Goal: Task Accomplishment & Management: Manage account settings

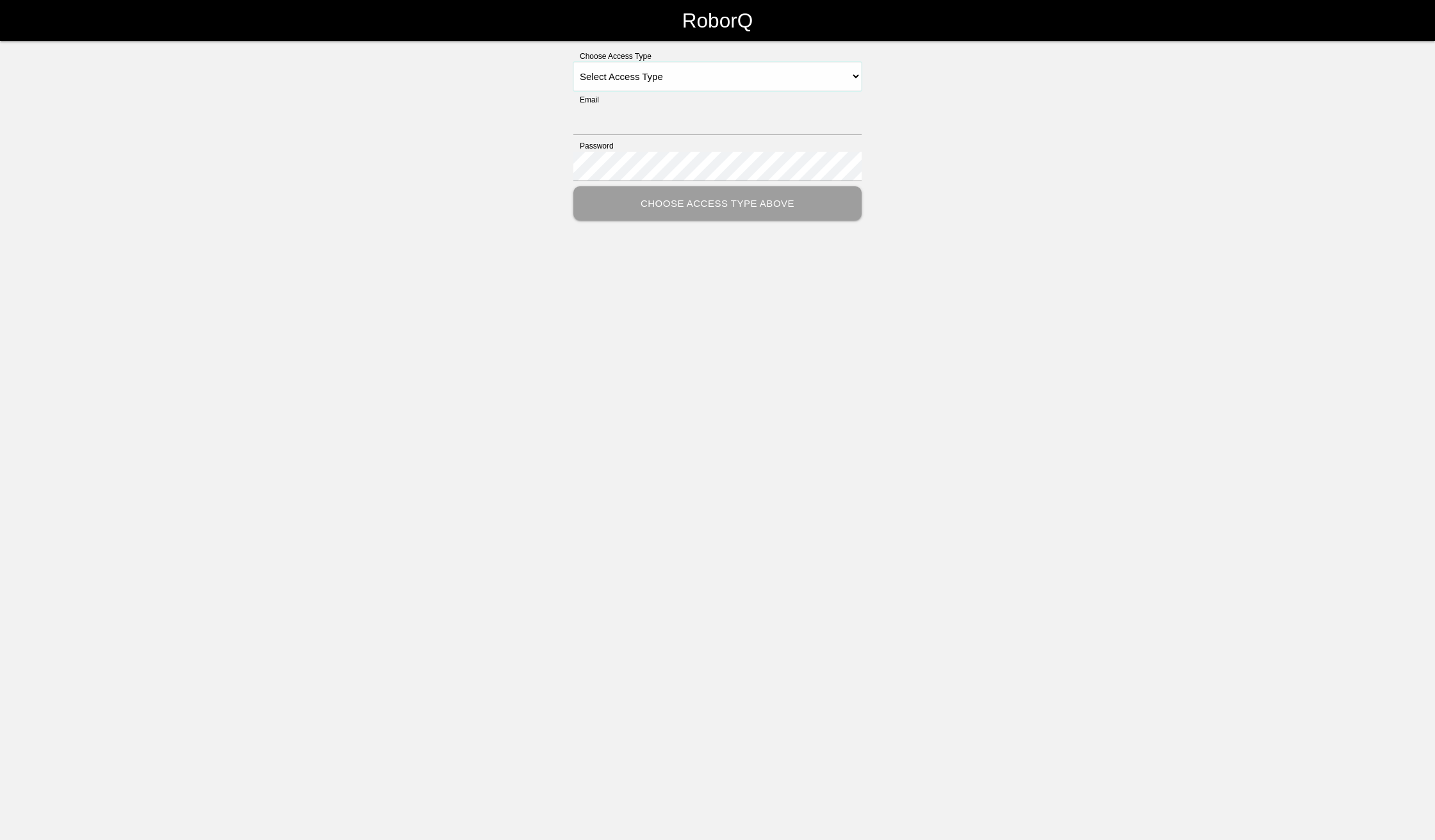
click at [805, 73] on select "Select Access Type Admin Customer Supervisor Worker" at bounding box center [718, 77] width 289 height 29
select select "Supervisor"
click at [574, 62] on select "Select Access Type Admin Customer Supervisor Worker" at bounding box center [718, 77] width 289 height 29
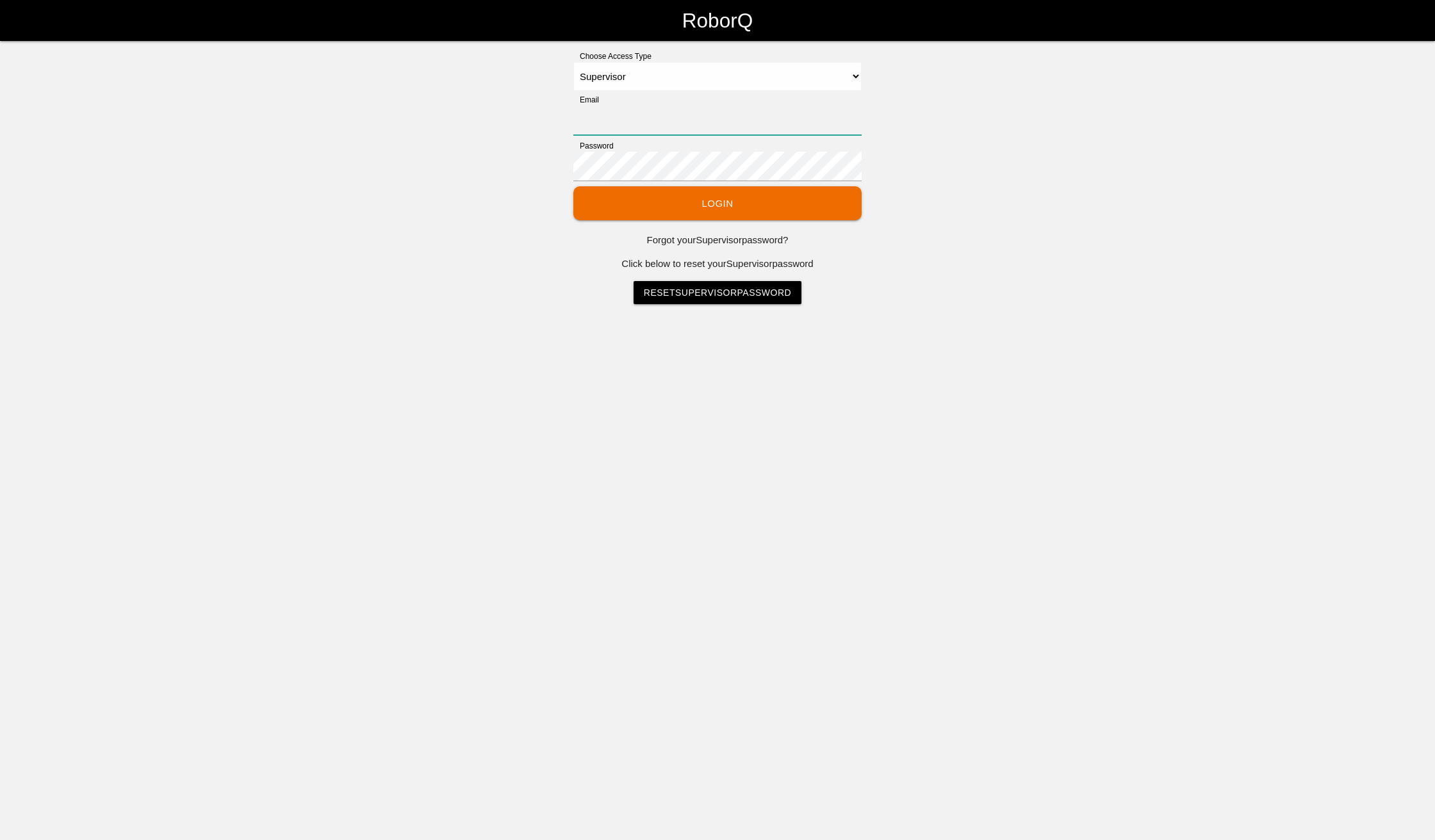
click at [688, 118] on input "Email" at bounding box center [718, 120] width 289 height 29
type input "[EMAIL_ADDRESS][DOMAIN_NAME]"
click at [574, 187] on button "Login" at bounding box center [718, 203] width 289 height 34
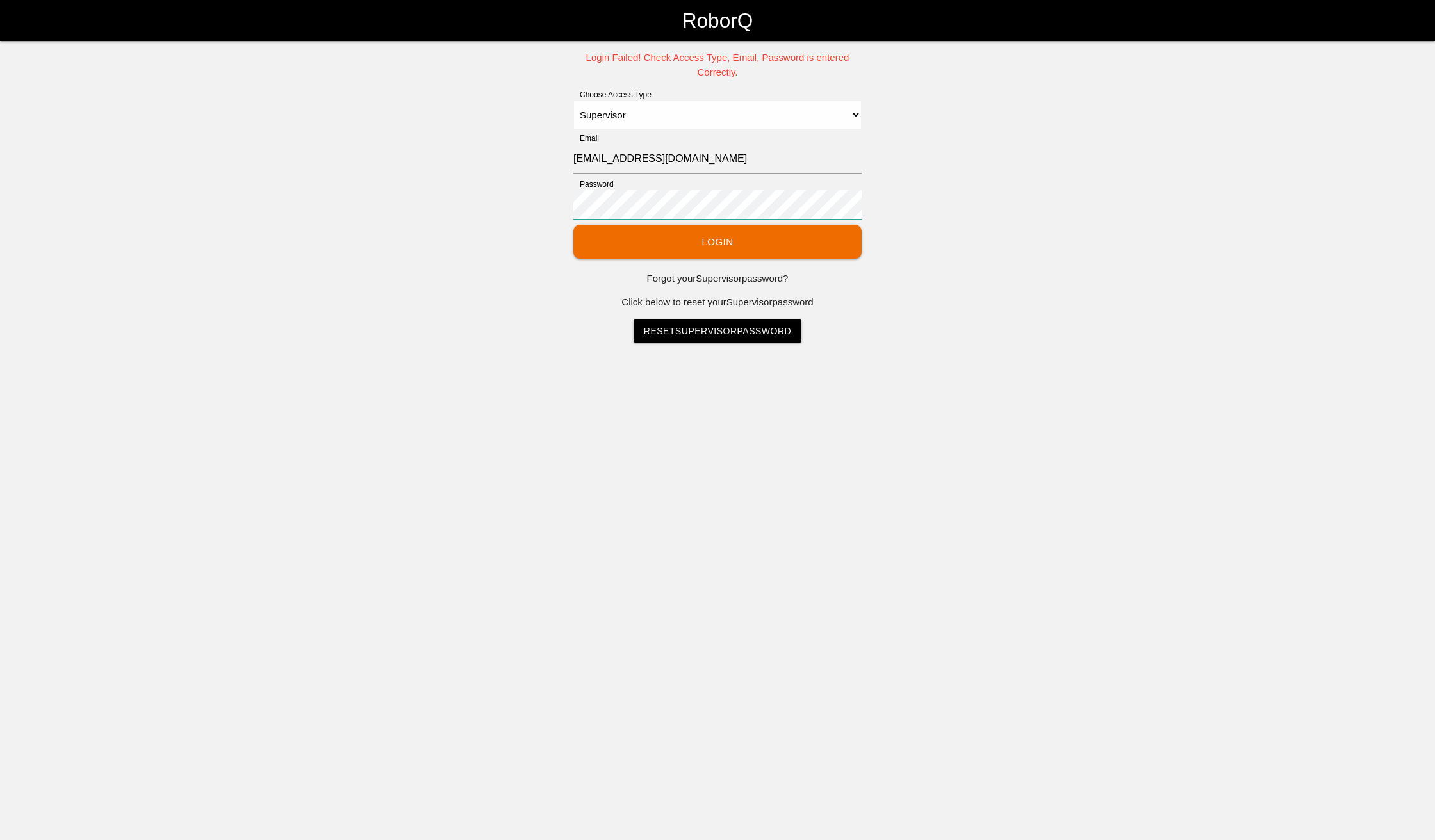
click at [479, 192] on div "Login Failed! Check Access Type, Email, Password is entered Correctly. Choose A…" at bounding box center [717, 197] width 1435 height 292
click at [574, 225] on button "Login" at bounding box center [718, 242] width 289 height 34
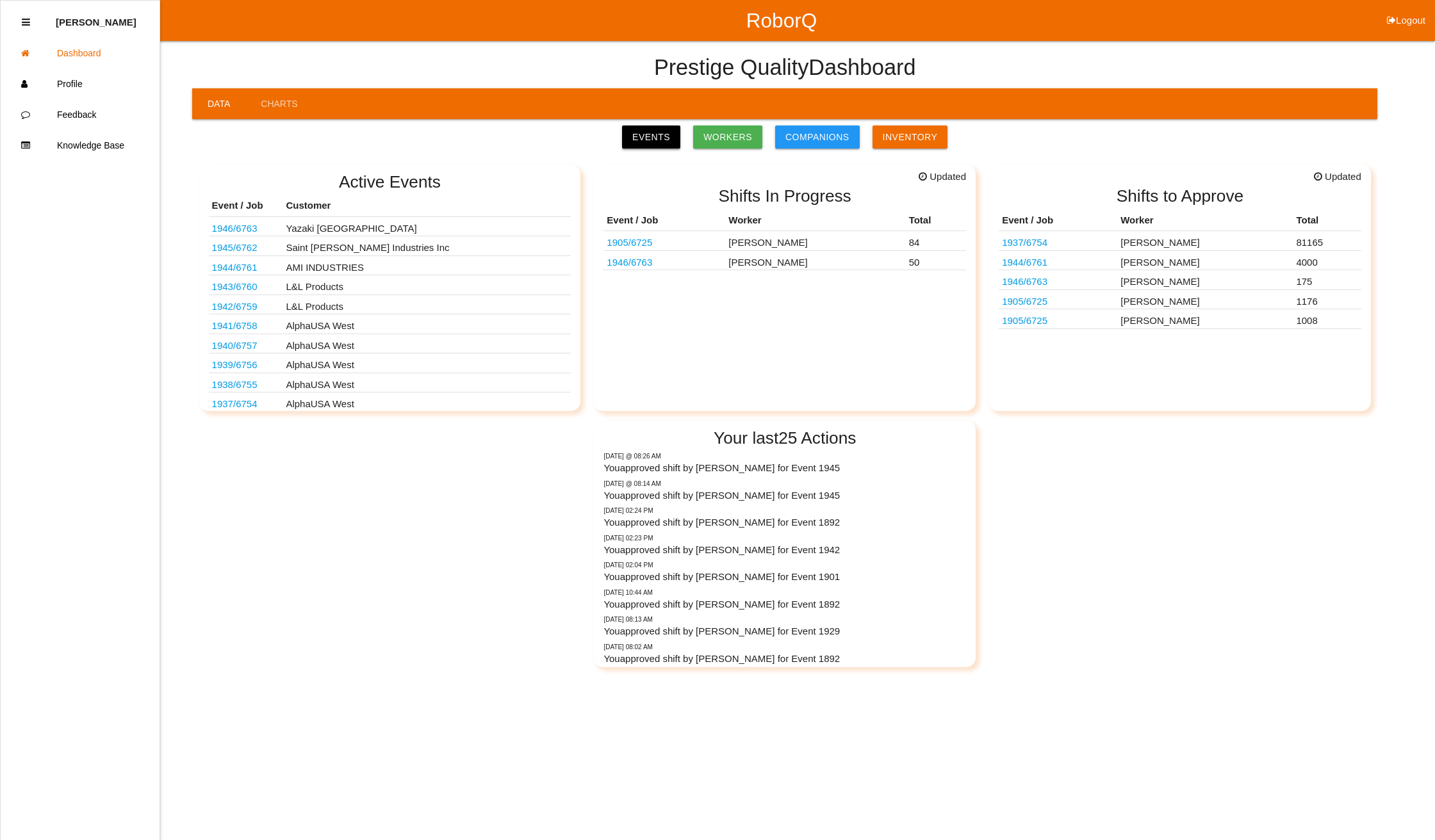
click at [666, 134] on link "Events" at bounding box center [651, 138] width 58 height 23
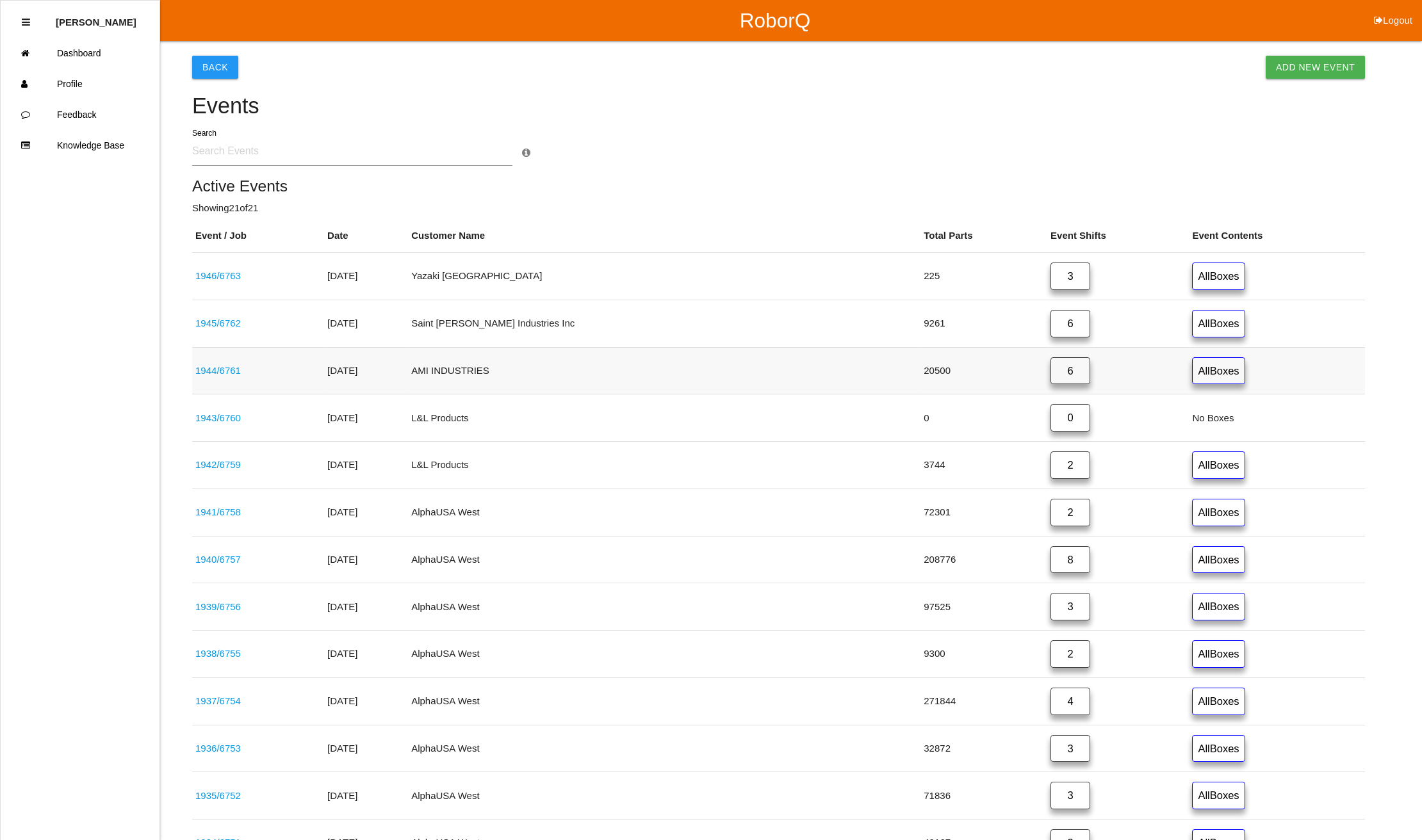
click at [1050, 374] on link "6" at bounding box center [1070, 371] width 40 height 28
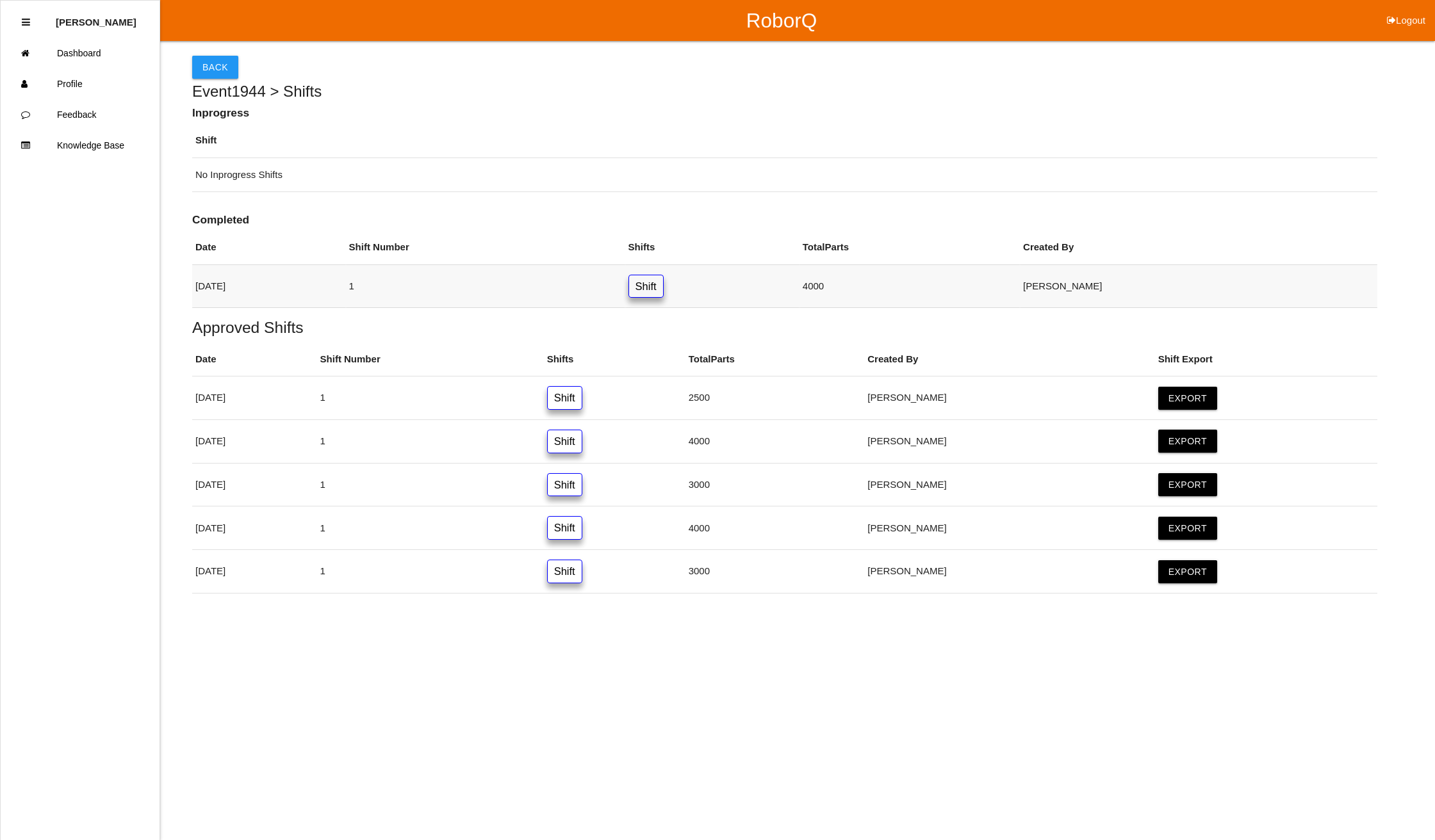
click at [664, 285] on link "Shift" at bounding box center [646, 287] width 35 height 23
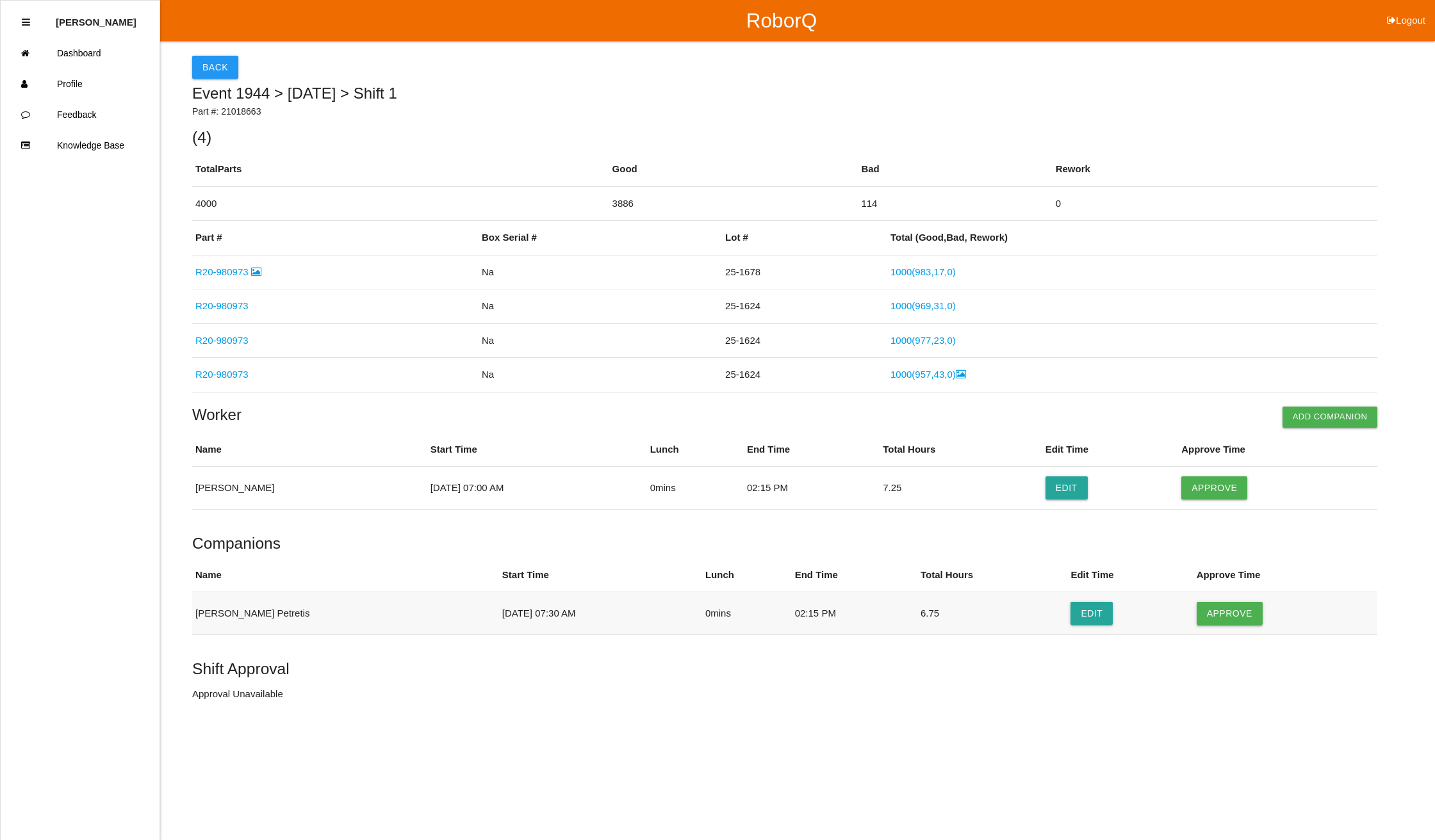
click at [1227, 603] on button "Approve" at bounding box center [1229, 613] width 66 height 23
click at [1224, 493] on button "Approve" at bounding box center [1214, 488] width 66 height 23
click at [225, 698] on button "Approve Shift" at bounding box center [241, 696] width 97 height 23
click at [211, 60] on button "Back" at bounding box center [215, 68] width 46 height 23
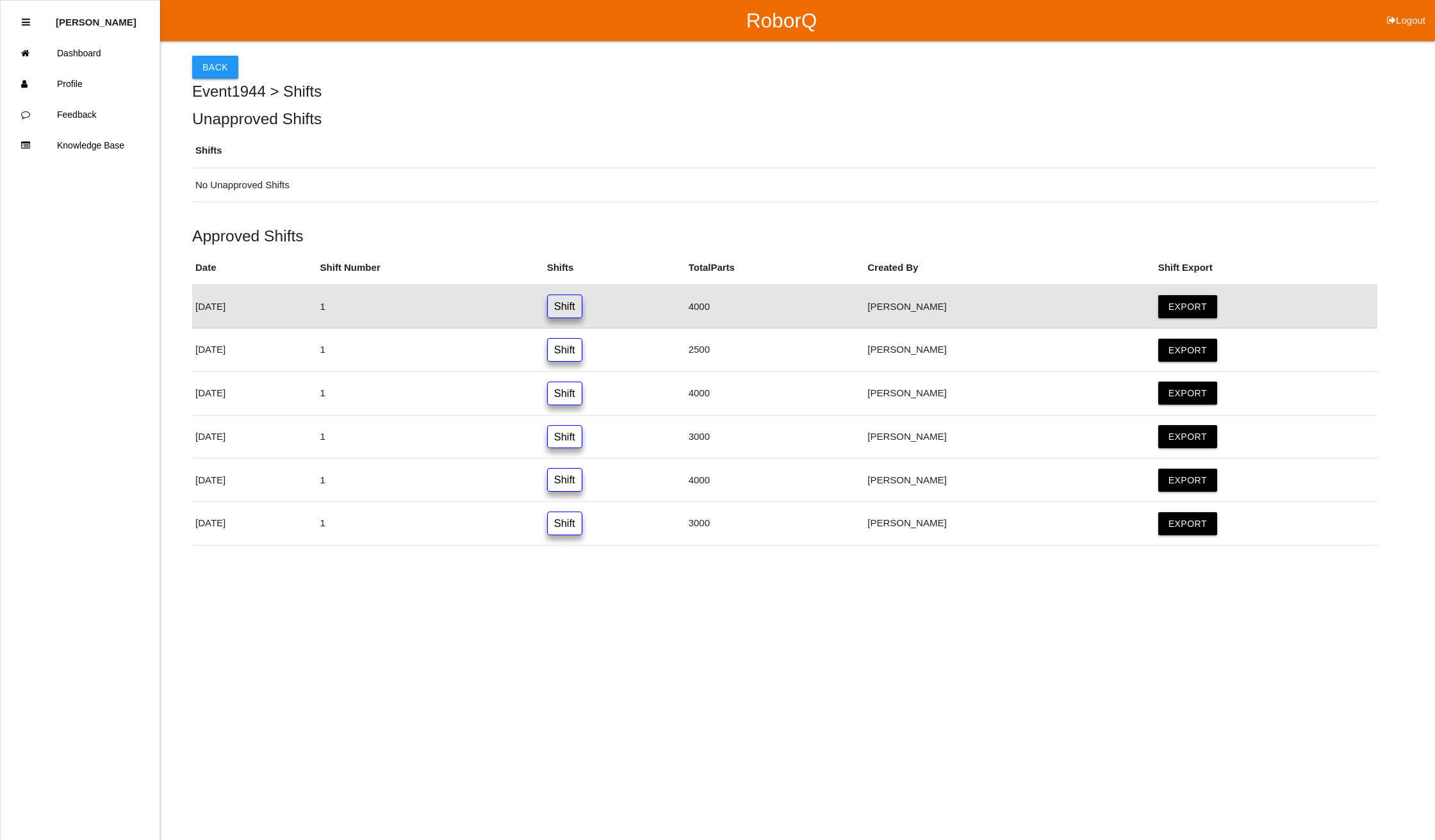
click at [695, 610] on html "RoborQ Logout [PERSON_NAME] Dashboard Profile Feedback Knowledge Base Back Even…" at bounding box center [717, 305] width 1435 height 610
click at [212, 62] on button "Back" at bounding box center [215, 68] width 46 height 23
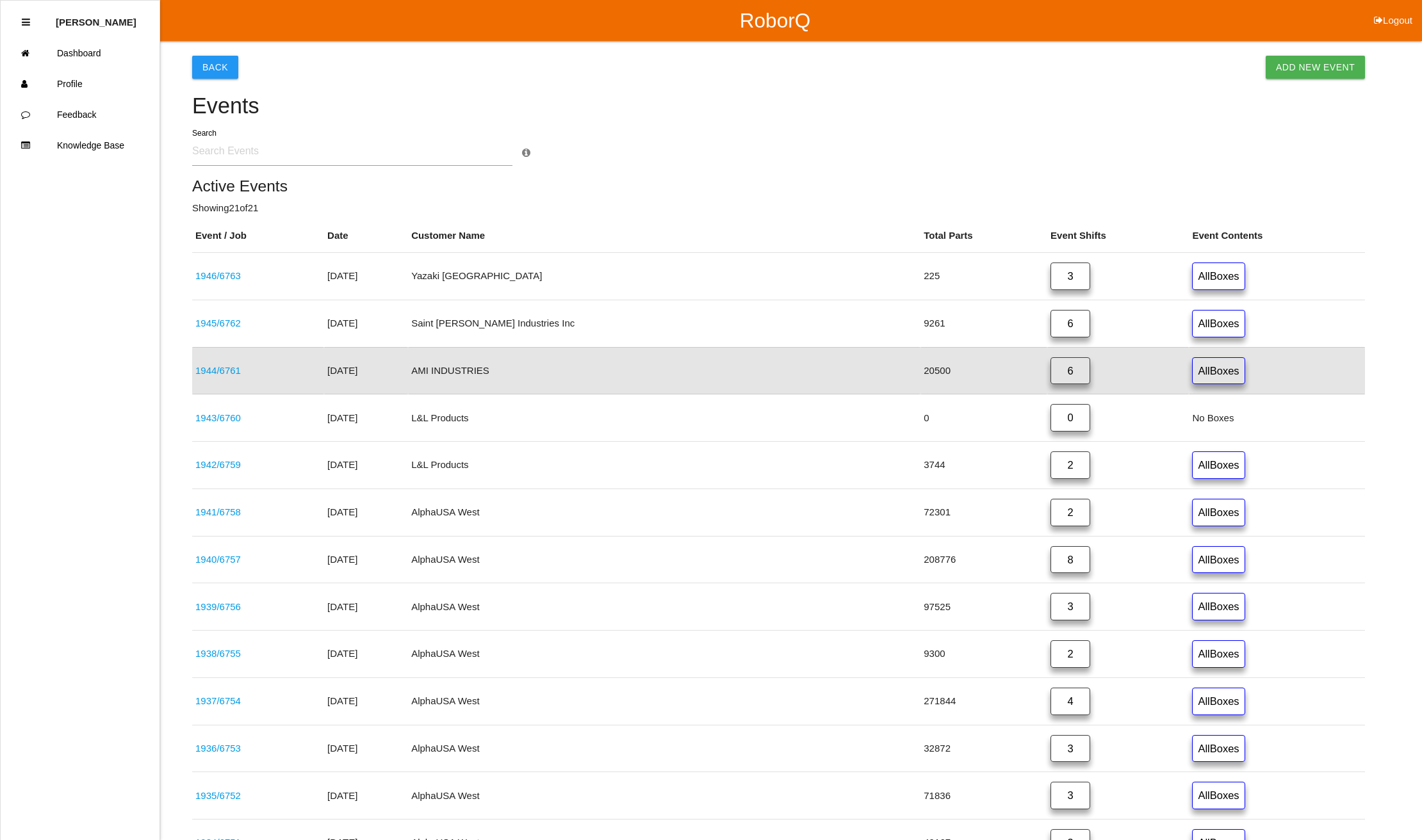
click at [1050, 367] on link "6" at bounding box center [1070, 371] width 40 height 28
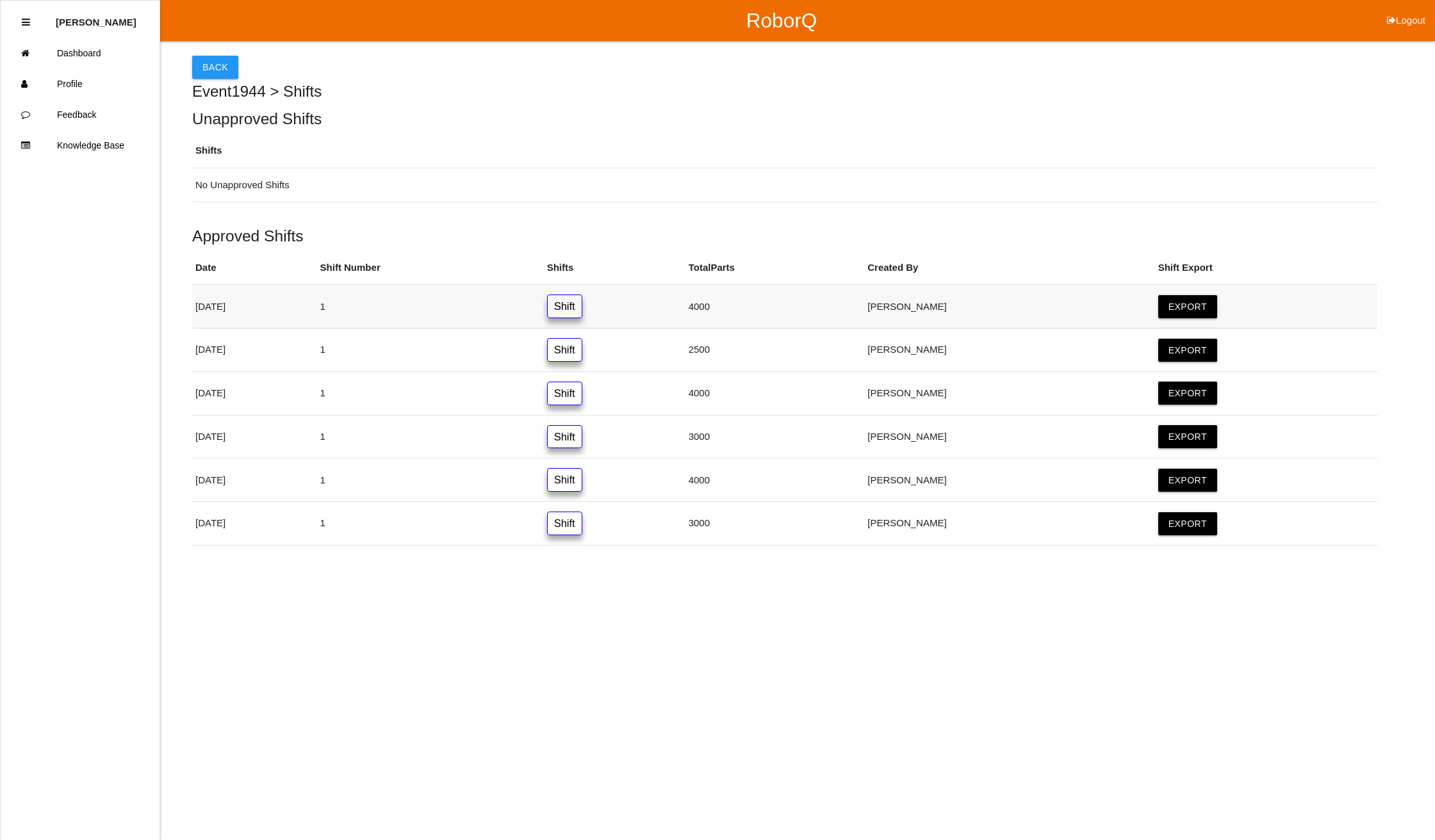
click at [583, 302] on link "Shift" at bounding box center [564, 306] width 35 height 23
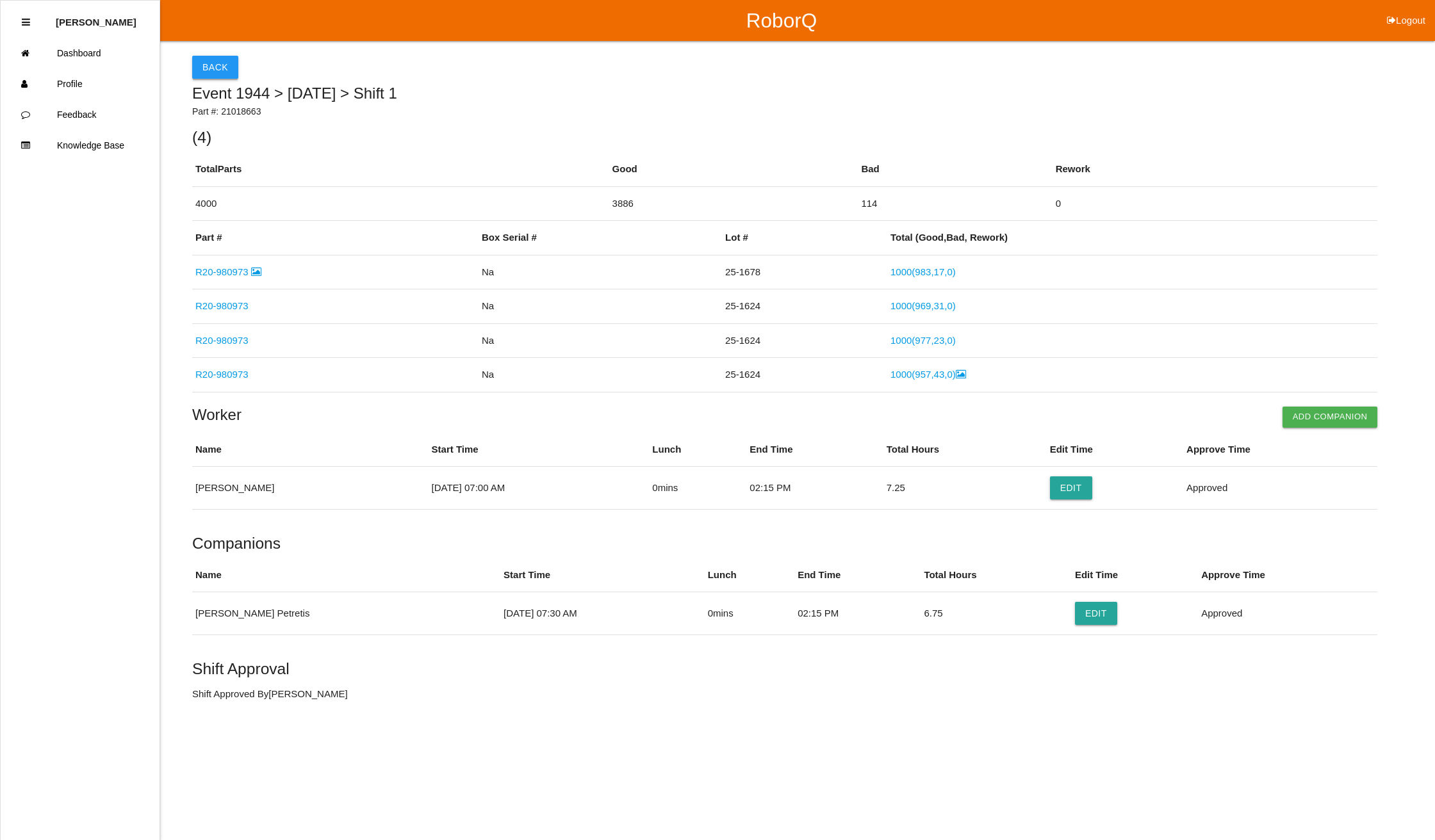
click at [208, 62] on button "Back" at bounding box center [215, 68] width 46 height 23
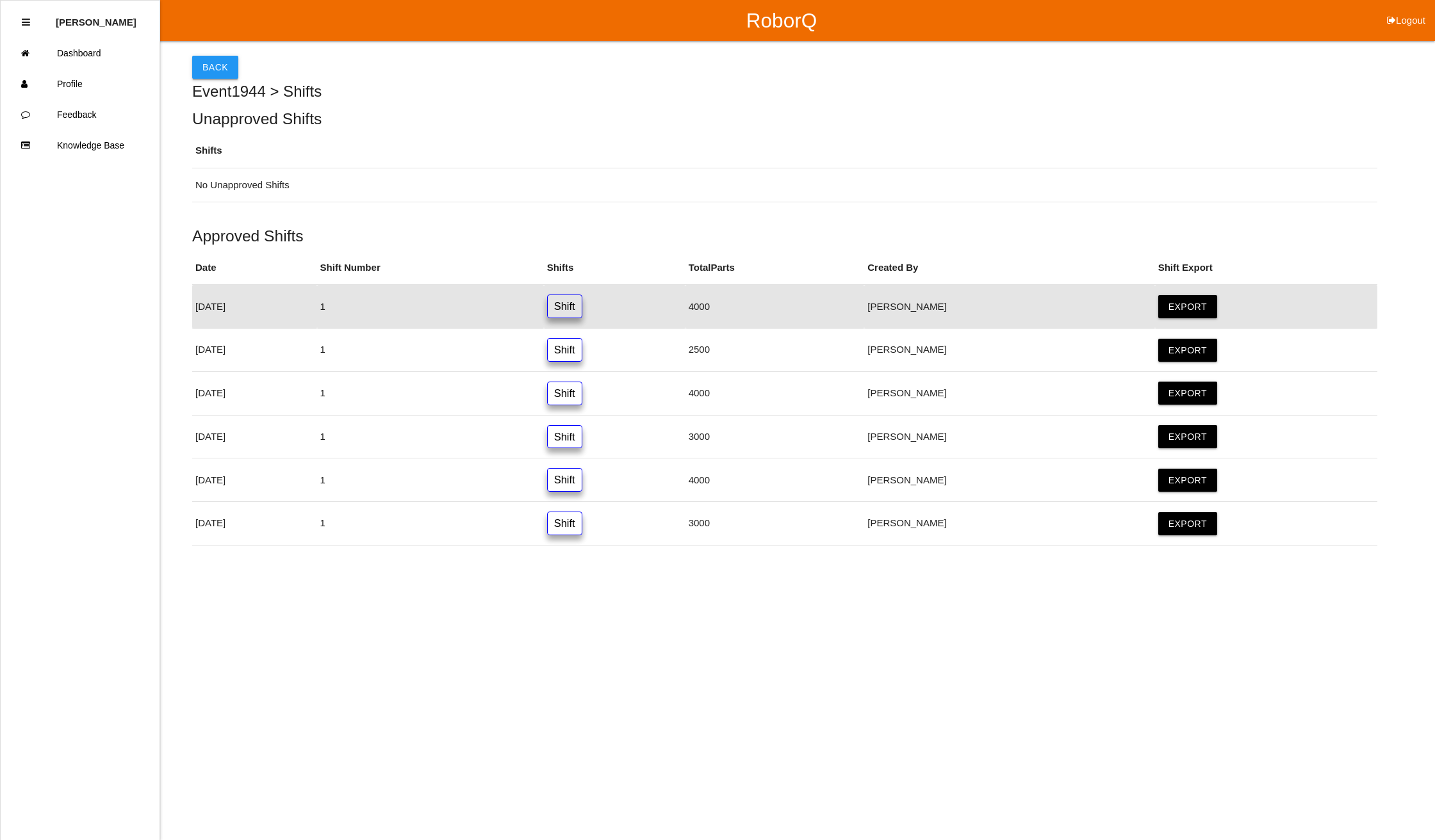
click at [226, 65] on button "Back" at bounding box center [215, 68] width 46 height 23
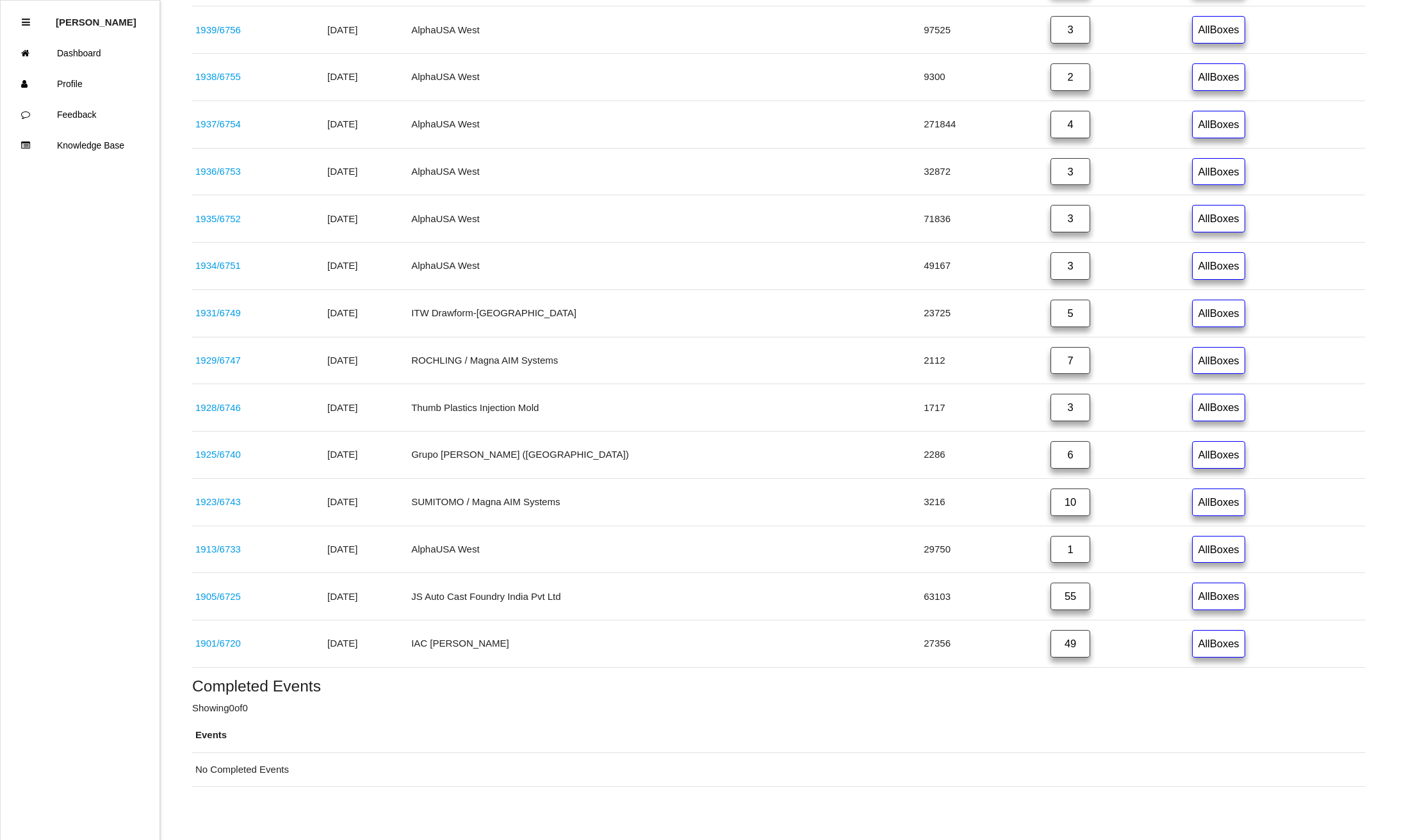
scroll to position [602, 0]
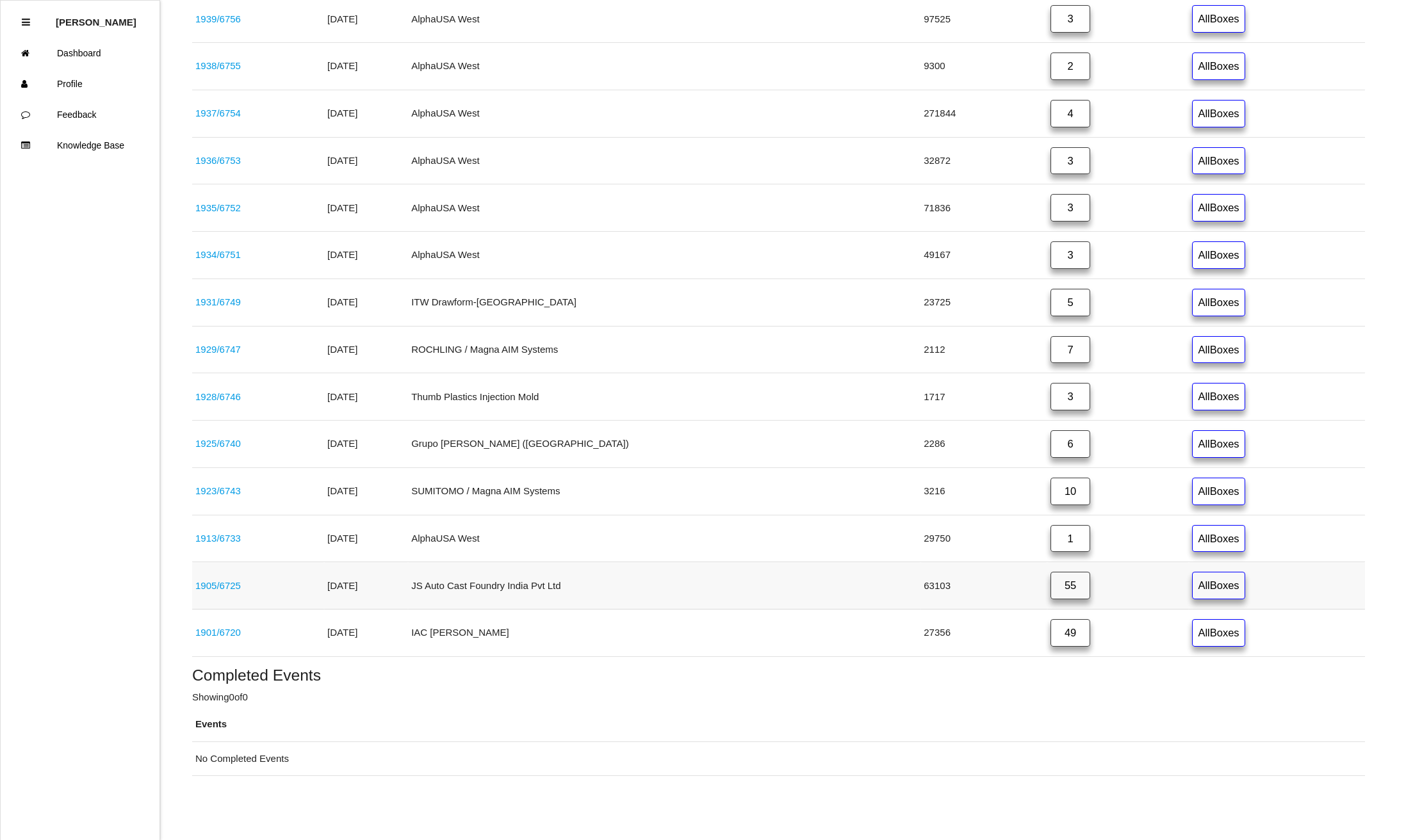
click at [1050, 582] on link "55" at bounding box center [1070, 585] width 40 height 28
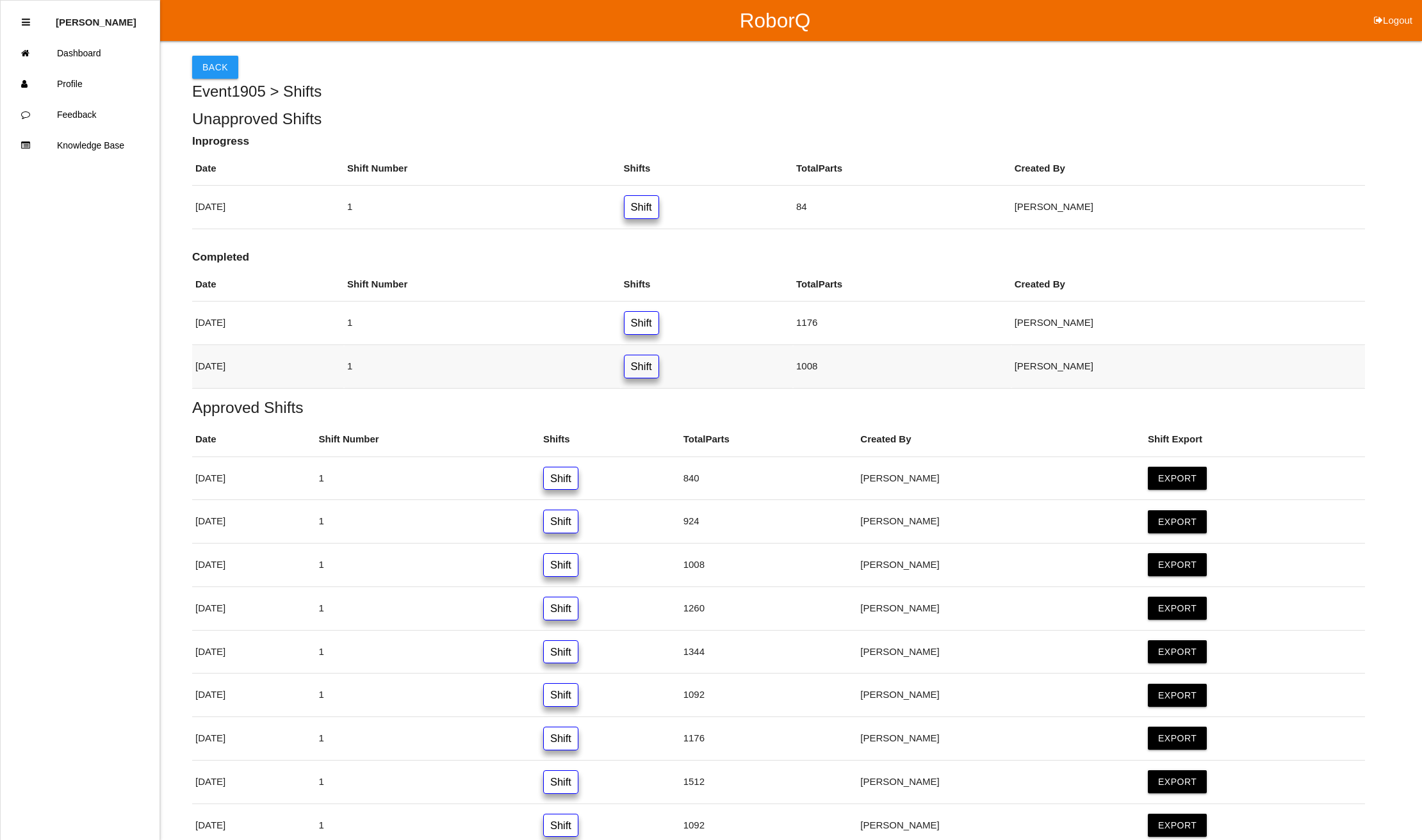
click at [659, 365] on link "Shift" at bounding box center [641, 367] width 35 height 23
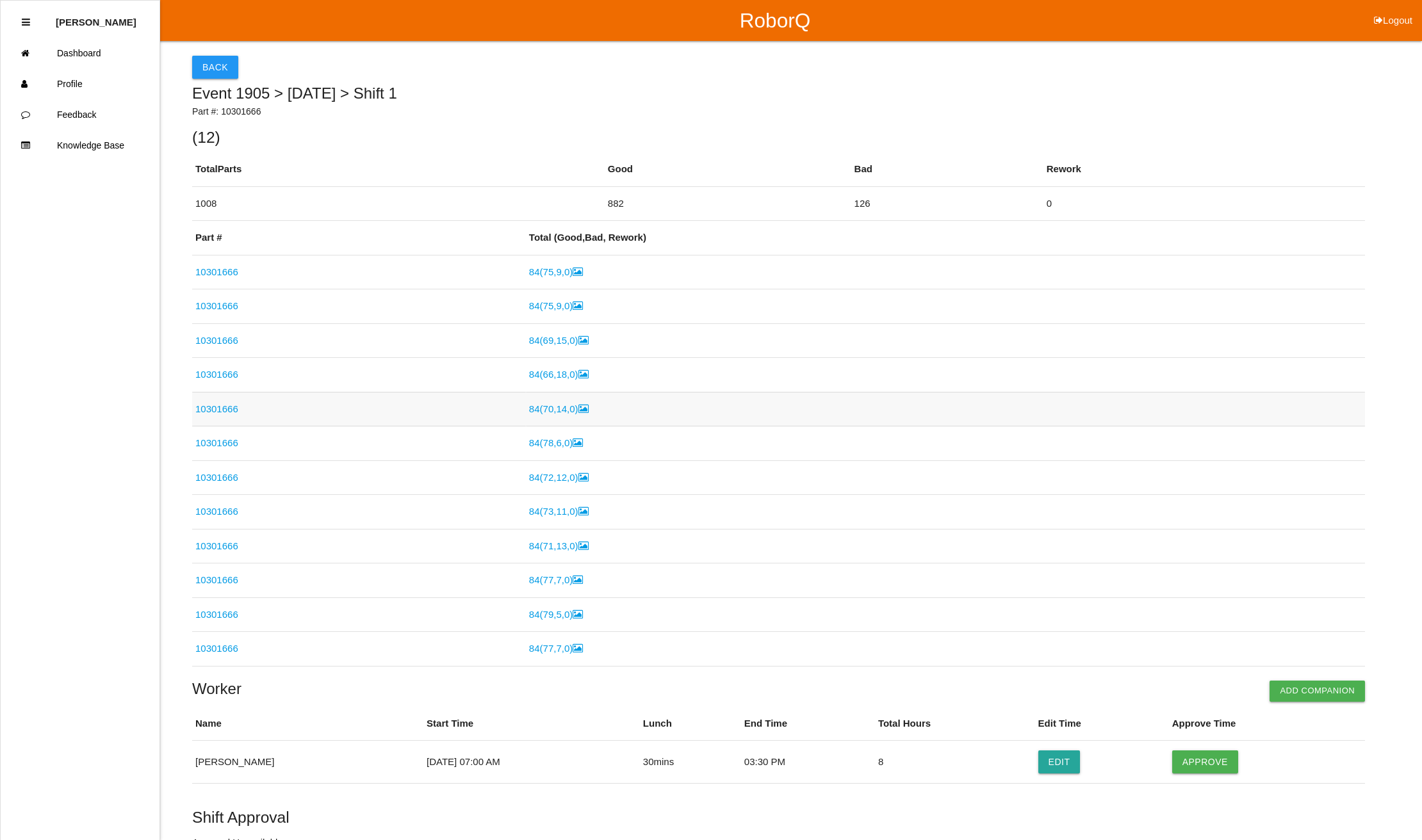
scroll to position [78, 0]
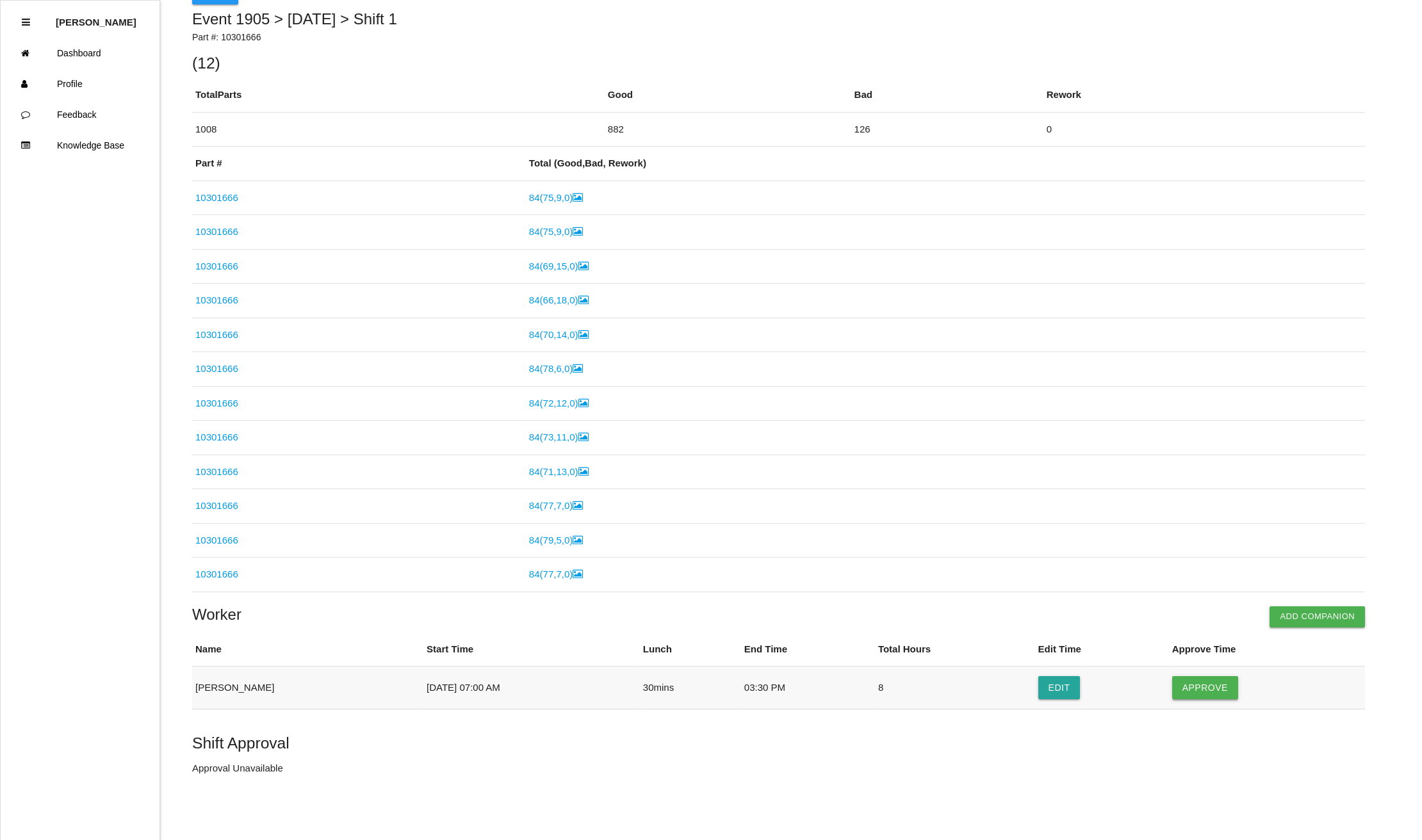
click at [1222, 687] on button "Approve" at bounding box center [1204, 688] width 66 height 23
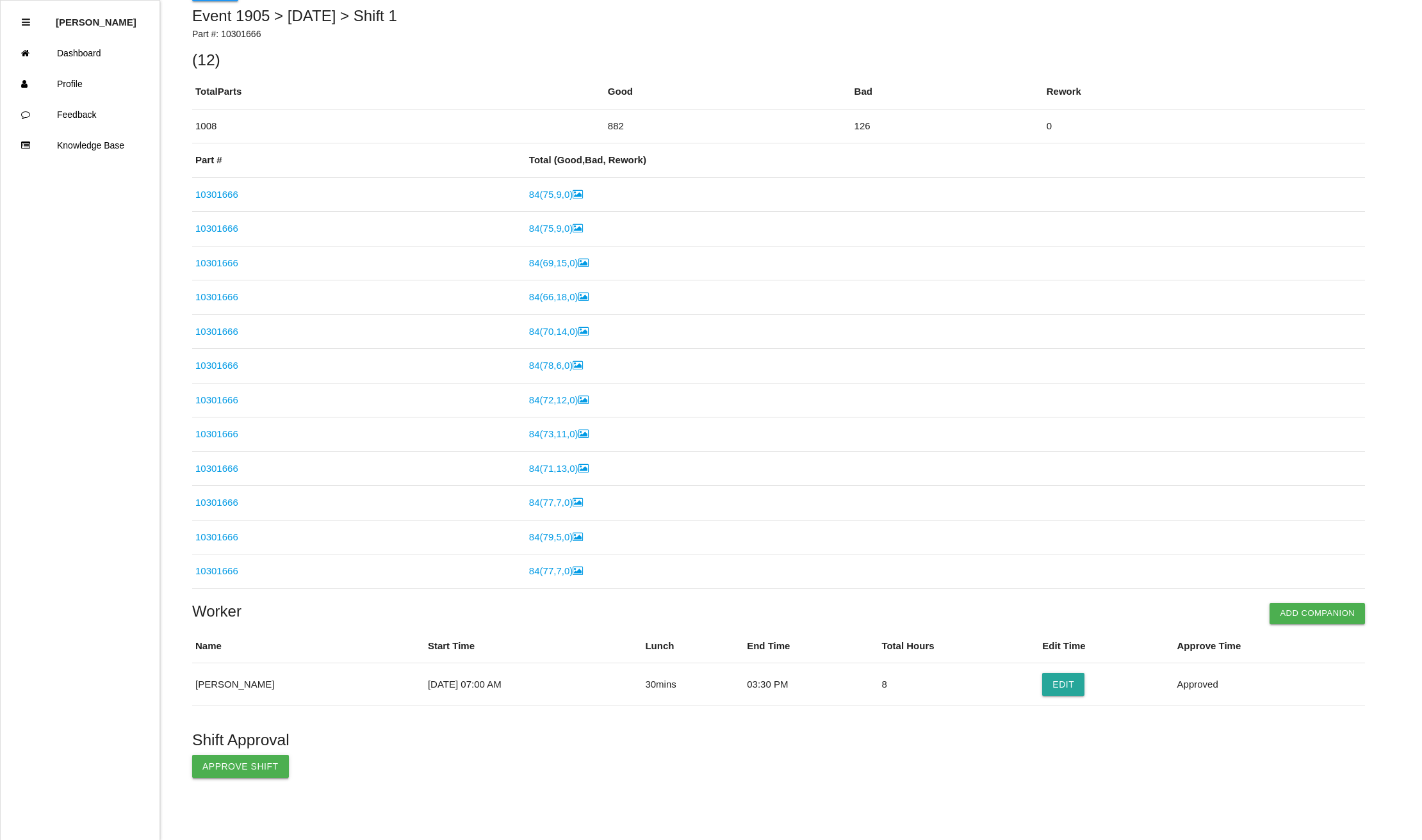
click at [238, 772] on button "Approve Shift" at bounding box center [241, 767] width 97 height 23
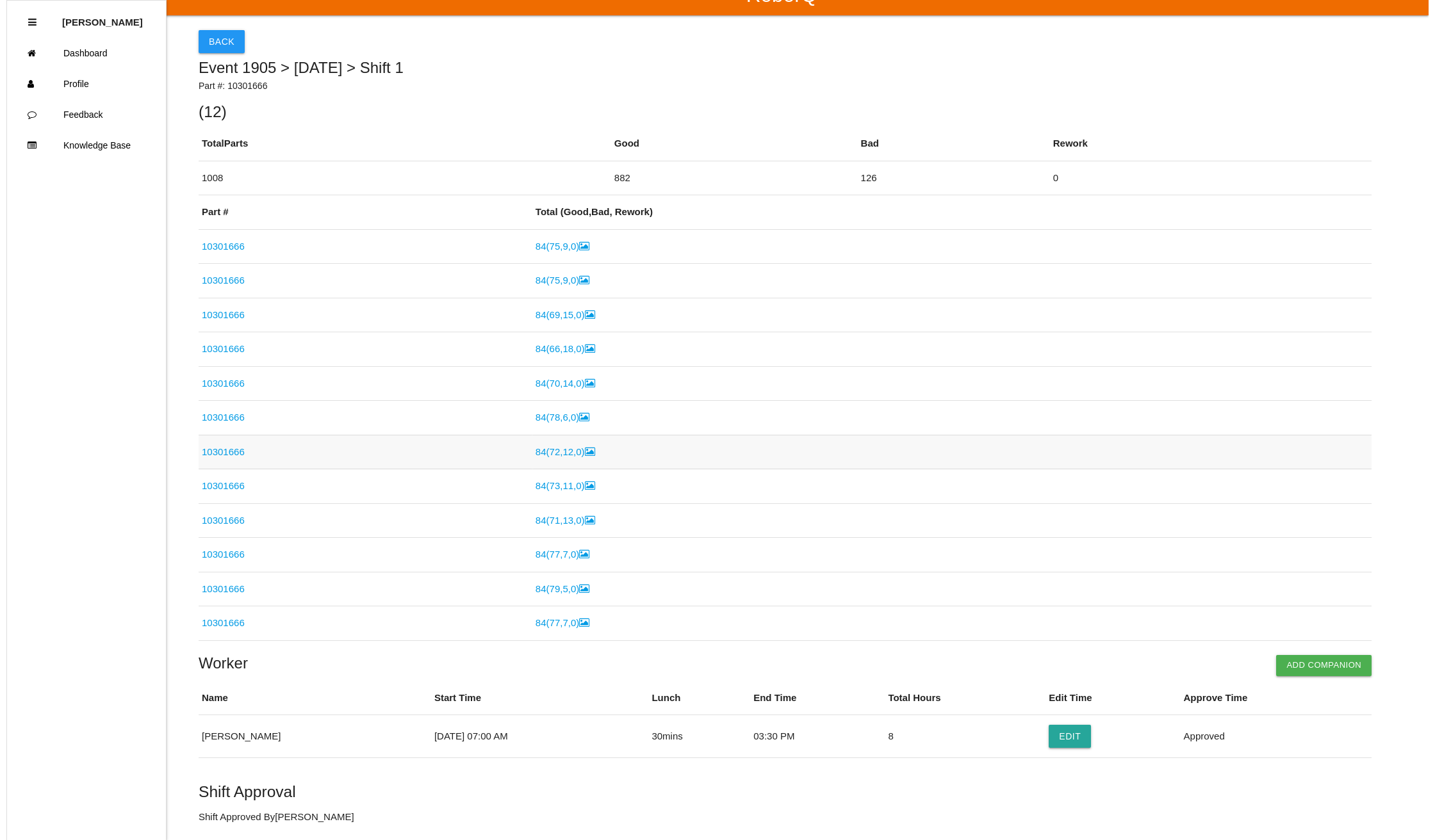
scroll to position [0, 0]
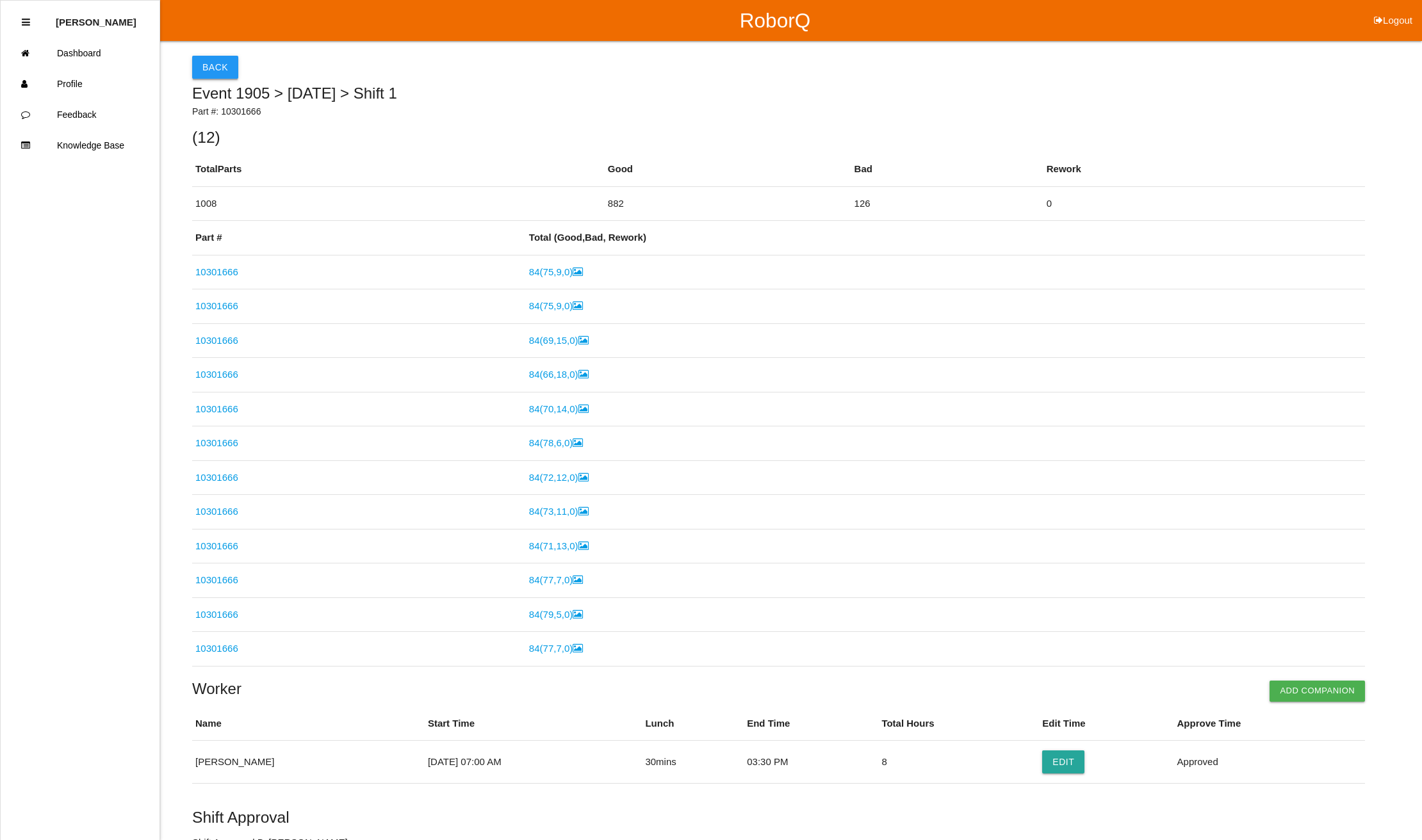
click at [218, 70] on button "Back" at bounding box center [215, 68] width 46 height 23
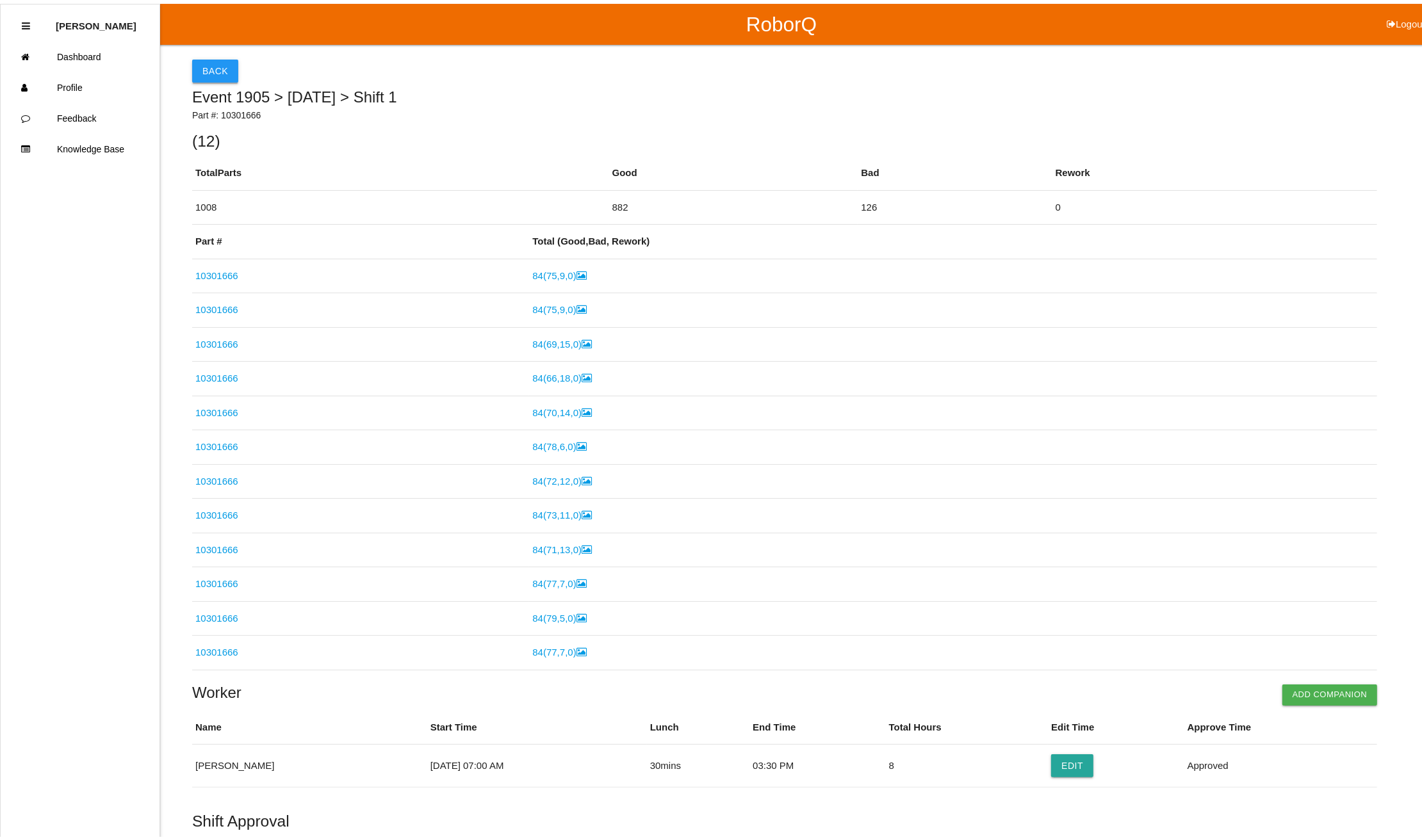
scroll to position [17, 0]
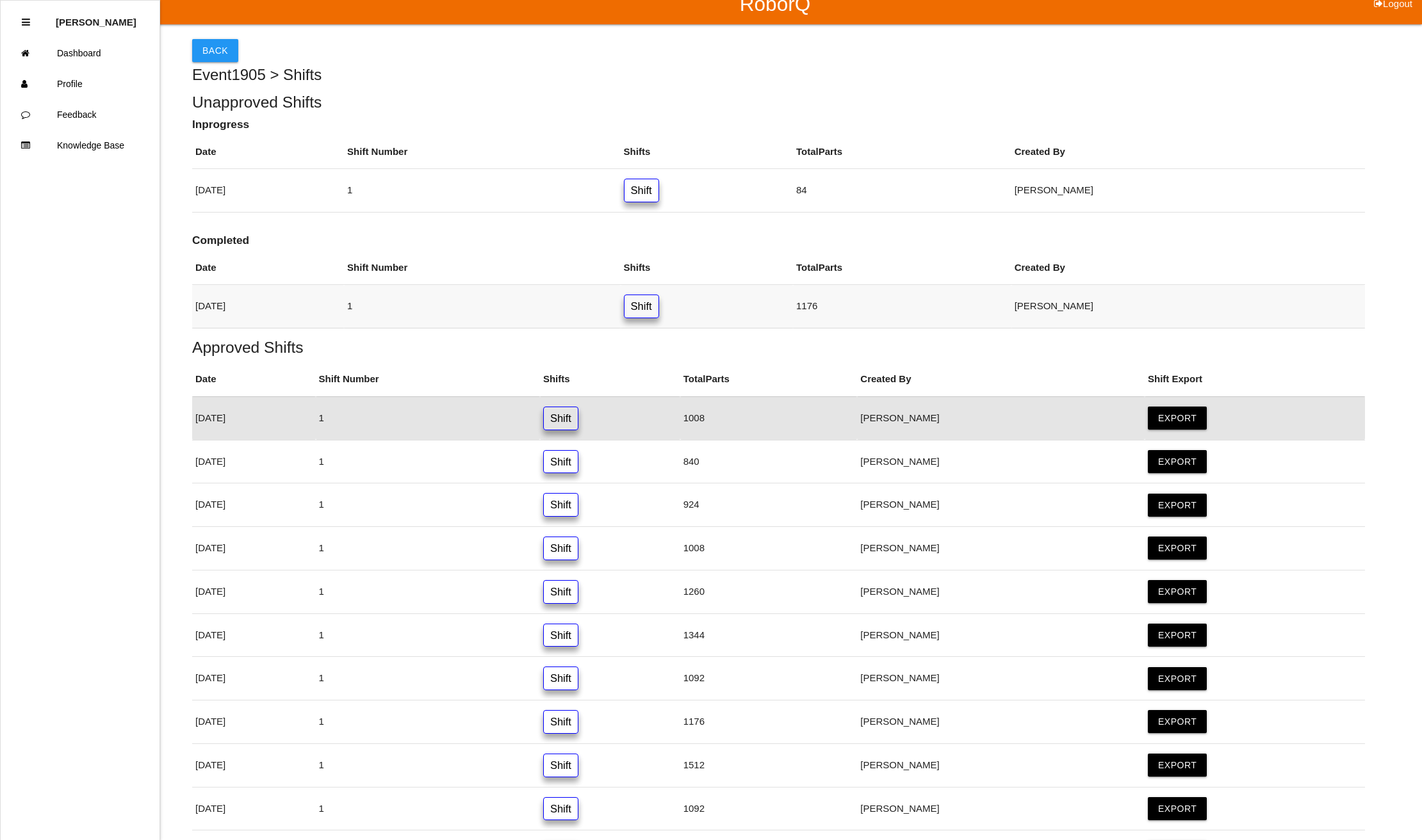
click at [659, 303] on link "Shift" at bounding box center [641, 306] width 35 height 23
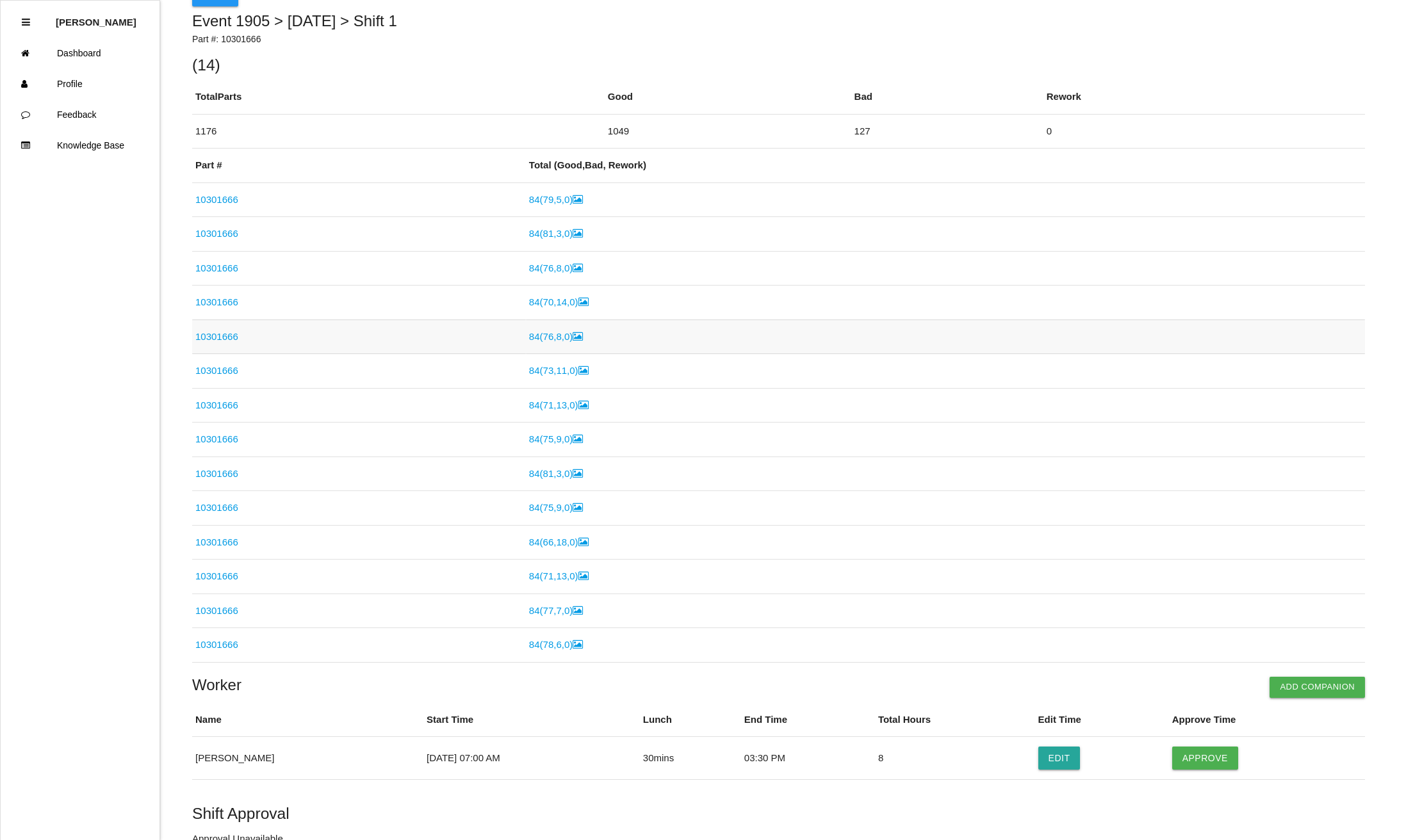
scroll to position [147, 0]
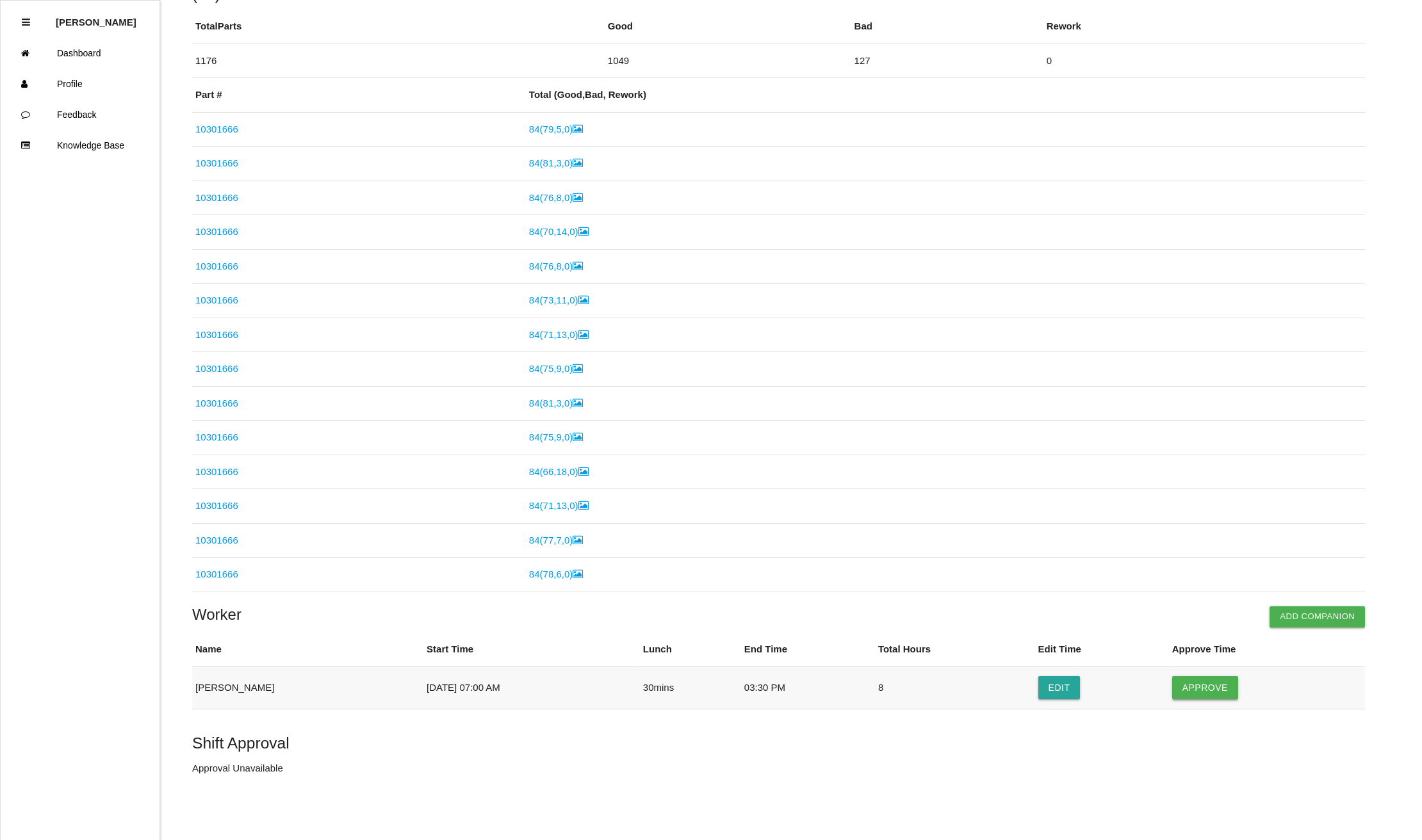
click at [1217, 679] on button "Approve" at bounding box center [1204, 688] width 66 height 23
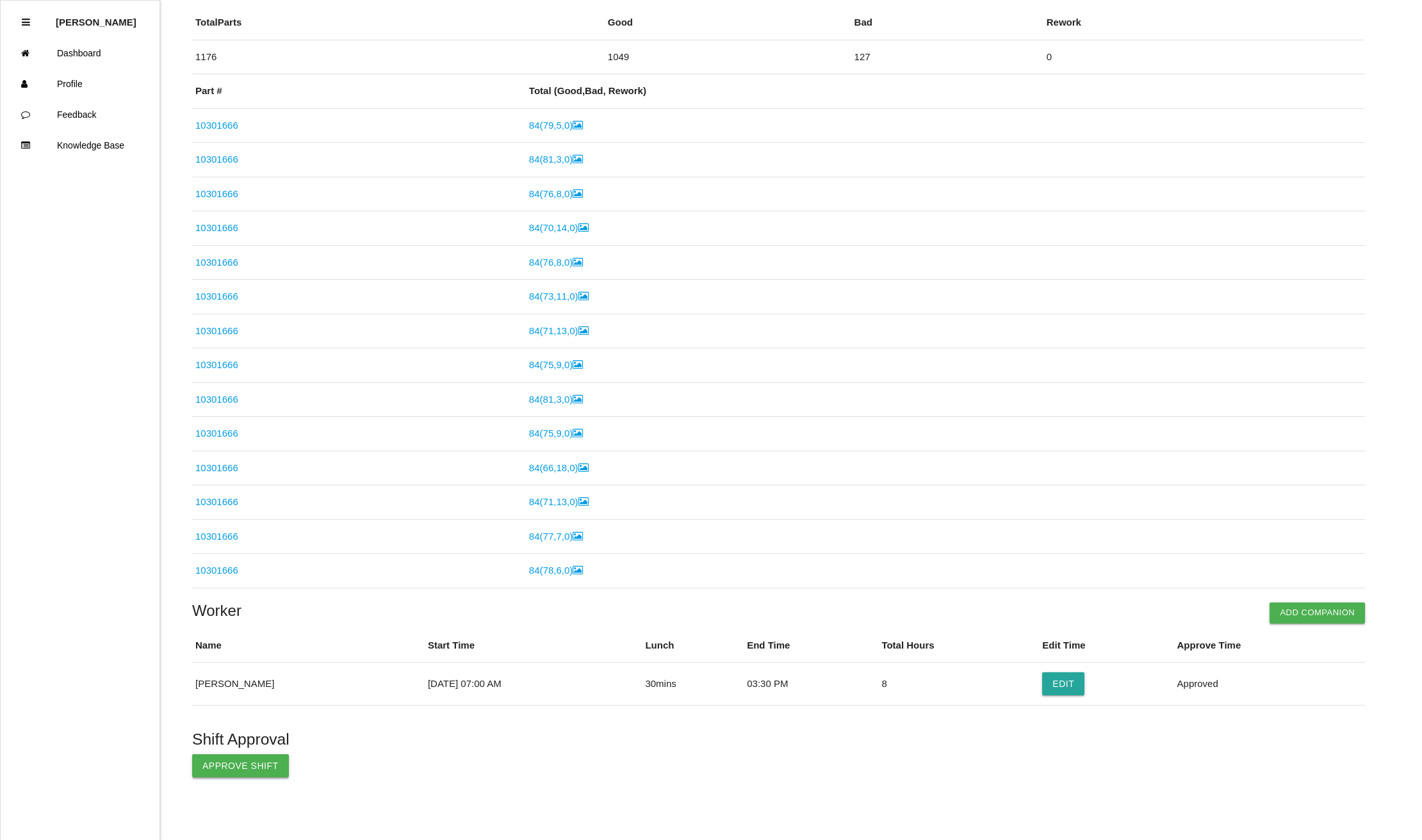
click at [250, 772] on button "Approve Shift" at bounding box center [241, 766] width 97 height 23
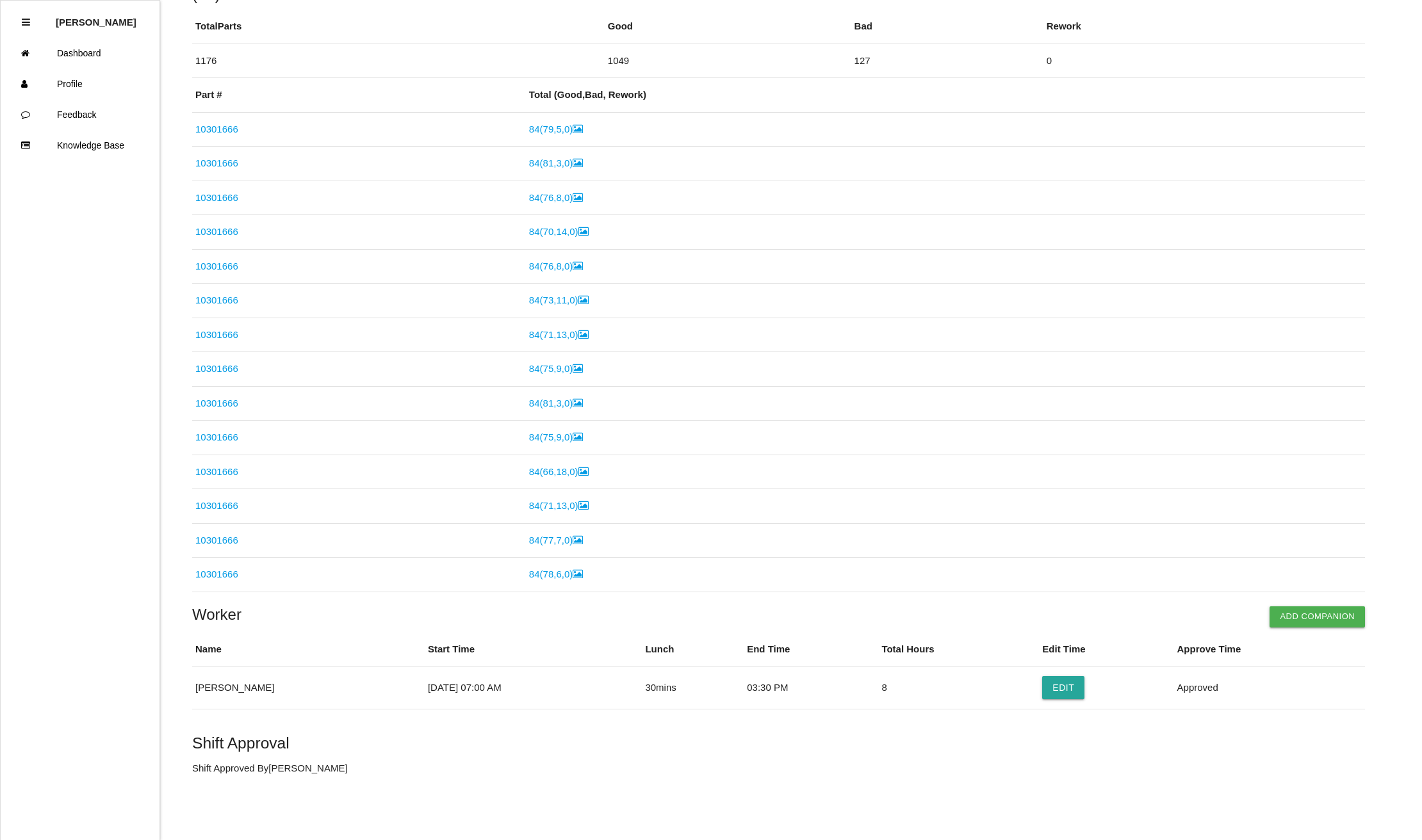
scroll to position [0, 0]
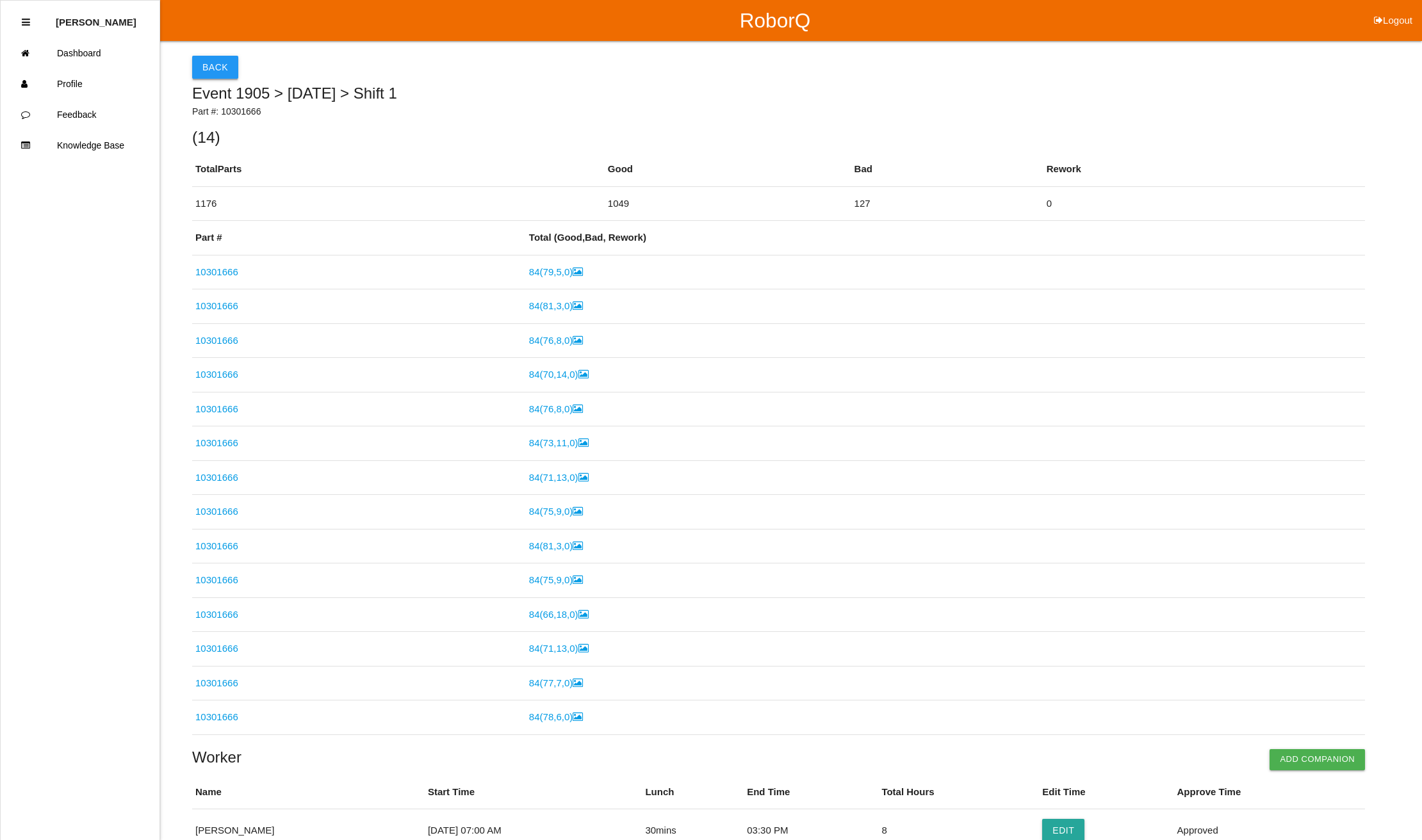
click at [209, 58] on button "Back" at bounding box center [215, 68] width 46 height 23
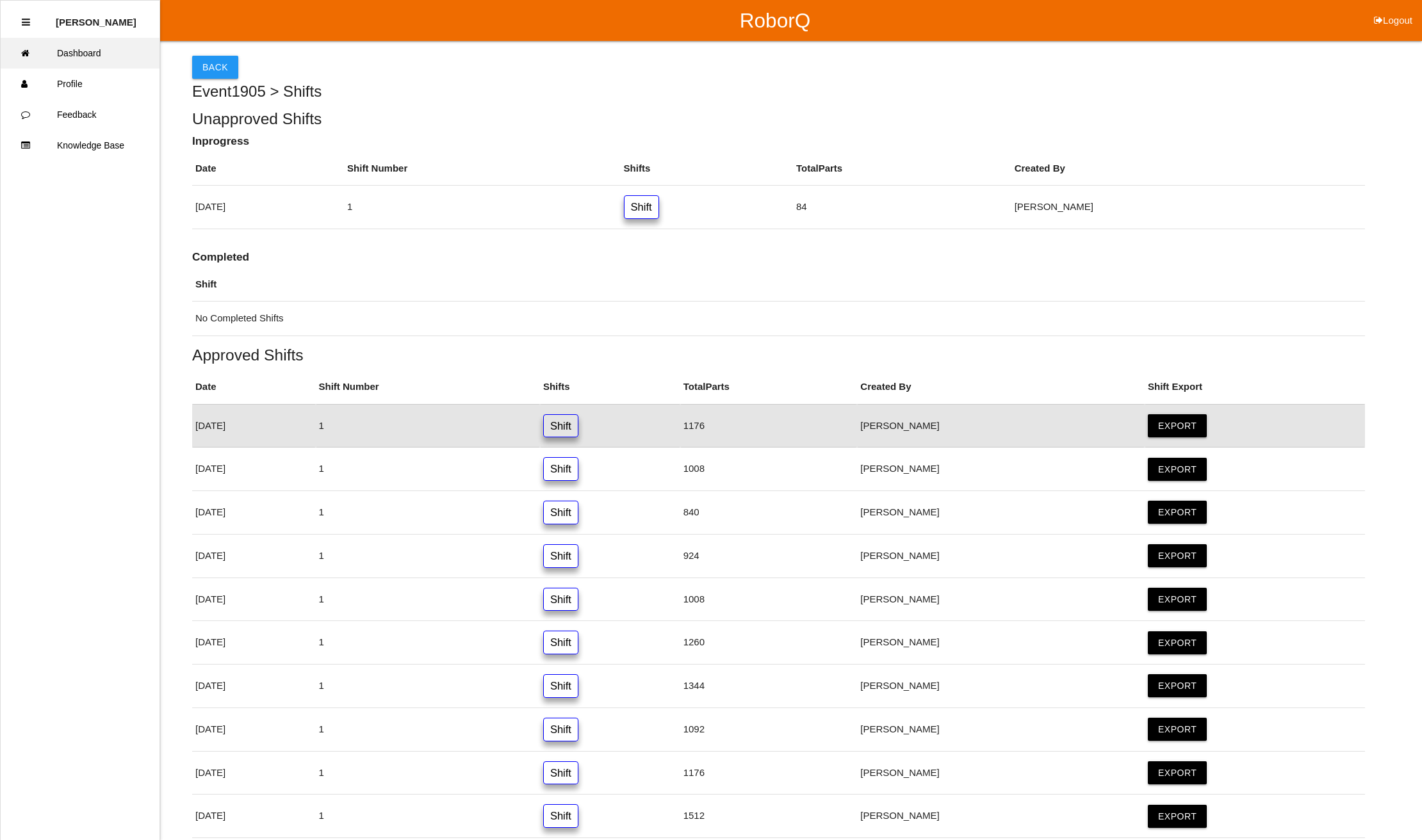
click at [84, 55] on link "Dashboard" at bounding box center [80, 52] width 159 height 31
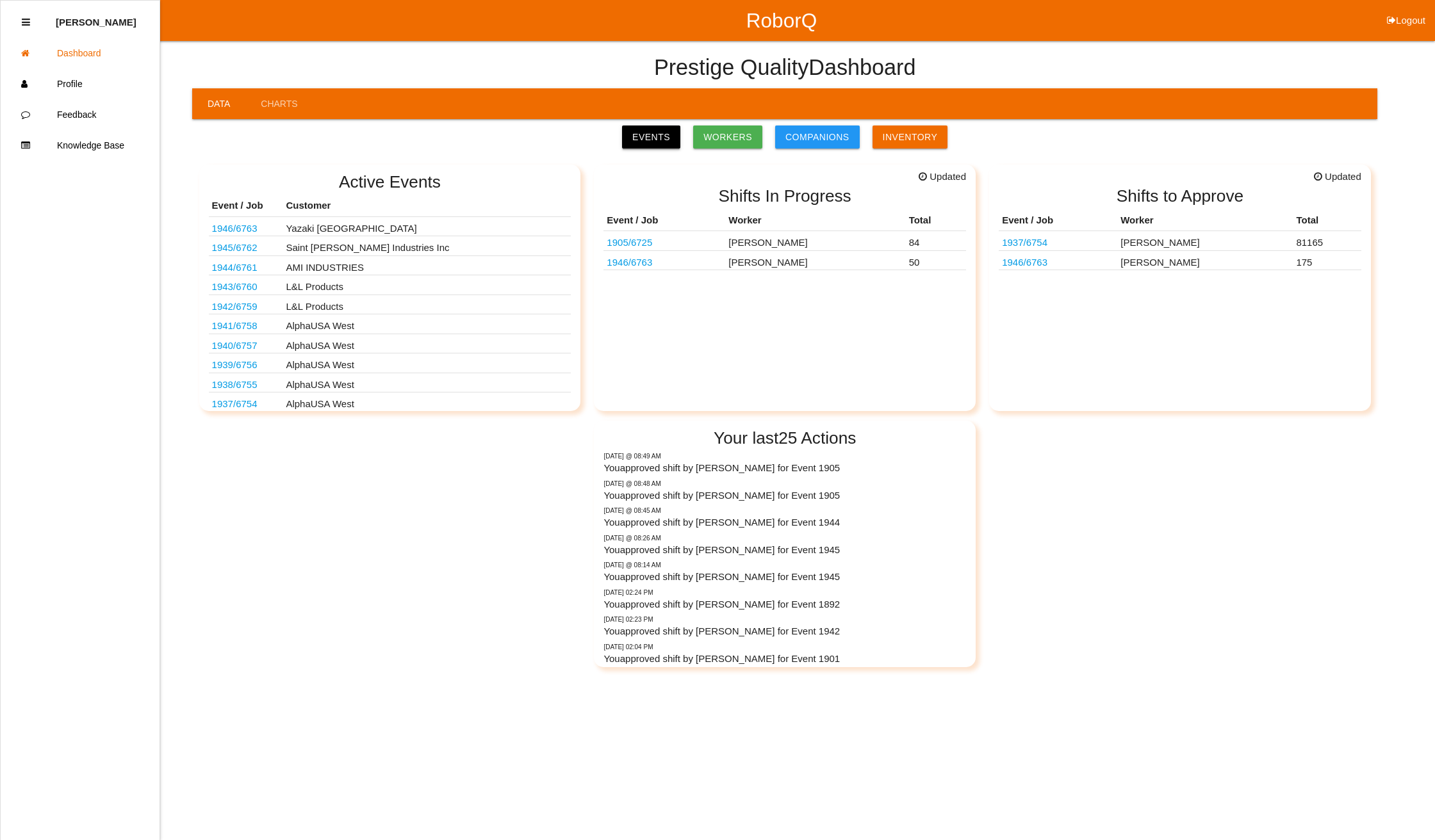
click at [647, 131] on link "Events" at bounding box center [651, 138] width 58 height 23
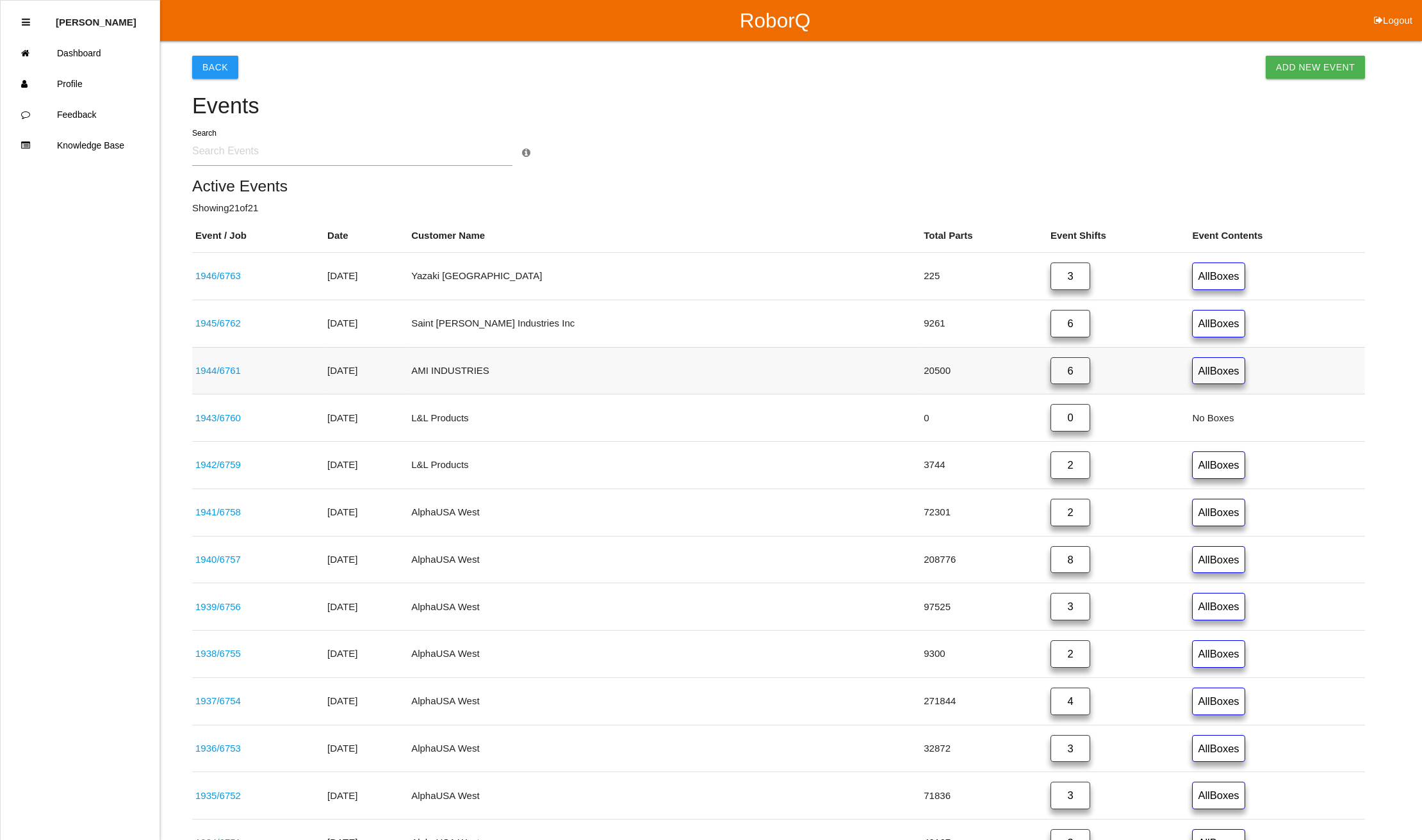
click at [1050, 364] on link "6" at bounding box center [1070, 371] width 40 height 28
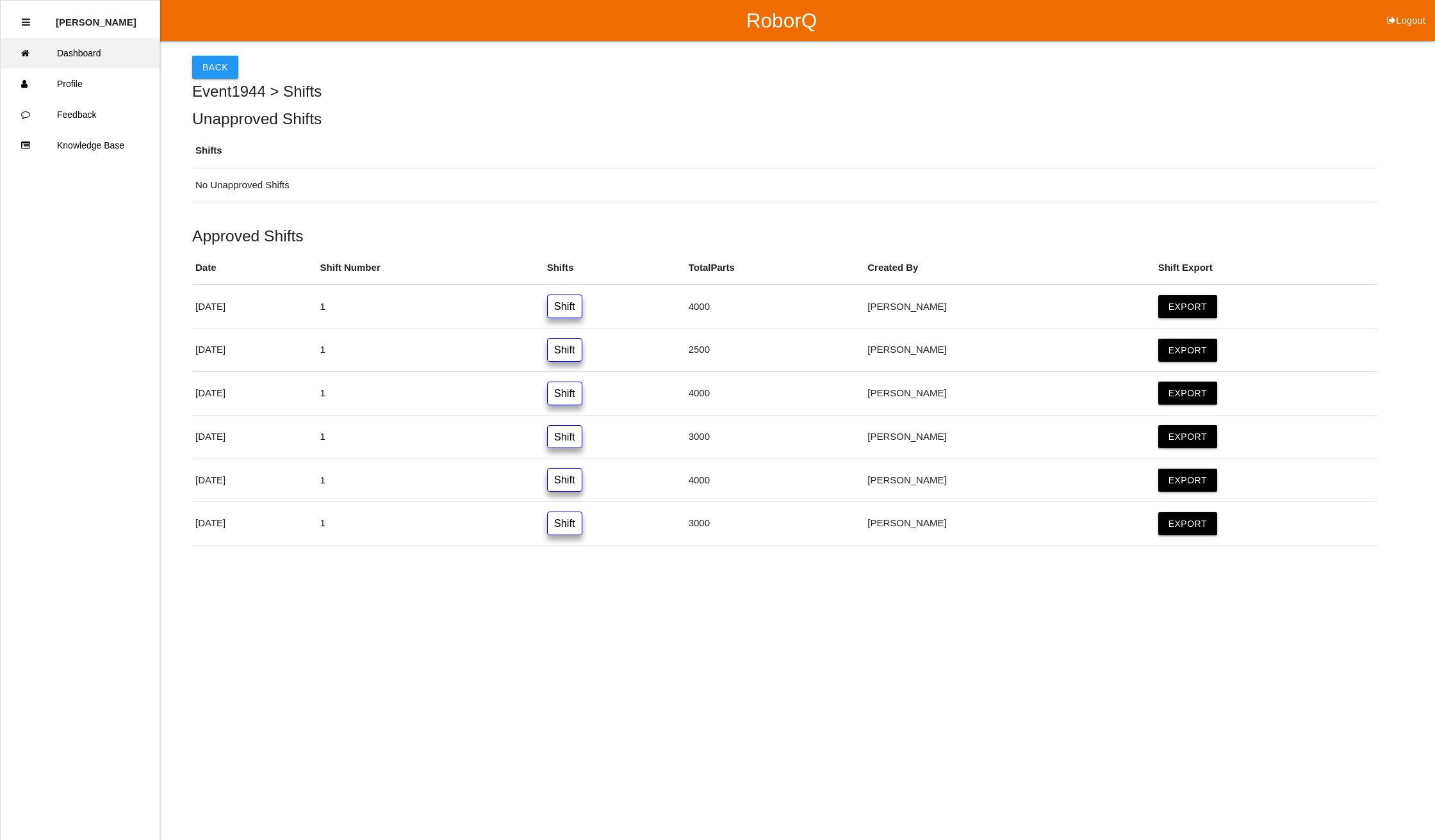
click at [101, 52] on link "Dashboard" at bounding box center [80, 52] width 159 height 31
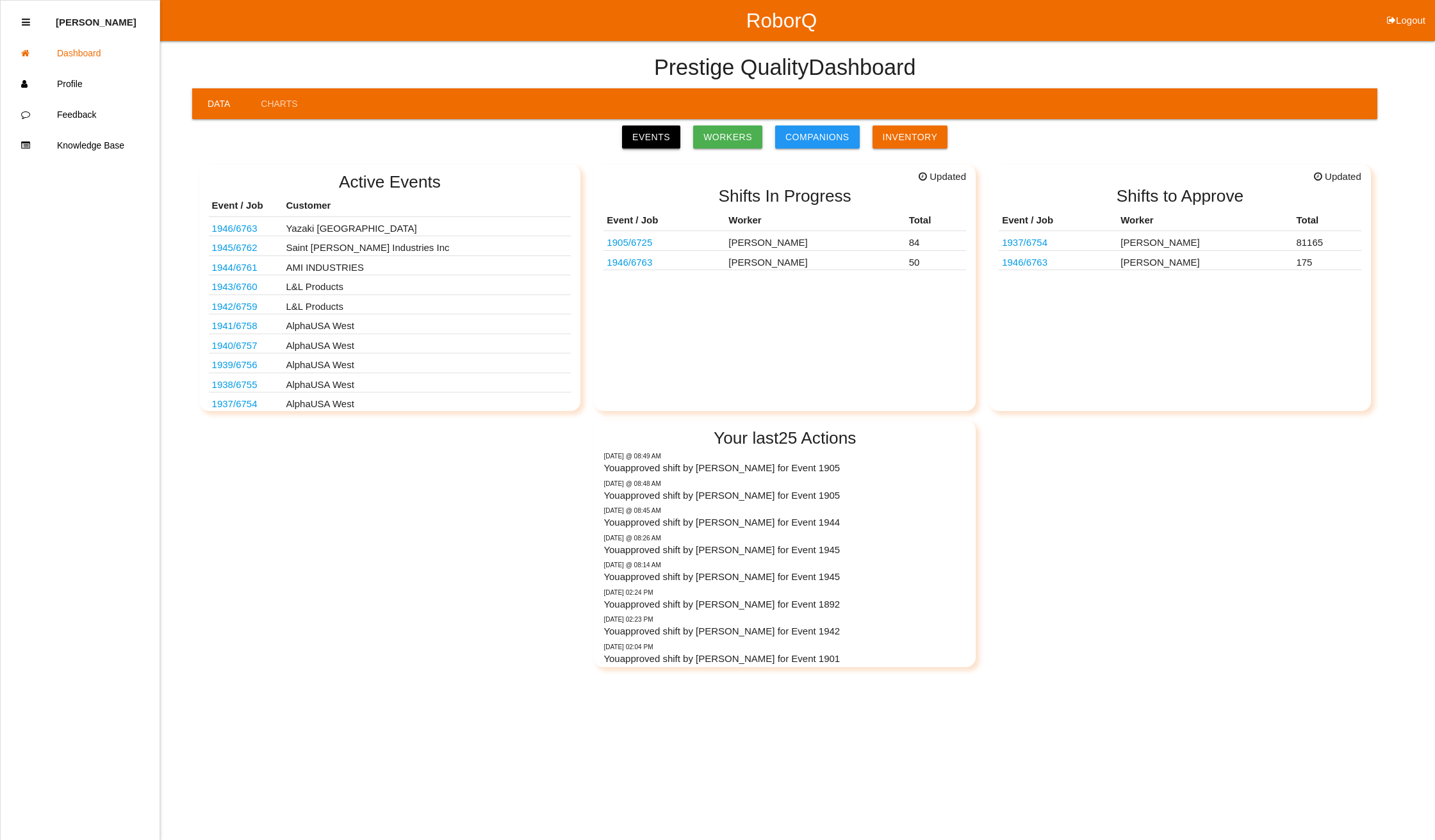
click at [652, 139] on link "Events" at bounding box center [651, 138] width 58 height 23
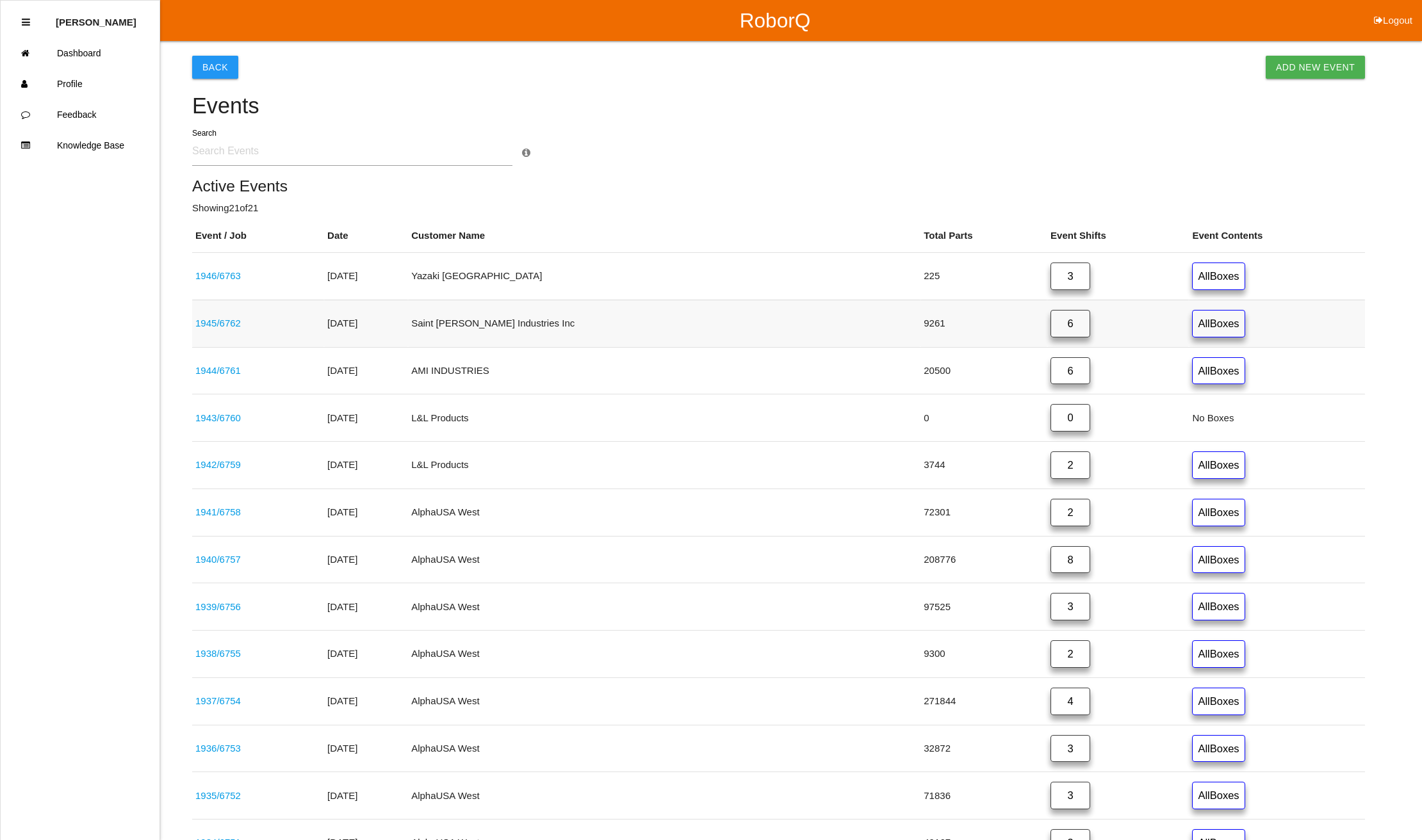
click at [1050, 322] on link "6" at bounding box center [1070, 323] width 40 height 28
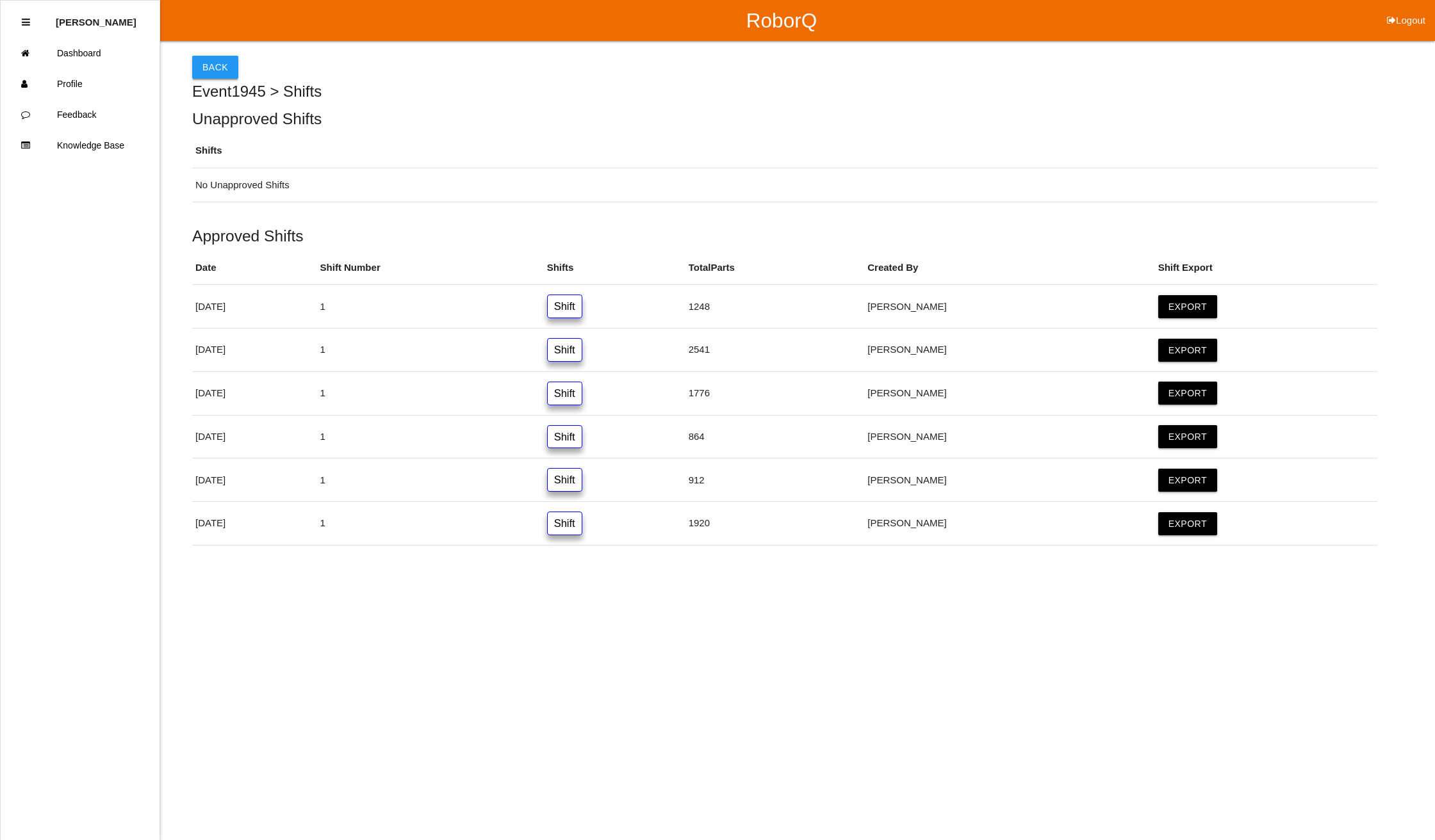
click at [214, 67] on button "Back" at bounding box center [215, 68] width 46 height 23
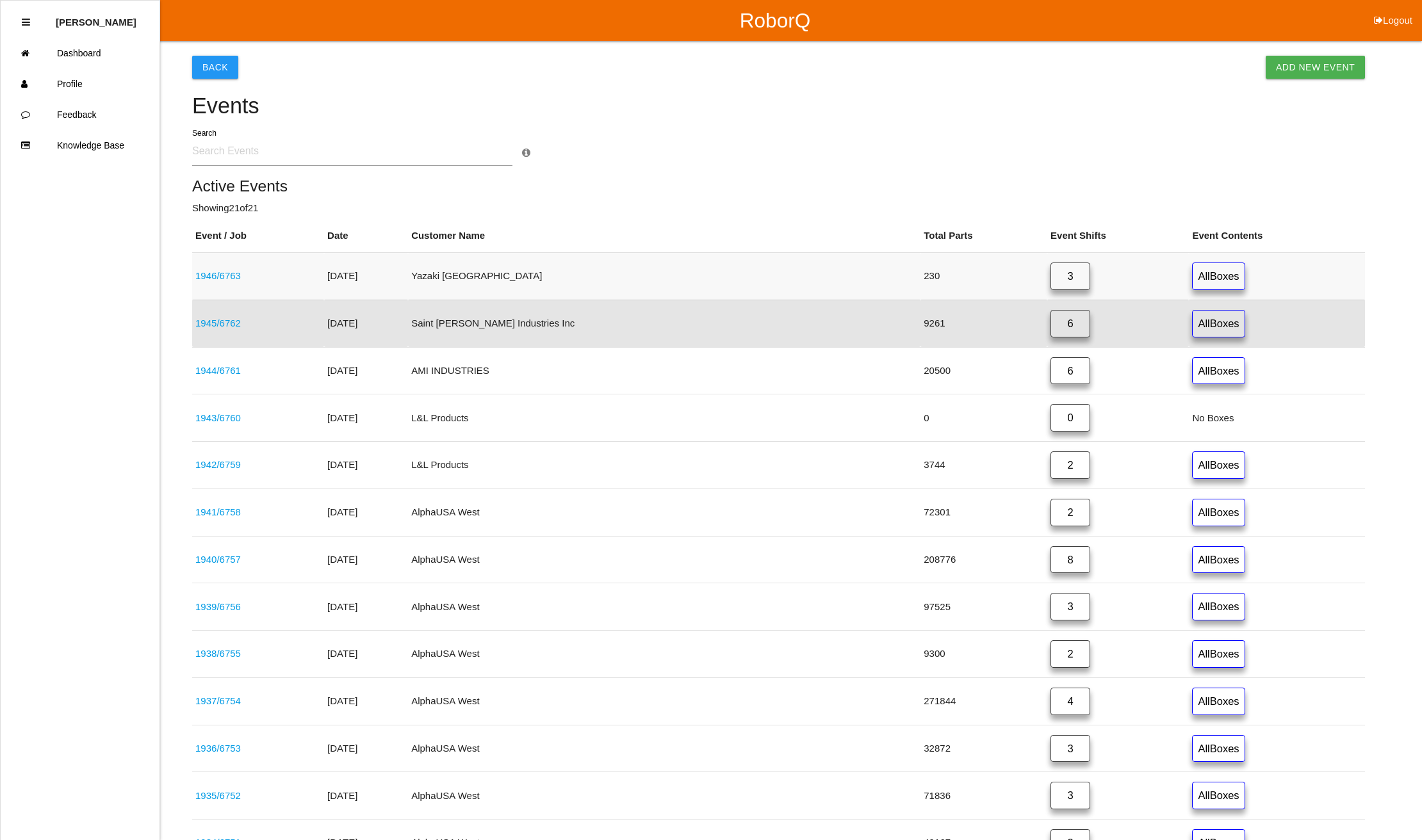
click at [1050, 275] on link "3" at bounding box center [1070, 276] width 40 height 28
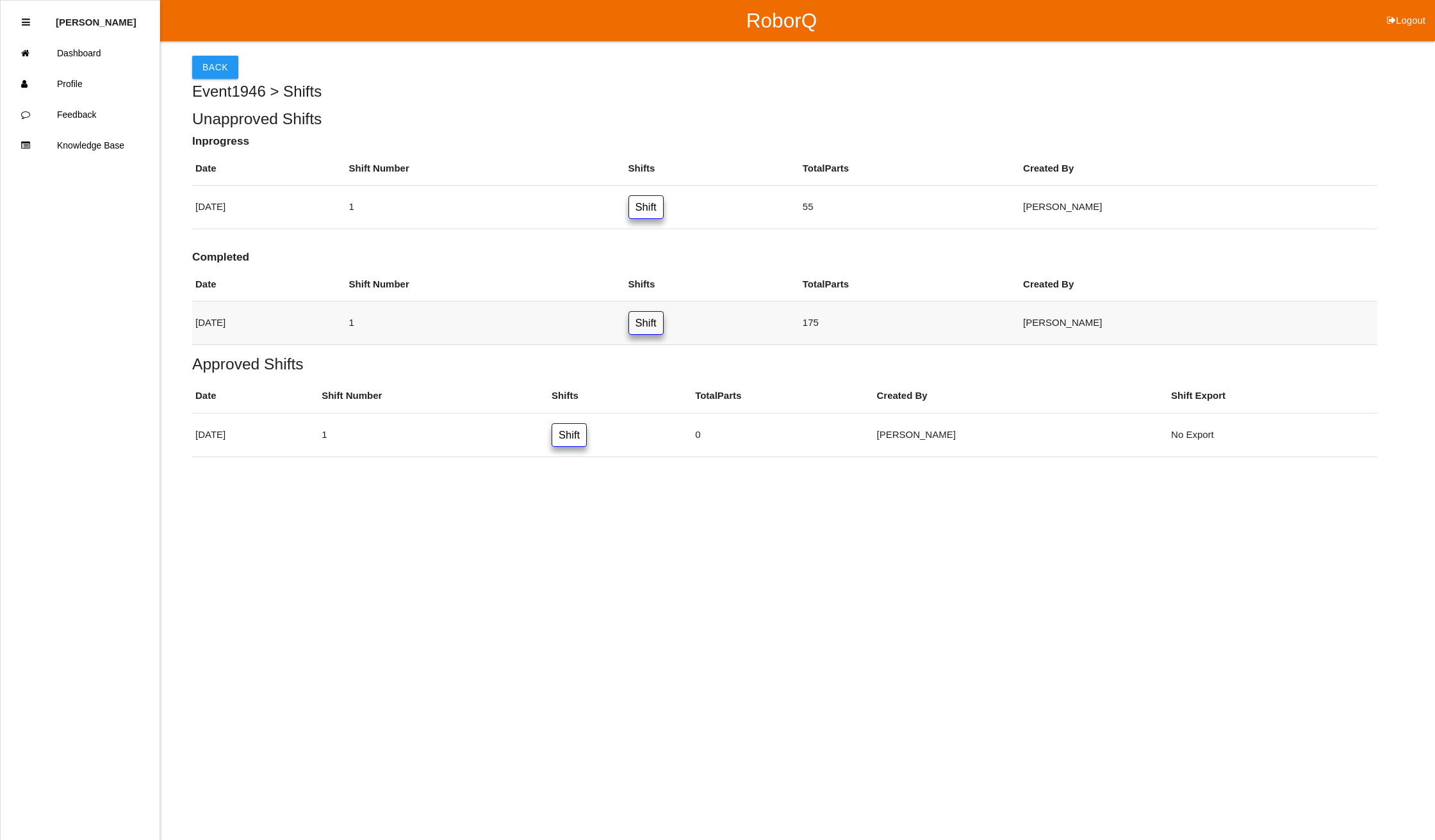
click at [664, 328] on link "Shift" at bounding box center [646, 322] width 35 height 23
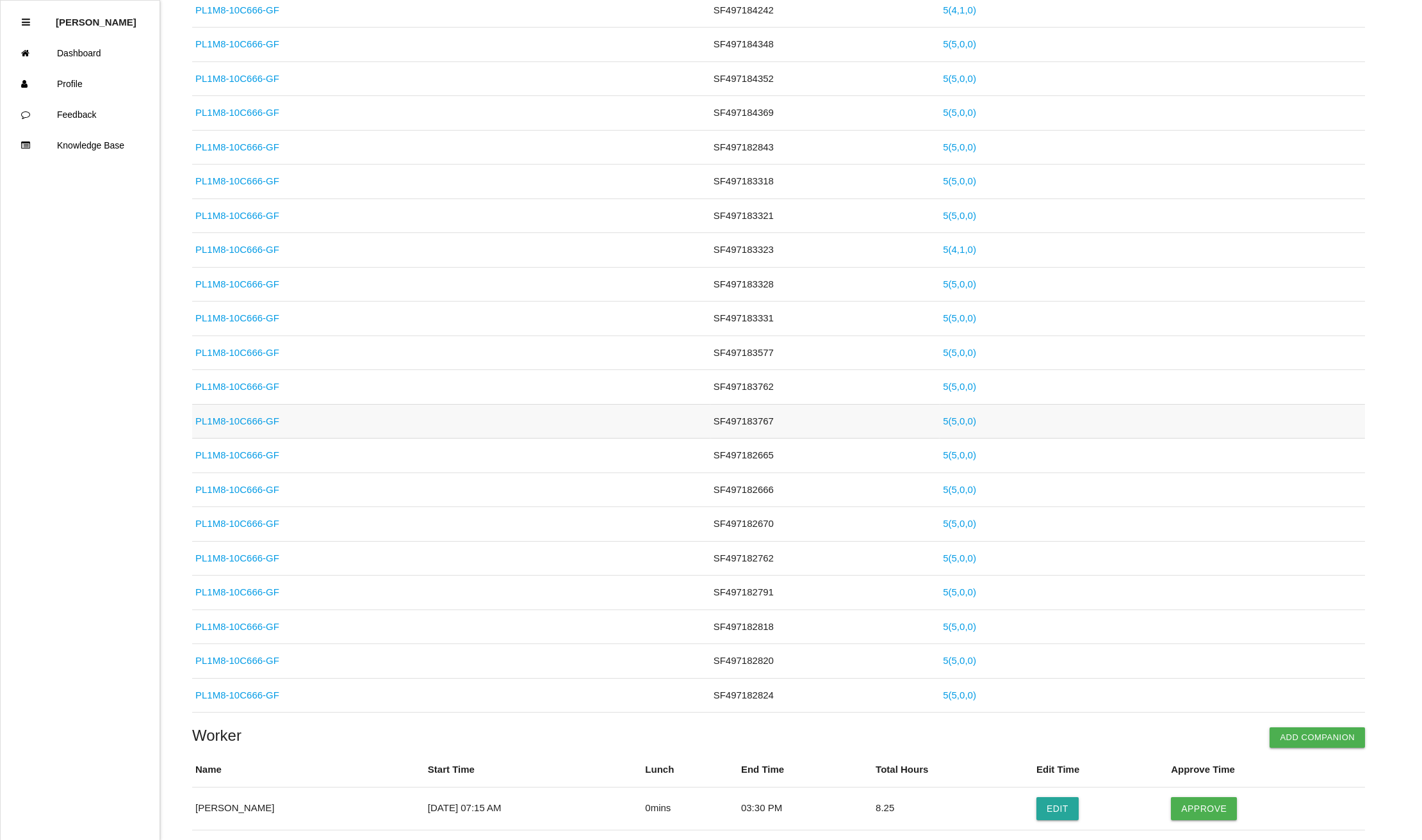
scroll to position [871, 0]
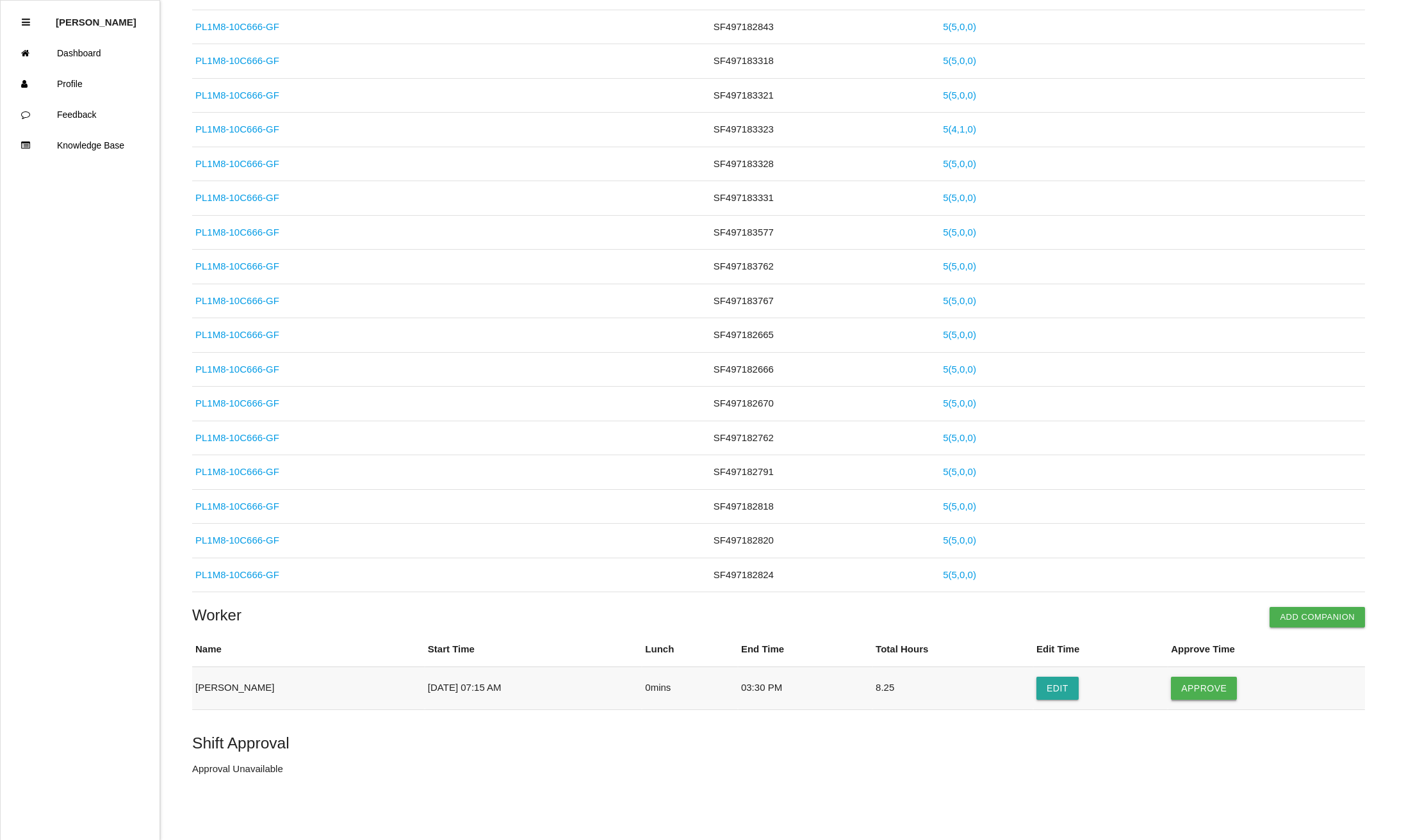
click at [1217, 684] on button "Approve" at bounding box center [1204, 688] width 66 height 23
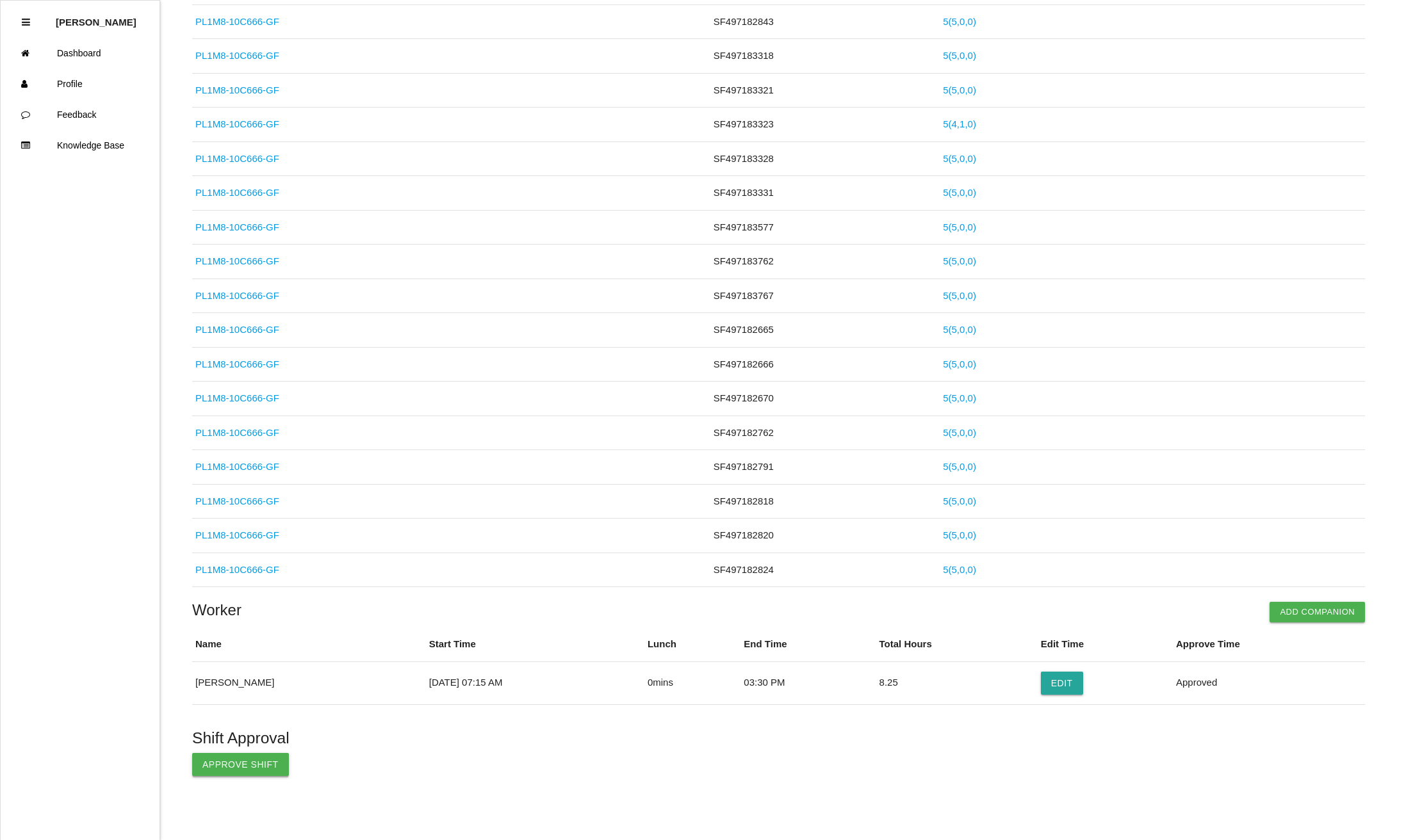
click at [228, 765] on button "Approve Shift" at bounding box center [241, 765] width 97 height 23
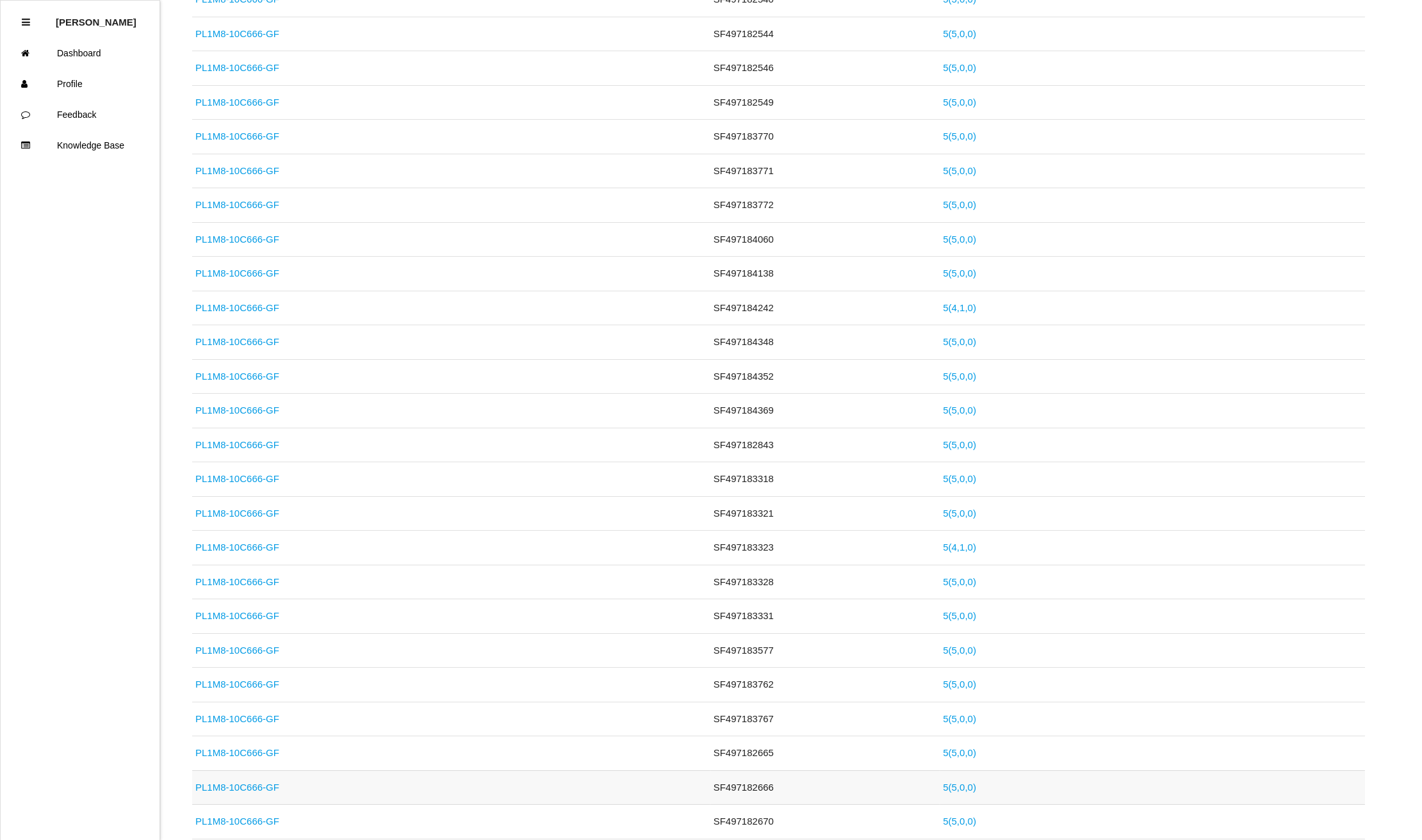
scroll to position [0, 0]
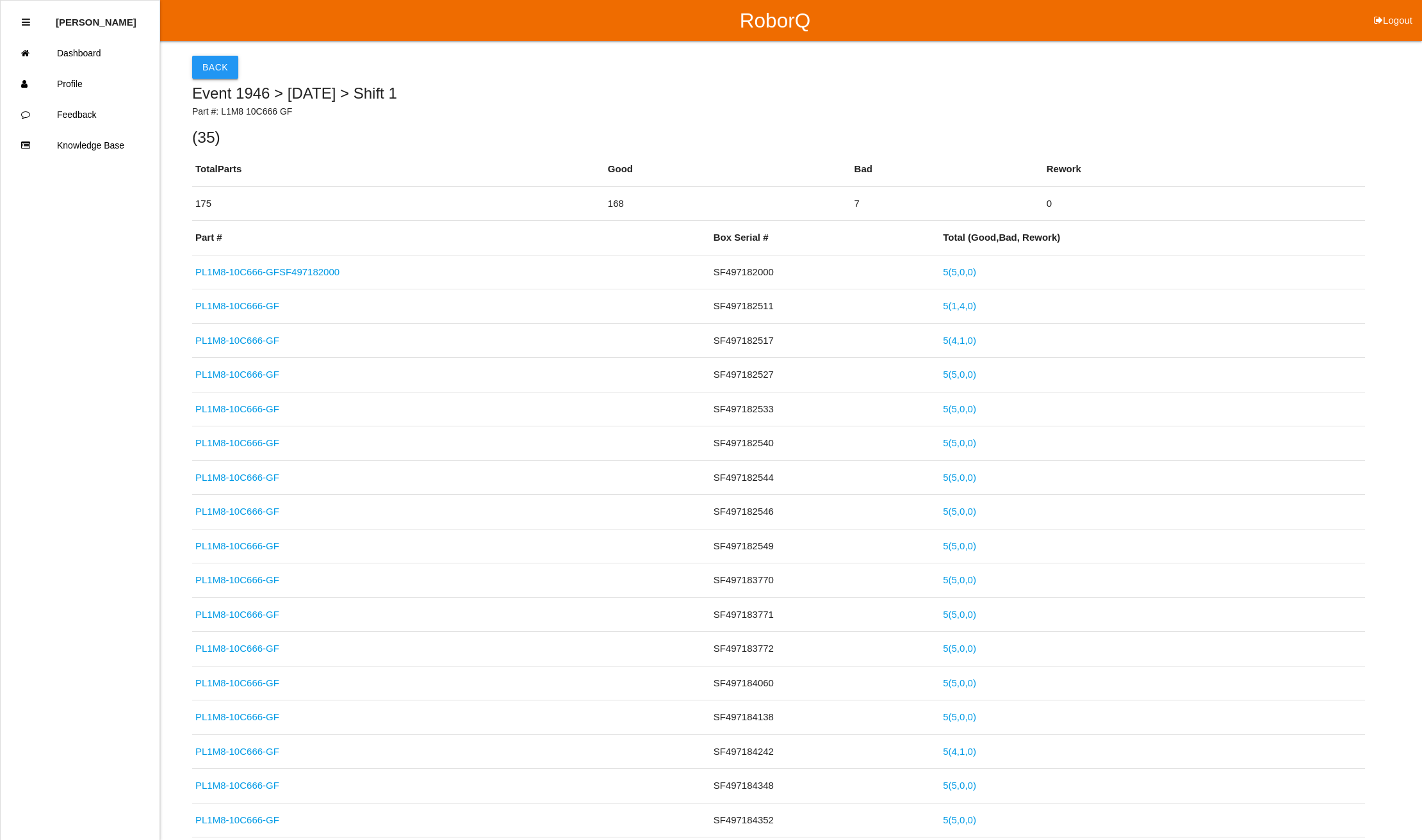
click at [218, 62] on button "Back" at bounding box center [215, 68] width 46 height 23
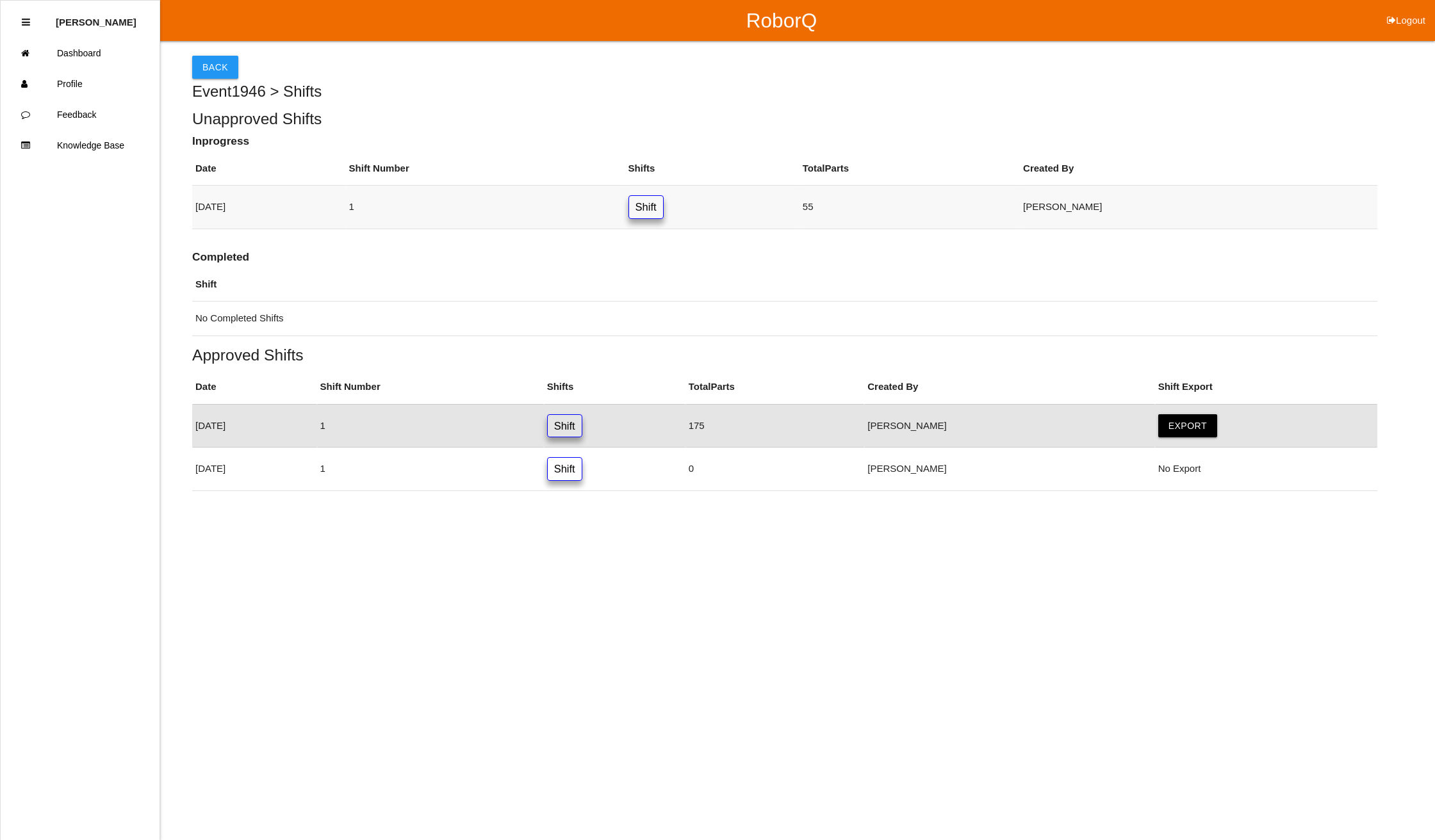
click at [664, 206] on link "Shift" at bounding box center [646, 207] width 35 height 23
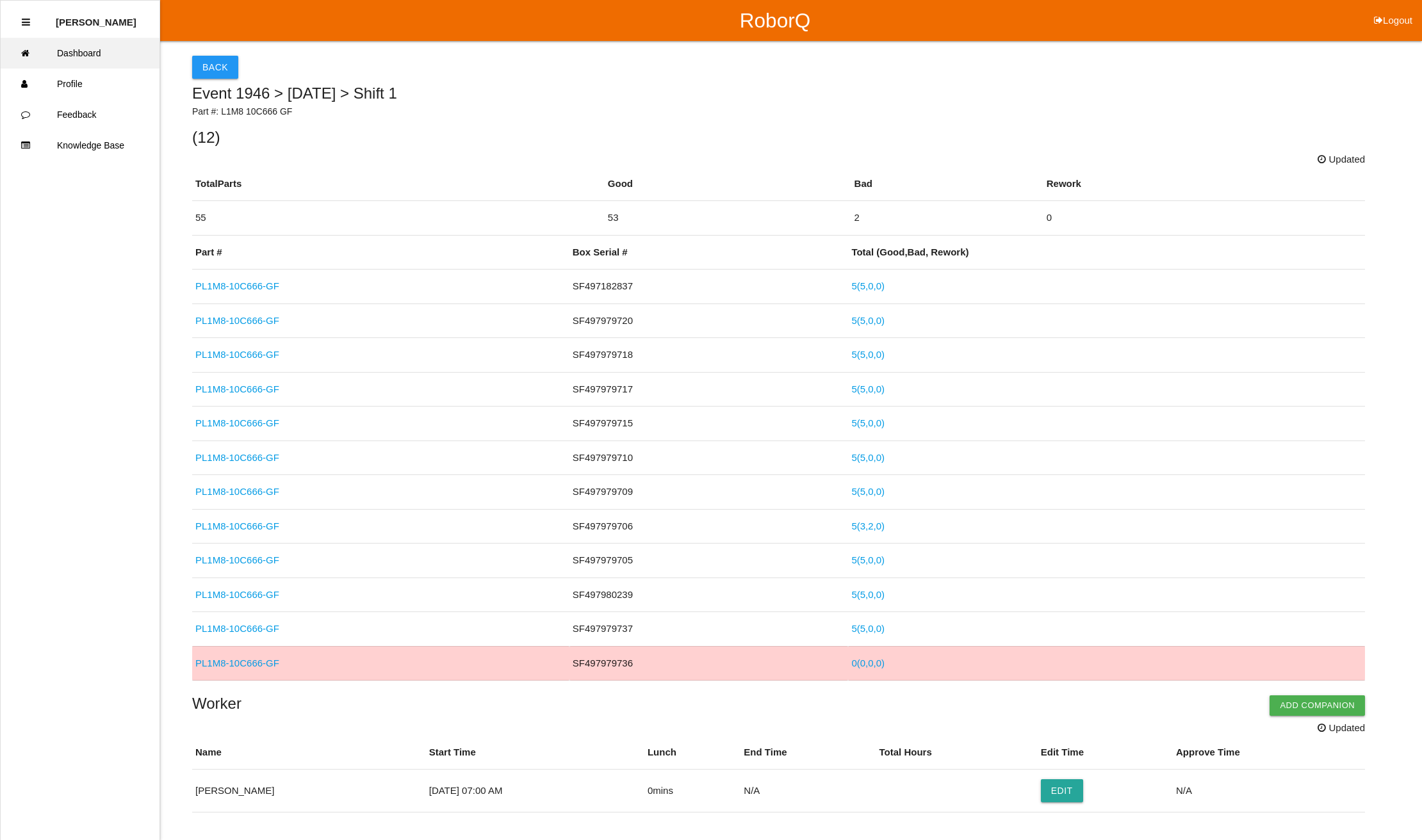
click at [76, 48] on link "Dashboard" at bounding box center [80, 52] width 159 height 31
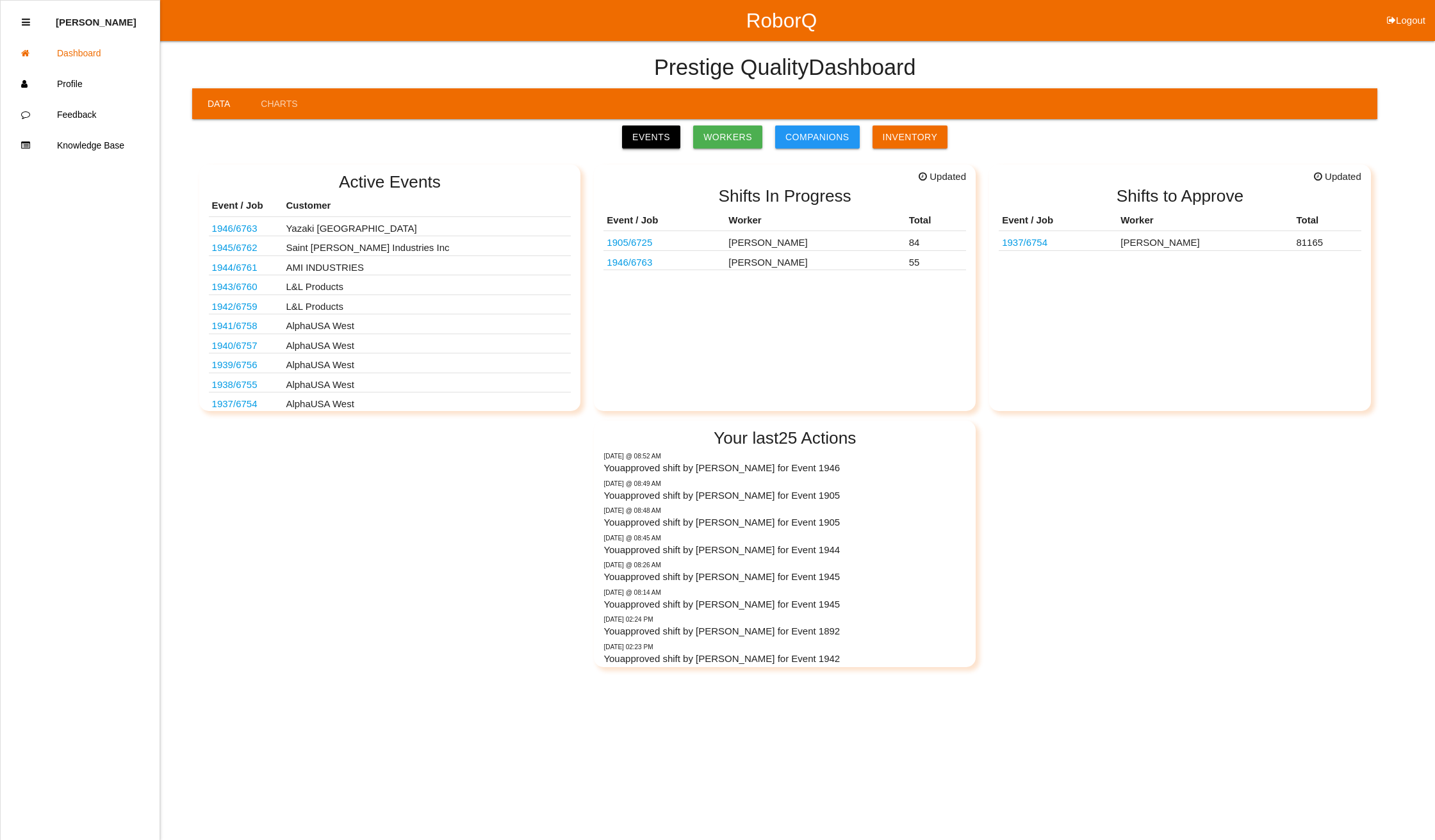
click at [654, 136] on link "Events" at bounding box center [651, 138] width 58 height 23
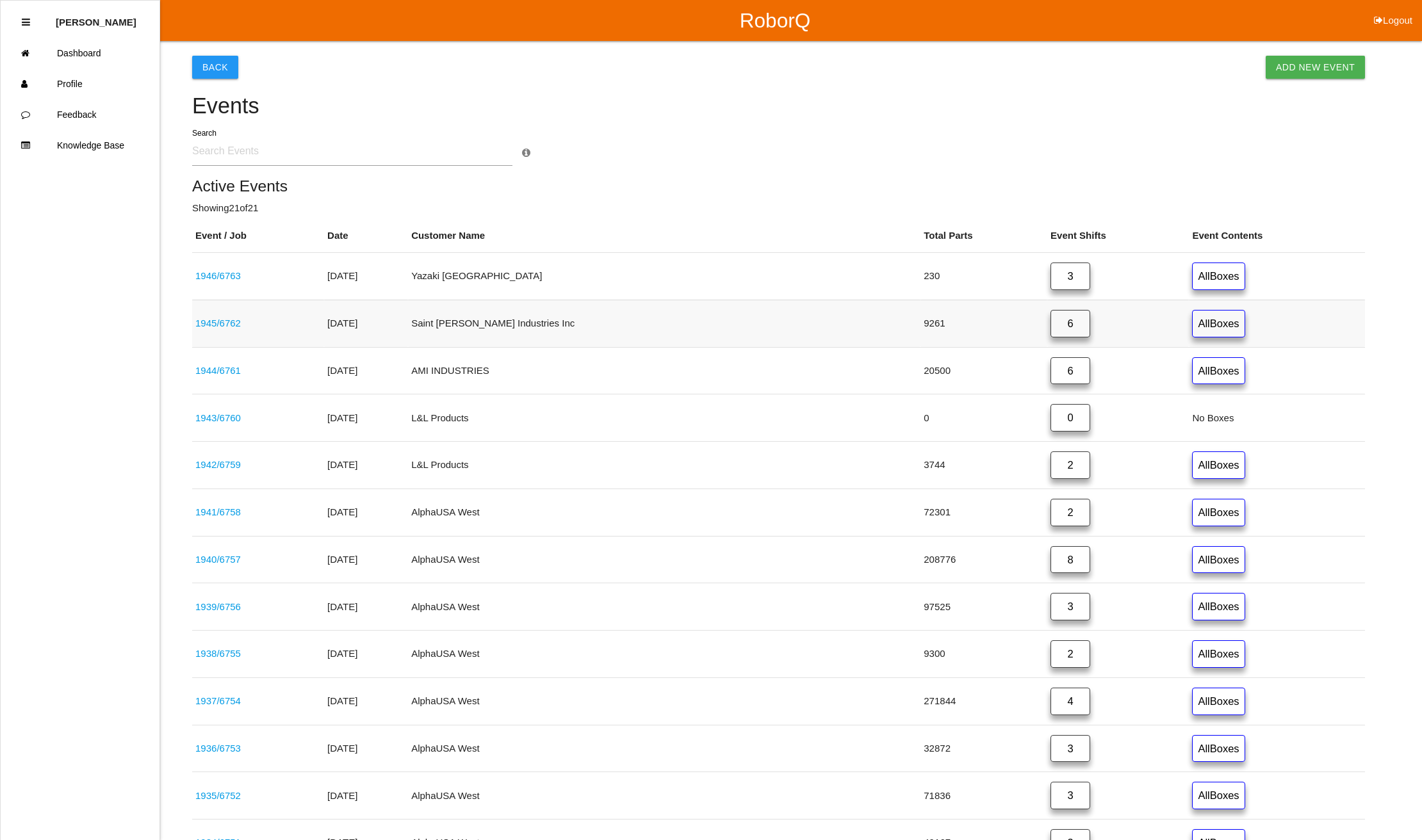
click at [1050, 328] on link "6" at bounding box center [1070, 323] width 40 height 28
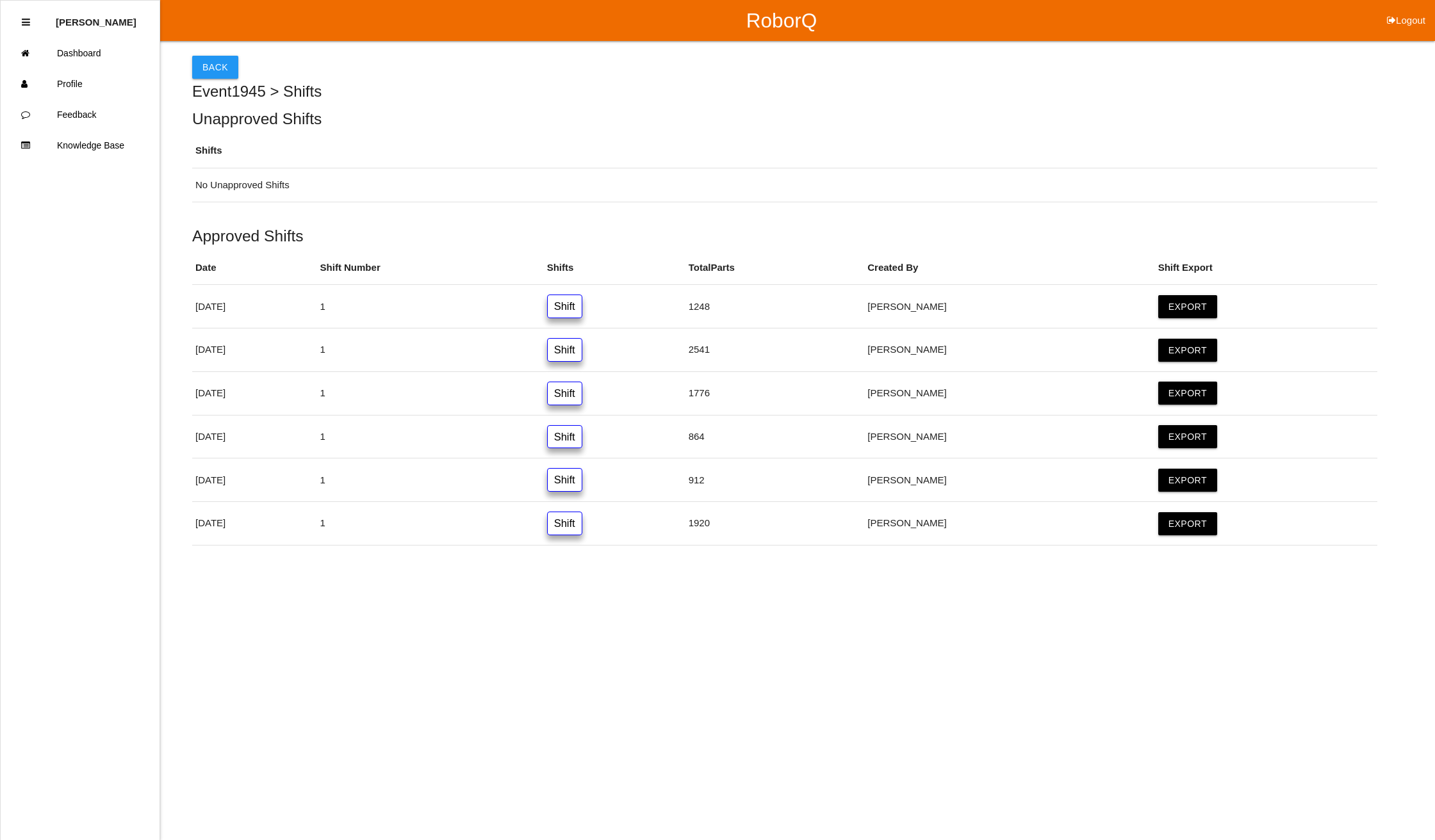
click at [324, 610] on html "RoborQ Logout [PERSON_NAME] Dashboard Profile Feedback Knowledge Base Back Even…" at bounding box center [717, 305] width 1435 height 610
click at [206, 58] on button "Back" at bounding box center [215, 68] width 46 height 23
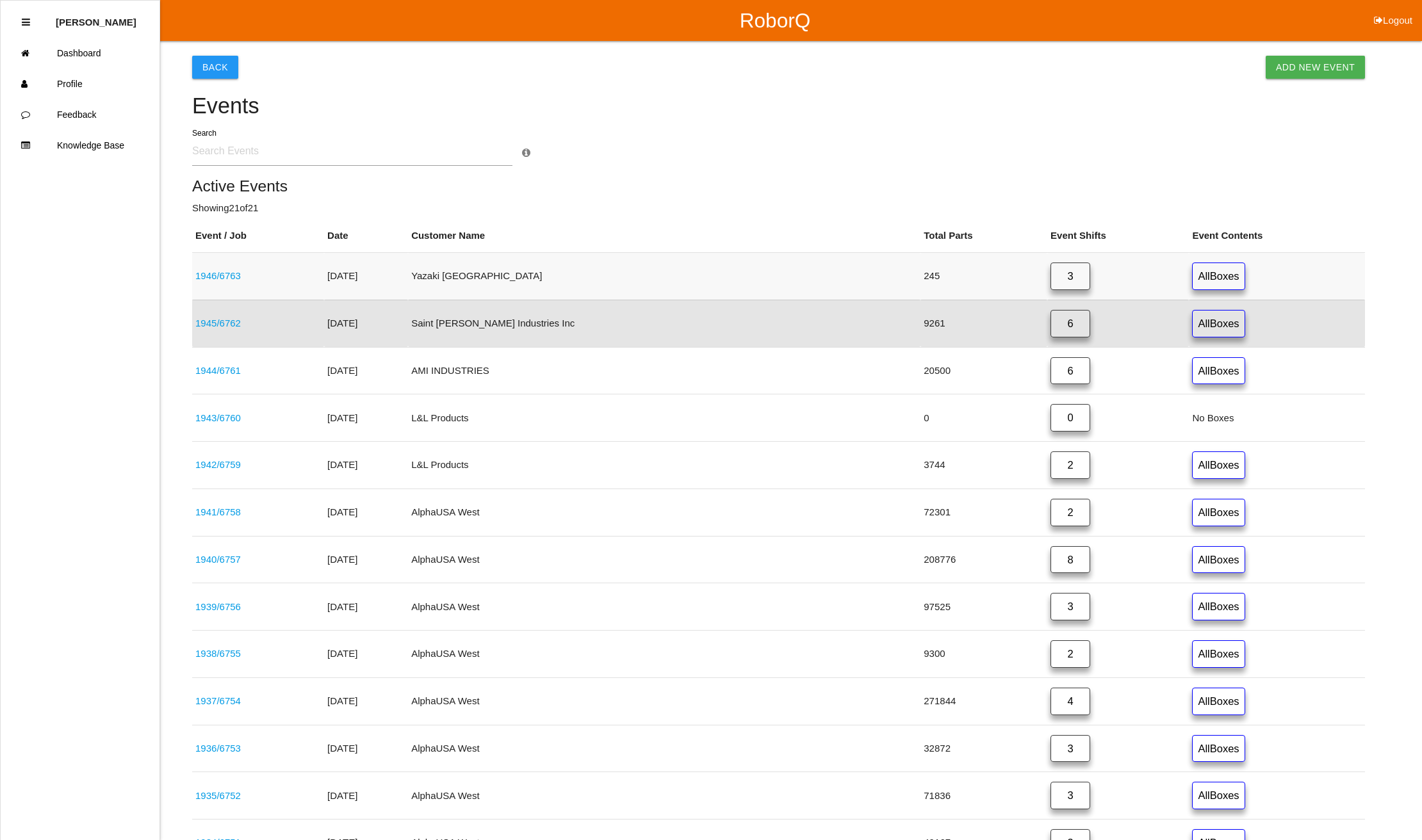
click at [224, 272] on link "1946 / 6763" at bounding box center [218, 275] width 46 height 11
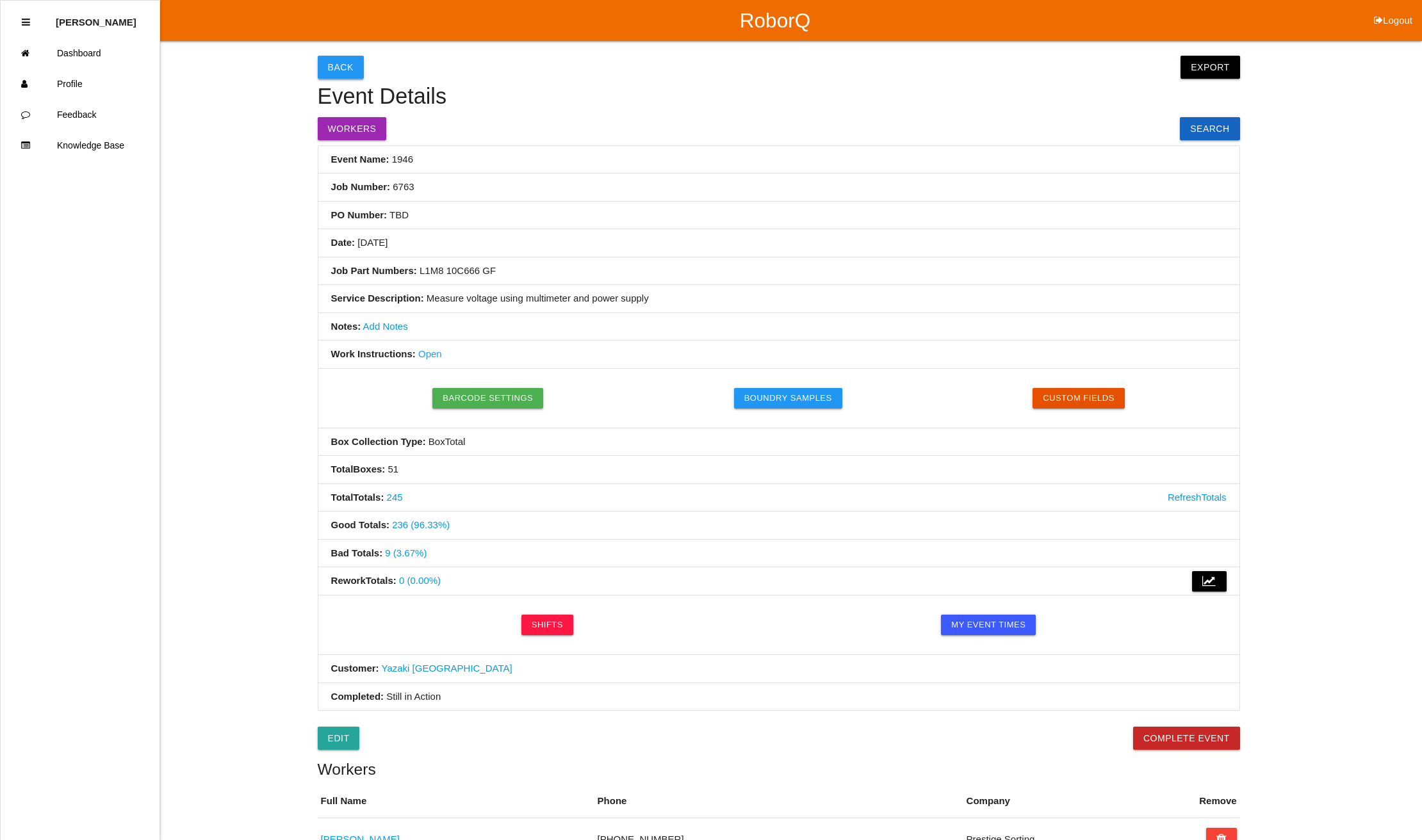
click at [347, 65] on button "Back" at bounding box center [340, 68] width 46 height 23
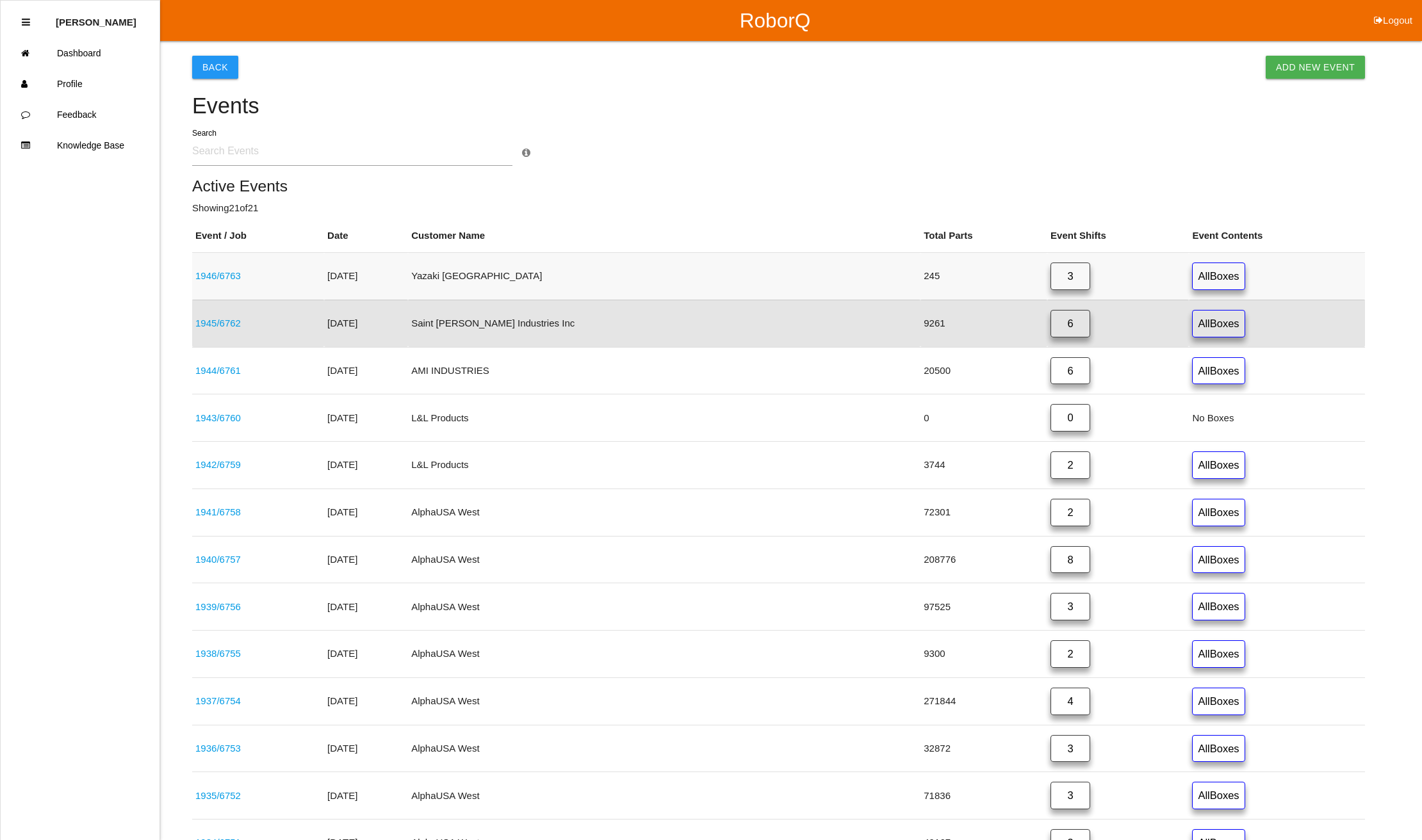
click at [1050, 274] on link "3" at bounding box center [1070, 276] width 40 height 28
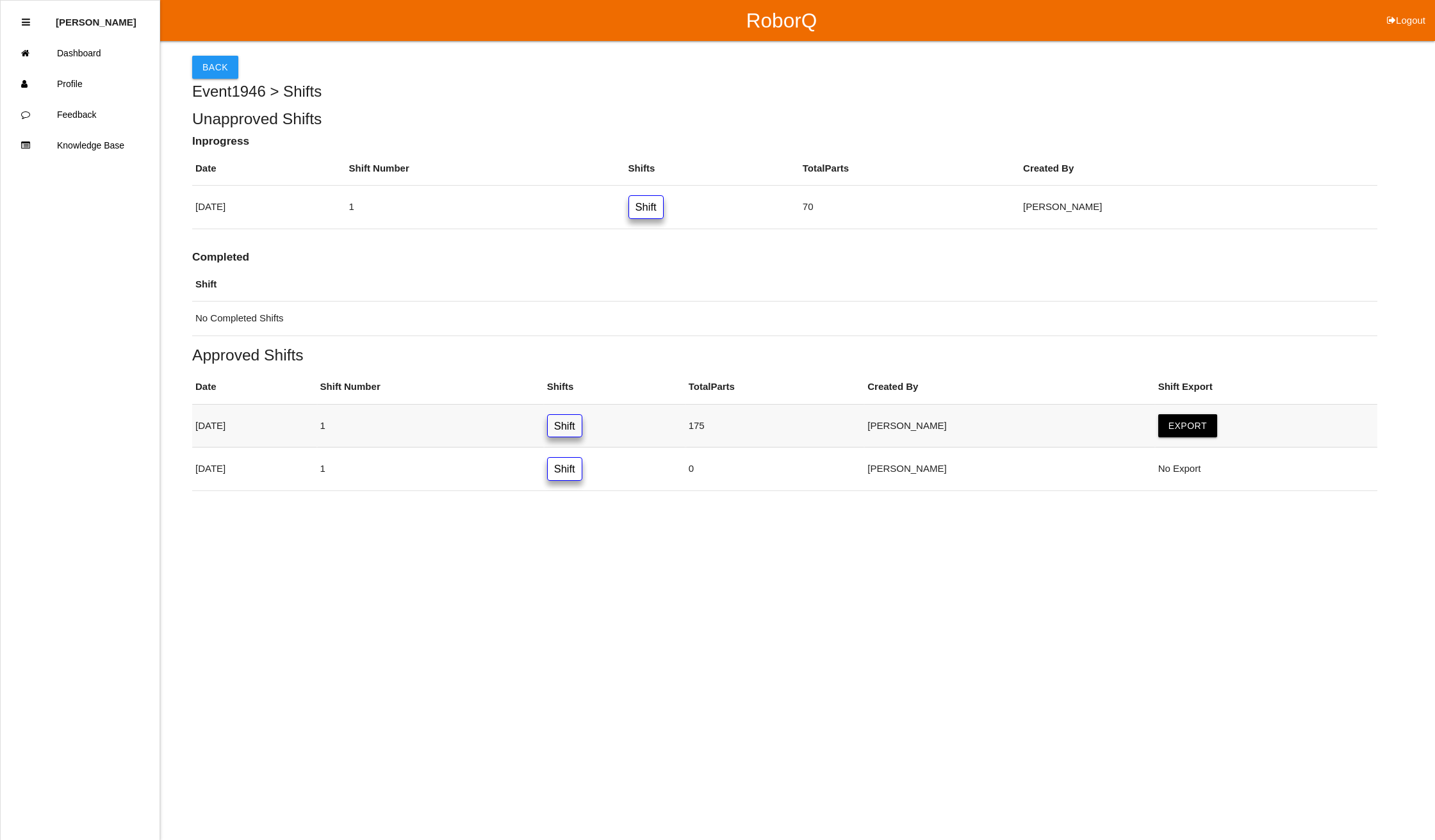
click at [583, 425] on link "Shift" at bounding box center [564, 426] width 35 height 23
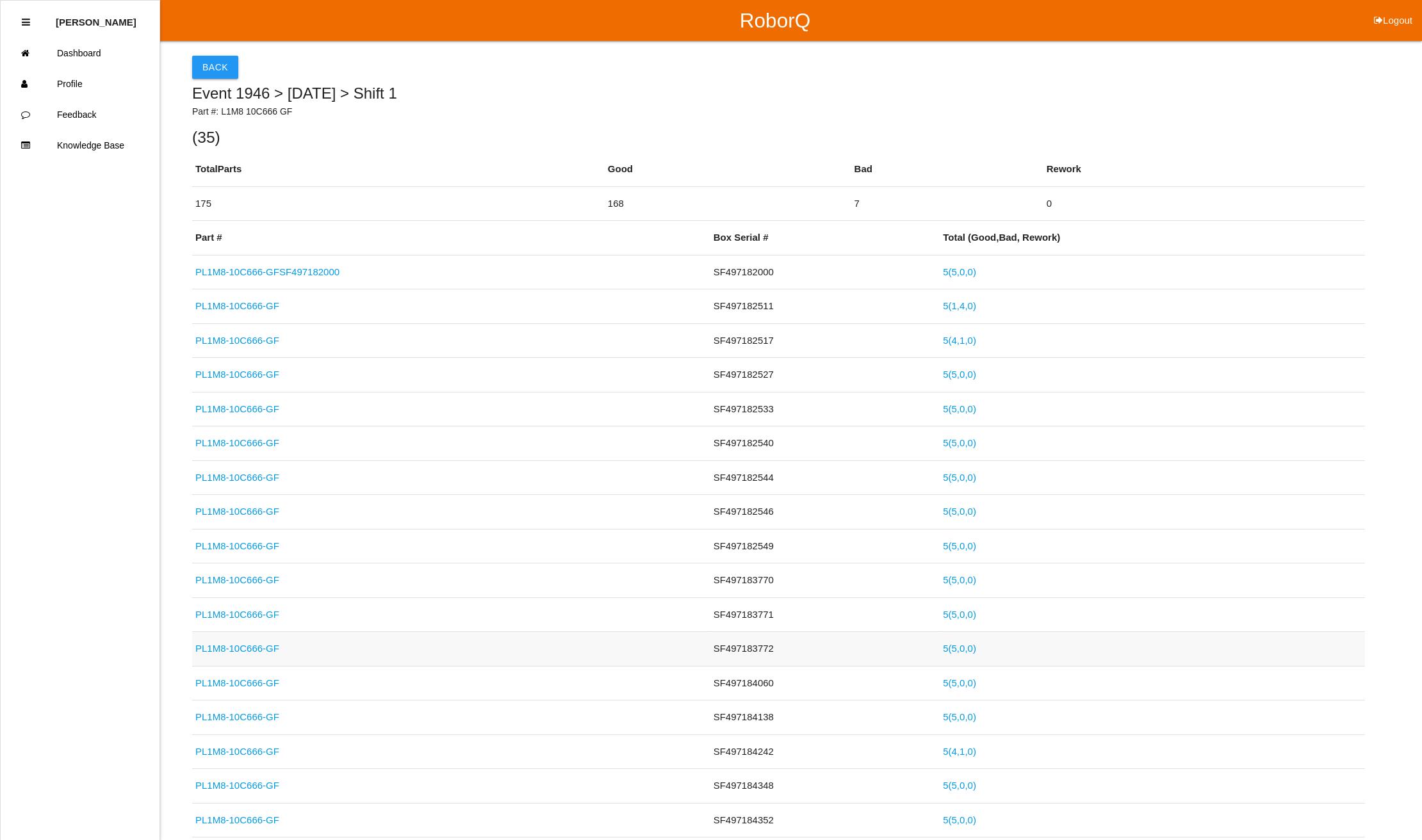
scroll to position [682, 0]
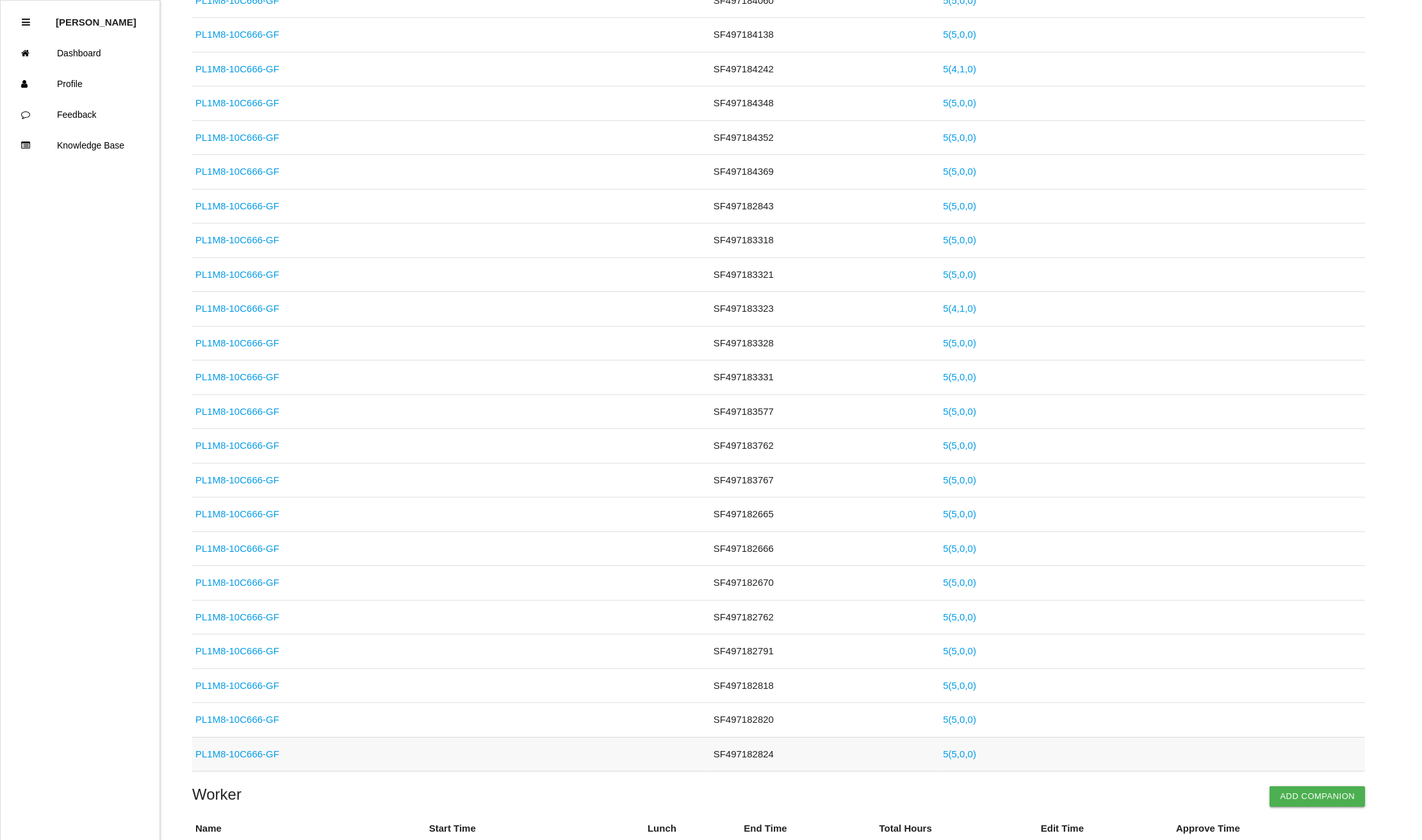
click at [370, 759] on td "PL1M8-10C666-GF" at bounding box center [452, 753] width 518 height 34
drag, startPoint x: 224, startPoint y: 757, endPoint x: 362, endPoint y: 712, distance: 145.2
click at [225, 757] on link "PL1M8-10C666-GF" at bounding box center [237, 753] width 84 height 11
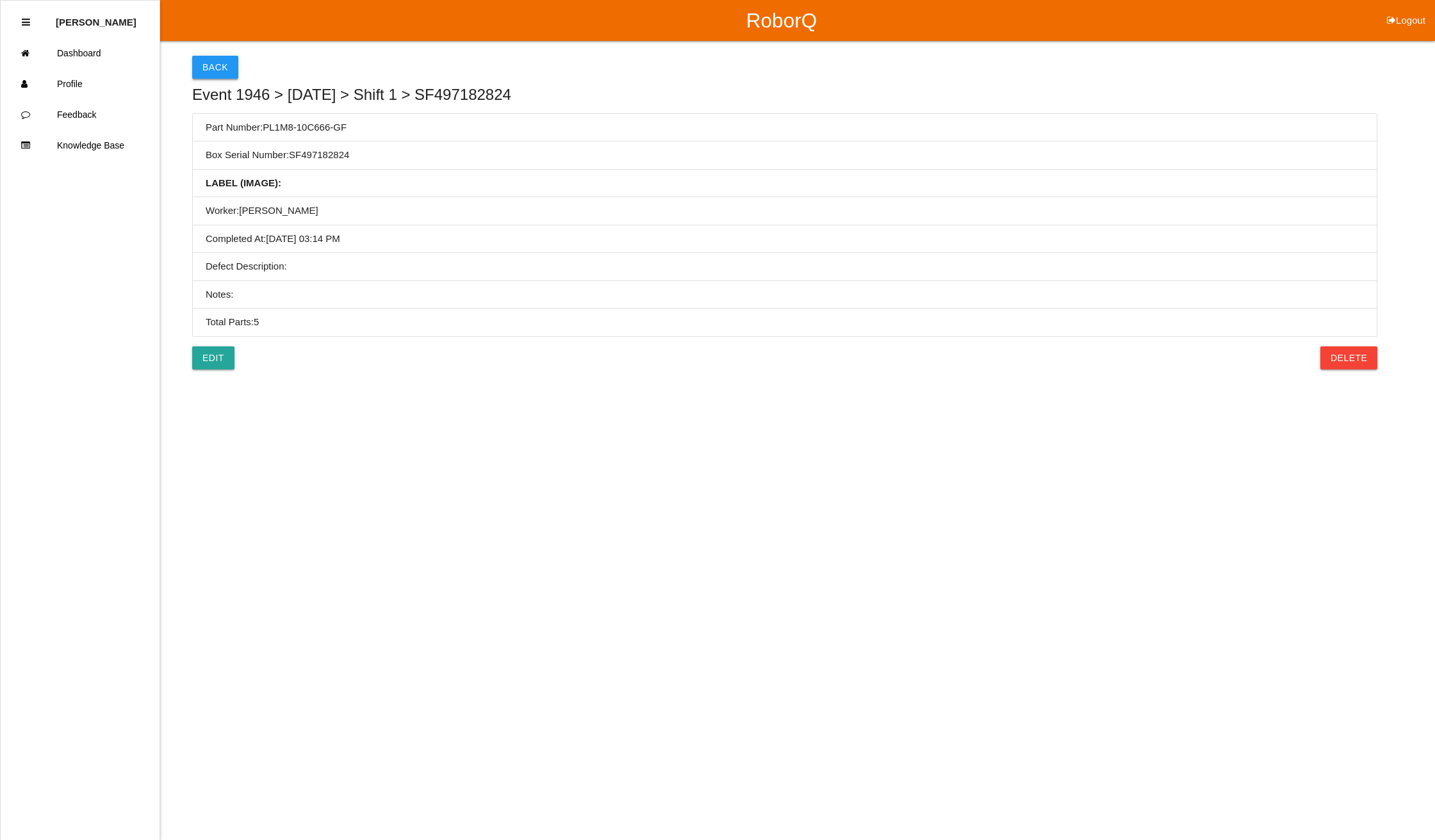
click at [198, 62] on button "Back" at bounding box center [215, 68] width 46 height 23
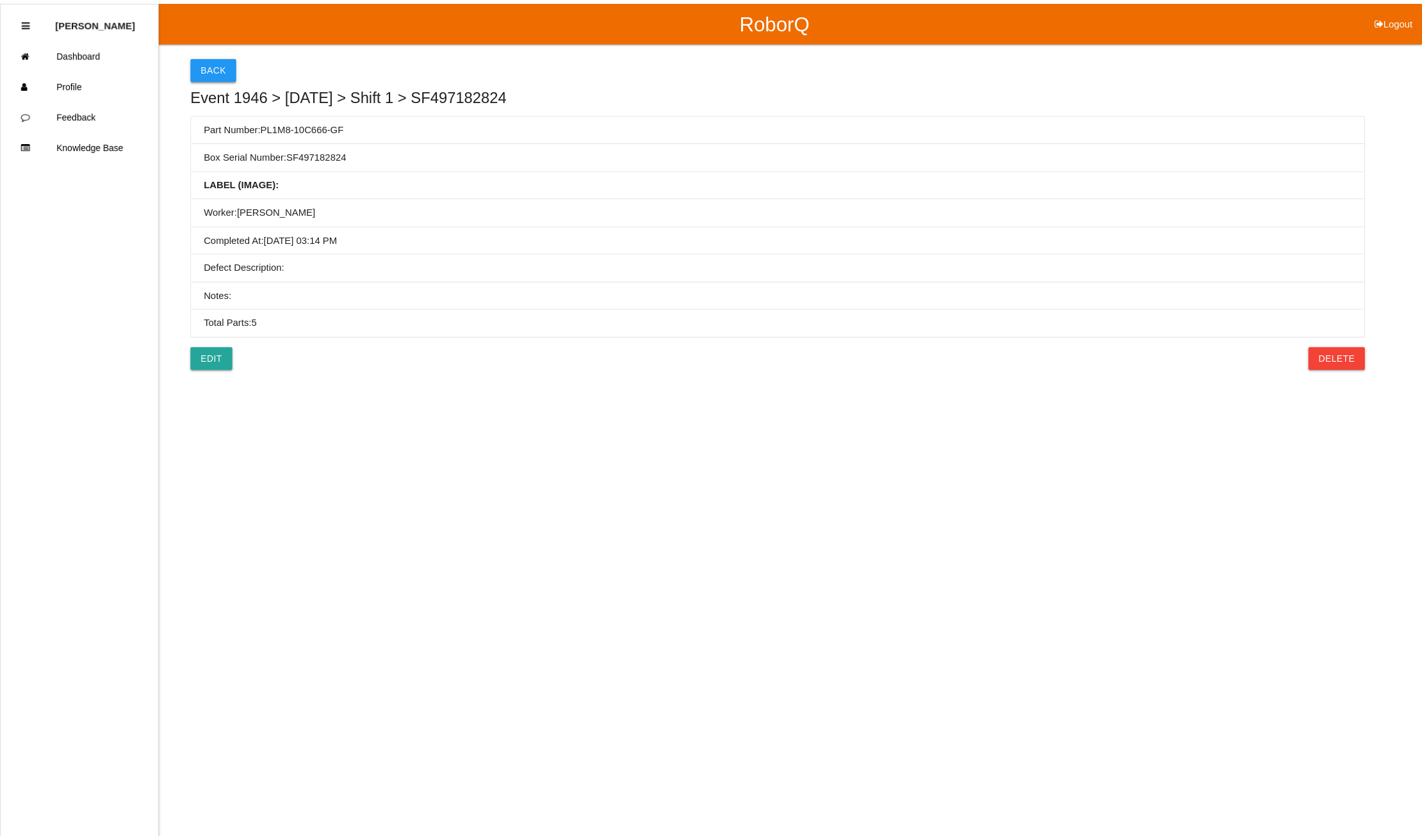
scroll to position [871, 0]
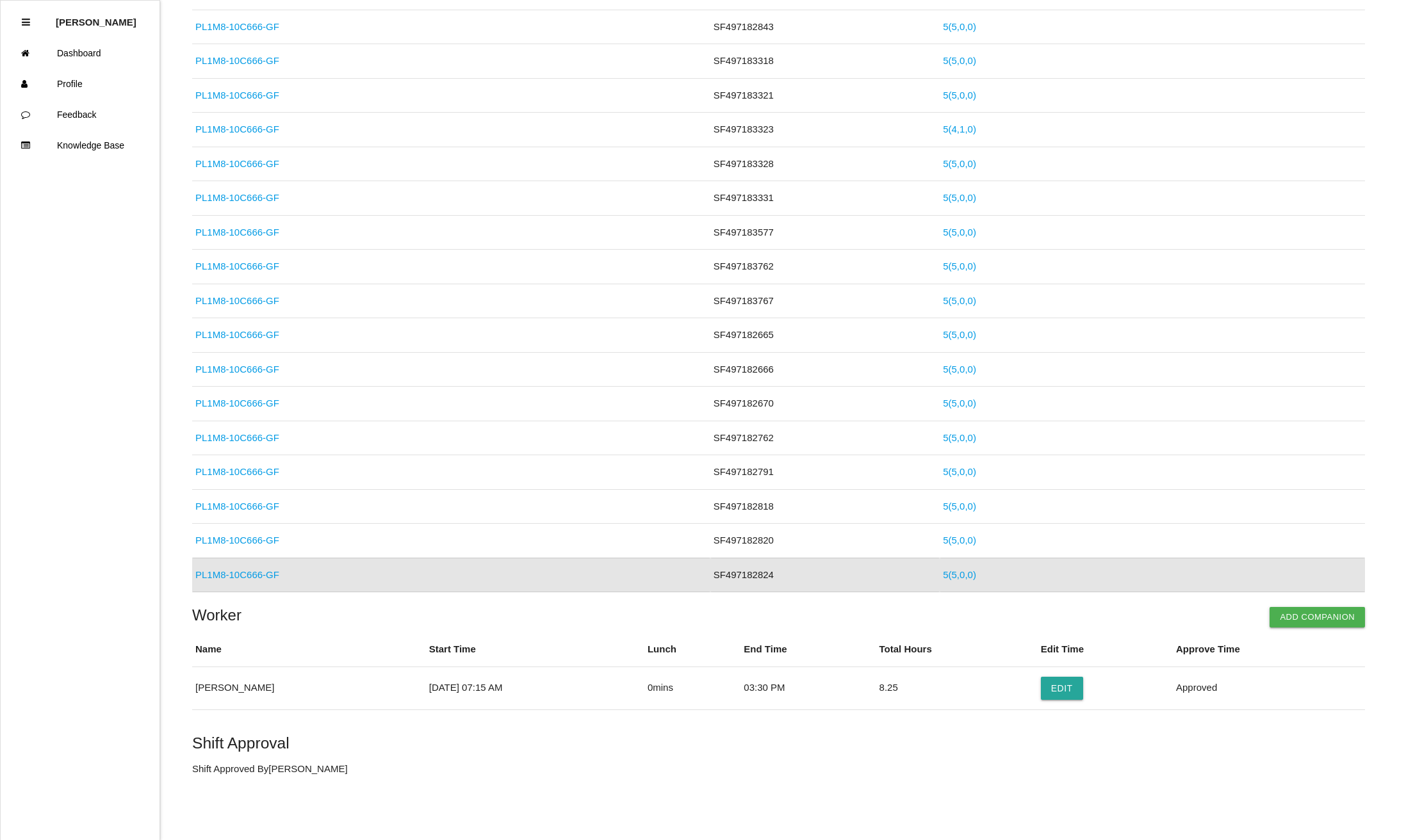
click at [943, 572] on link "5 ( 5 , 0 , 0 )" at bounding box center [959, 574] width 33 height 11
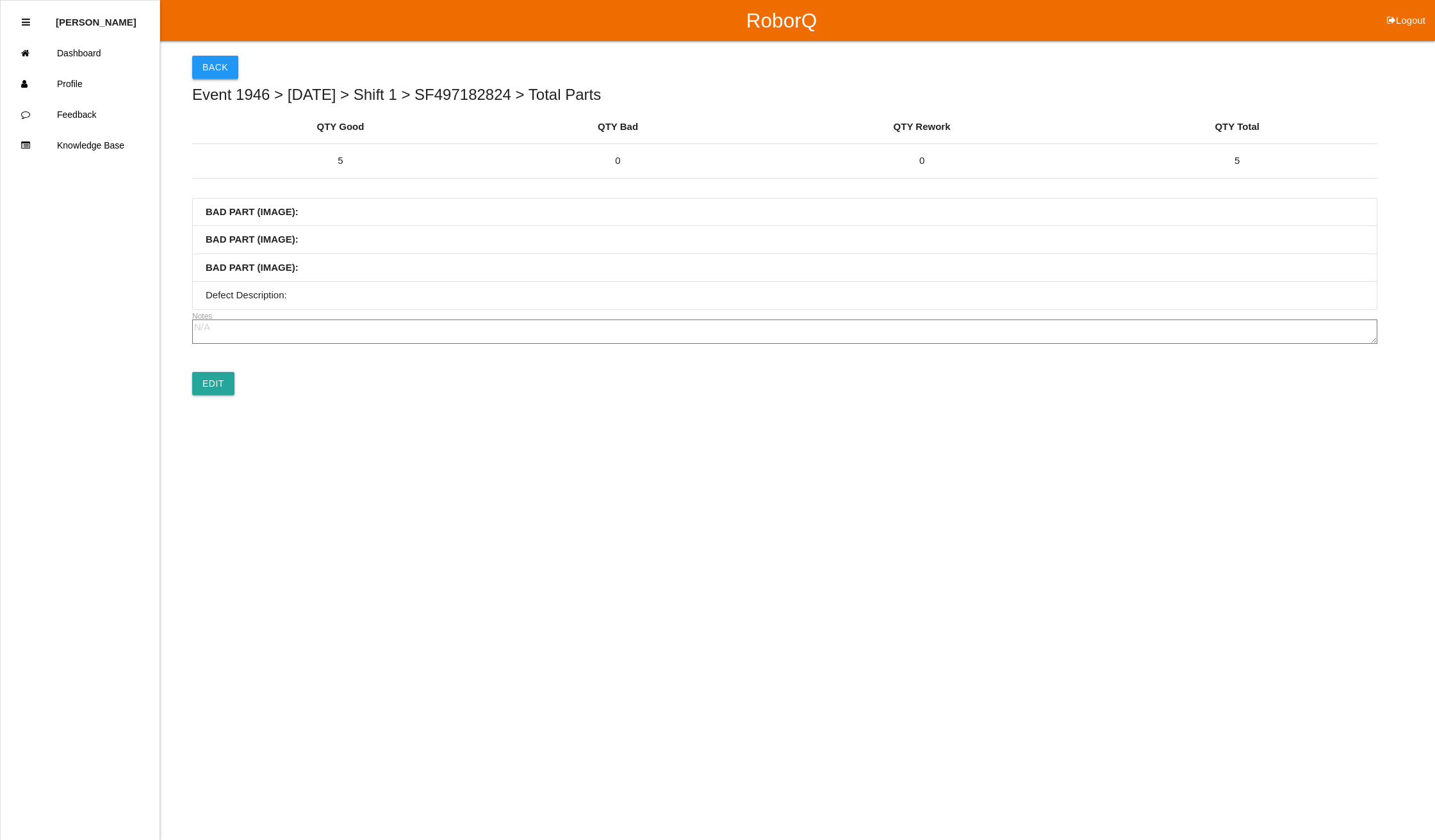
click at [212, 67] on button "Back" at bounding box center [215, 68] width 46 height 23
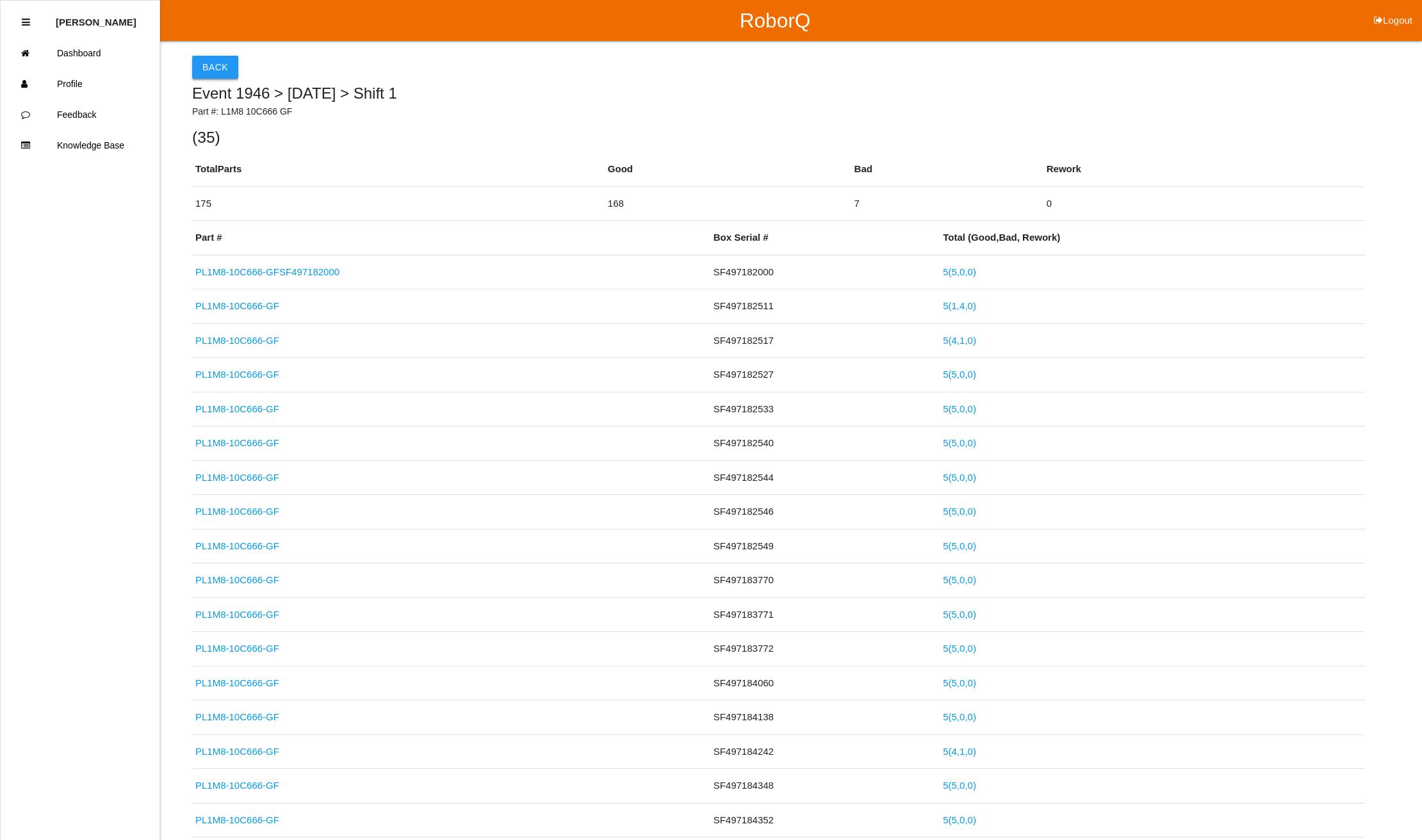
click at [213, 62] on button "Back" at bounding box center [215, 68] width 46 height 23
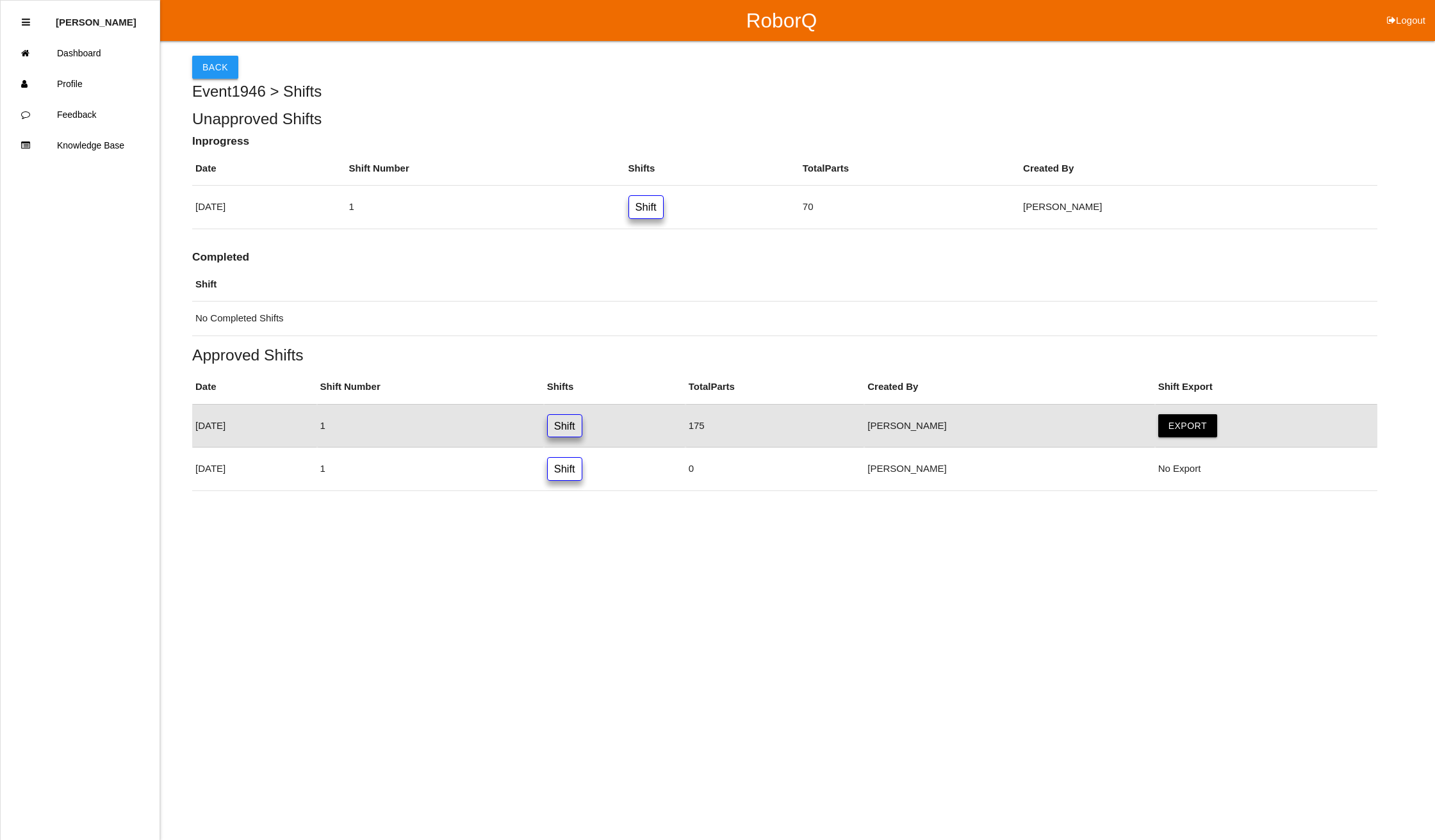
click at [203, 68] on button "Back" at bounding box center [215, 68] width 46 height 23
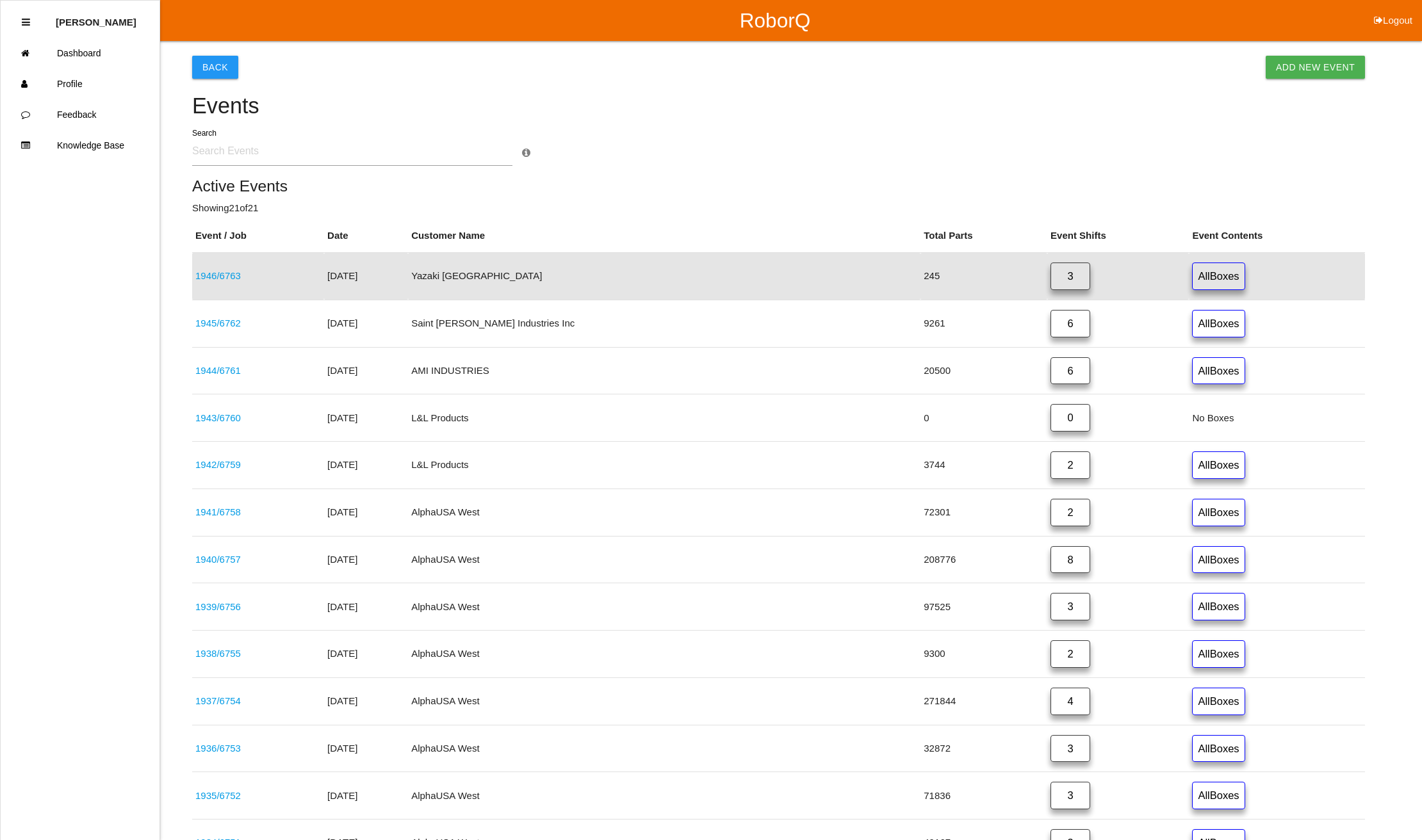
click at [216, 272] on link "1946 / 6763" at bounding box center [218, 275] width 46 height 11
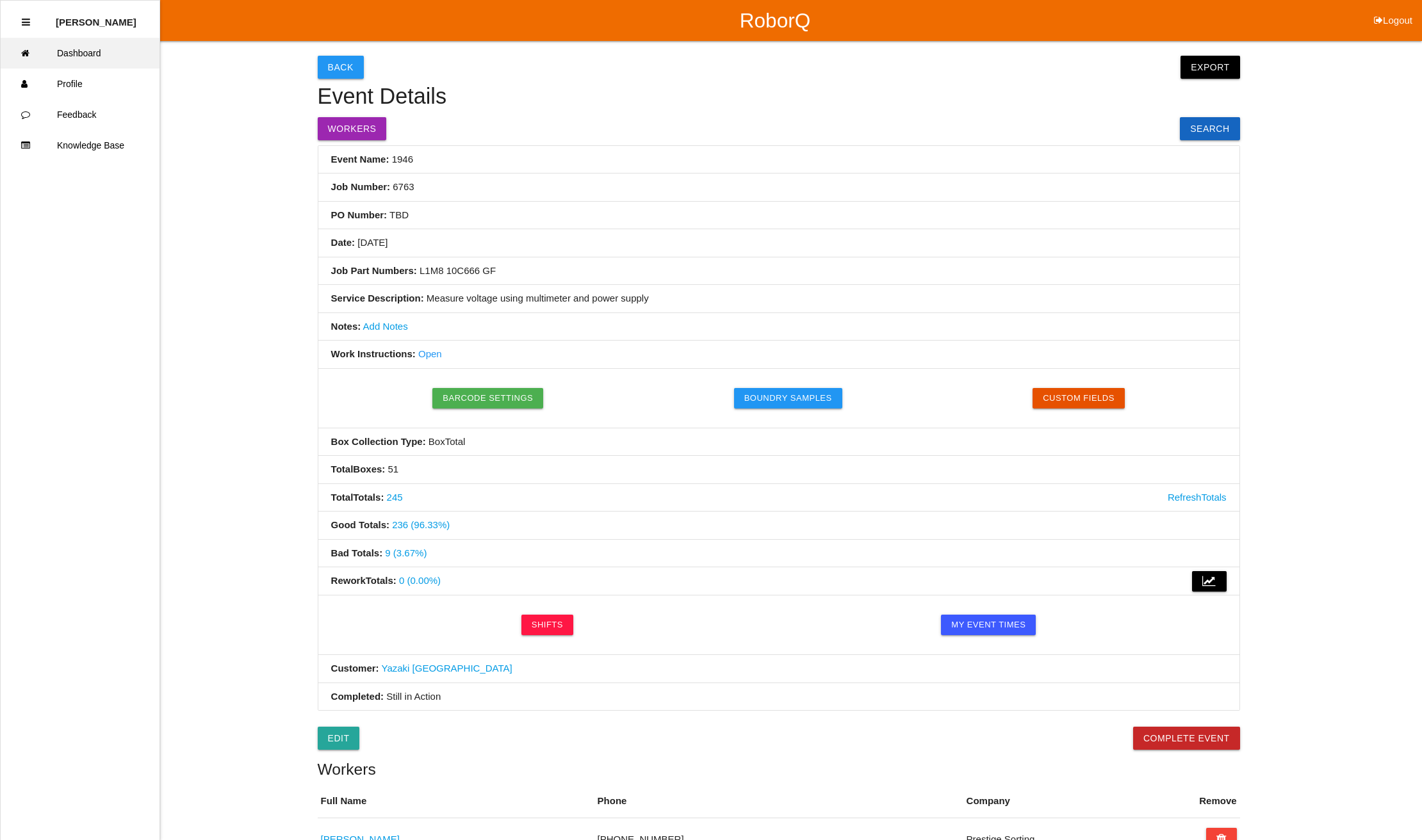
click at [108, 52] on link "Dashboard" at bounding box center [80, 52] width 159 height 31
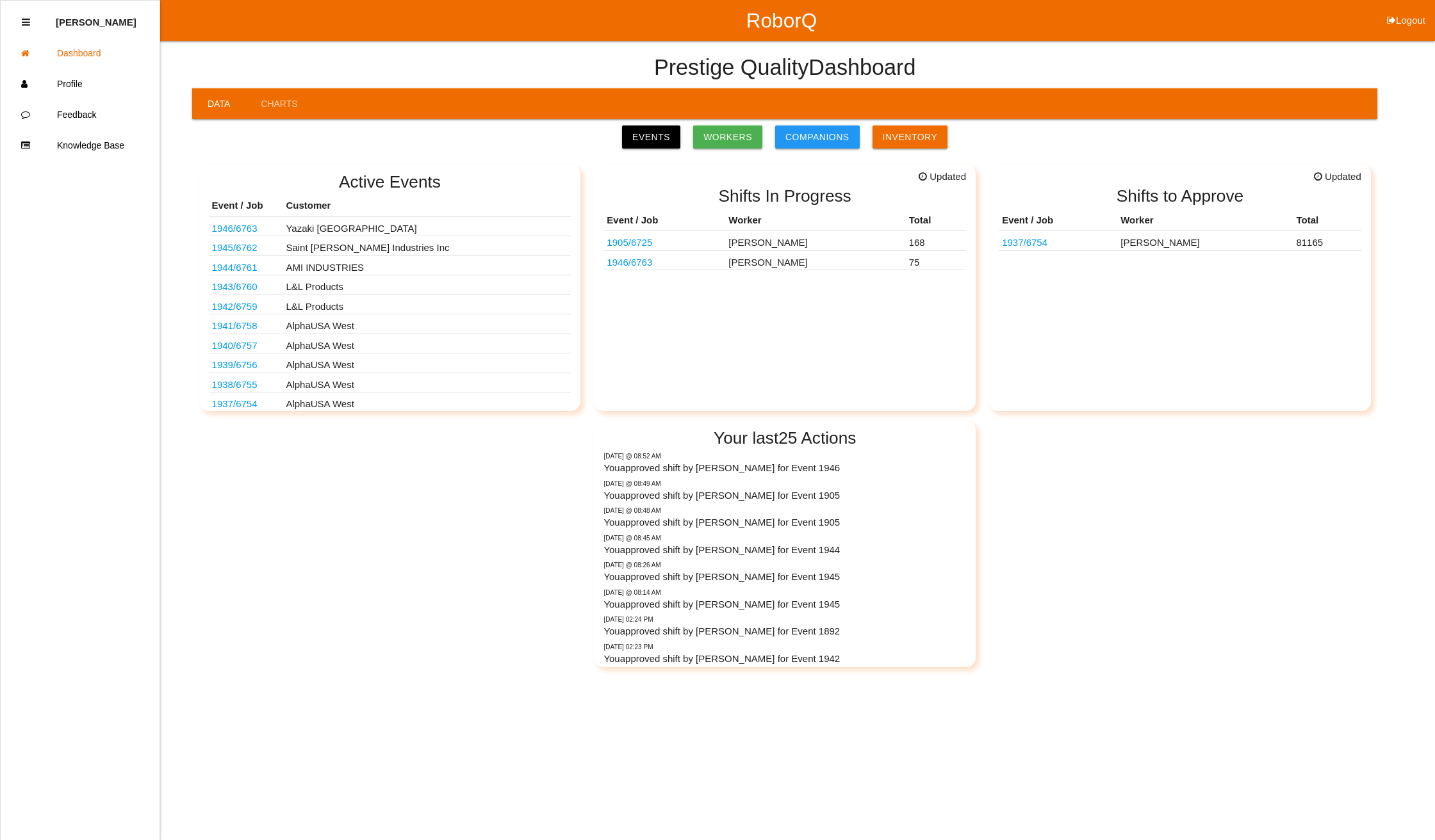
click at [1408, 10] on button "Logout" at bounding box center [1406, 5] width 58 height 10
select select "Supervisor"
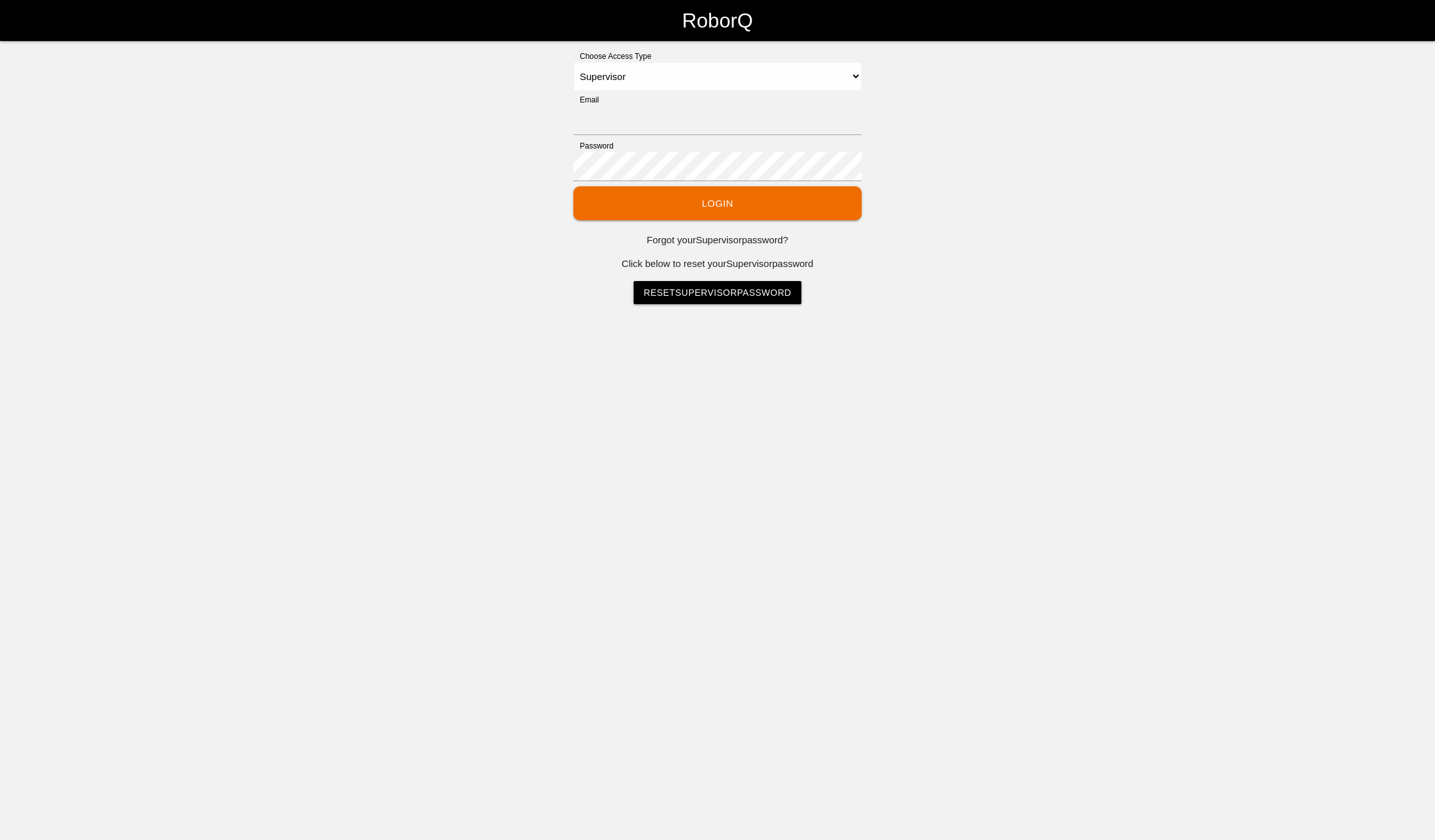
click at [625, 103] on div "Email" at bounding box center [718, 117] width 289 height 46
click at [620, 123] on input "Email" at bounding box center [718, 120] width 289 height 29
type input "[EMAIL_ADDRESS][DOMAIN_NAME]"
click at [574, 187] on button "Login" at bounding box center [718, 203] width 289 height 34
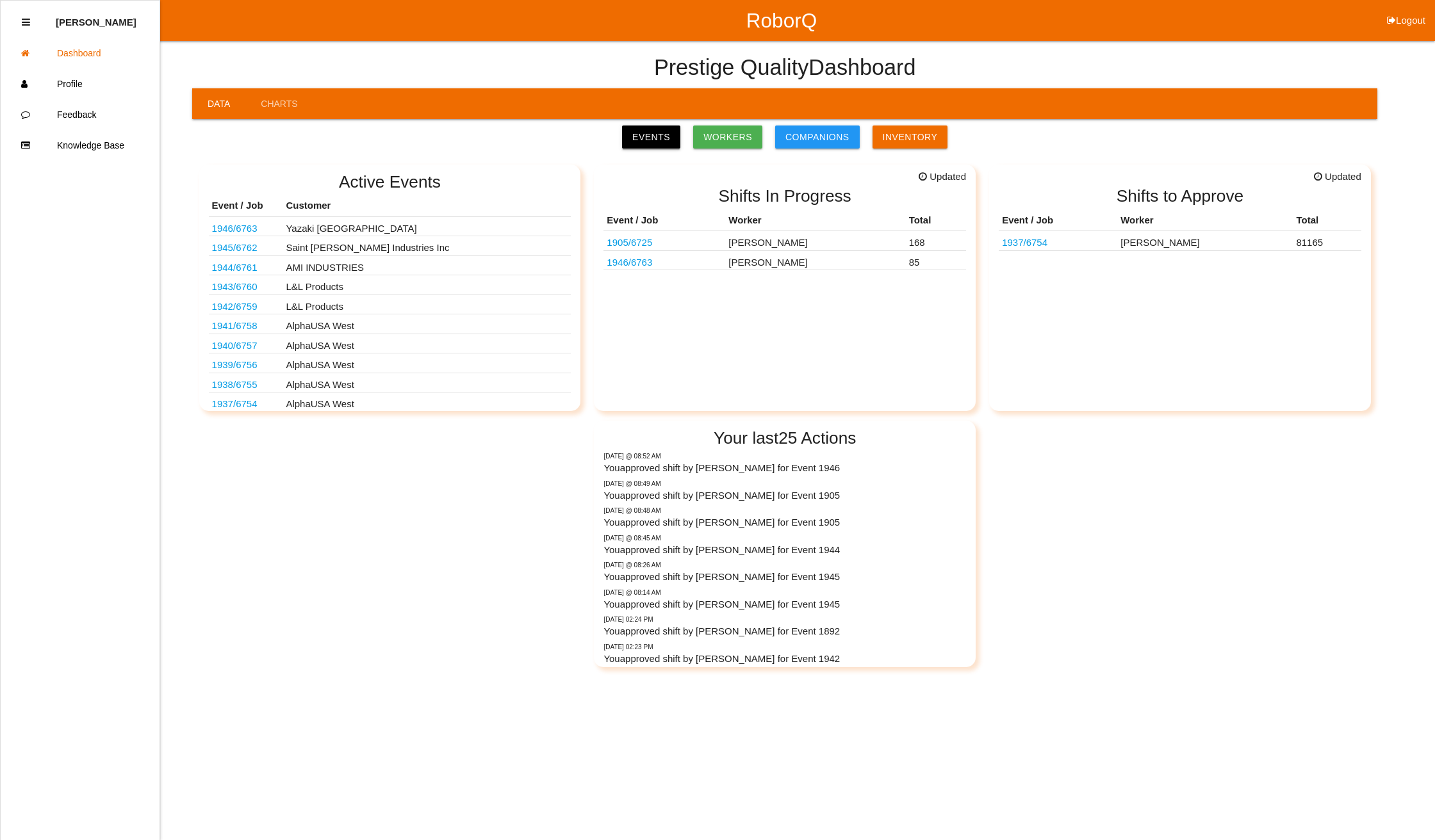
click at [652, 132] on link "Events" at bounding box center [651, 138] width 58 height 23
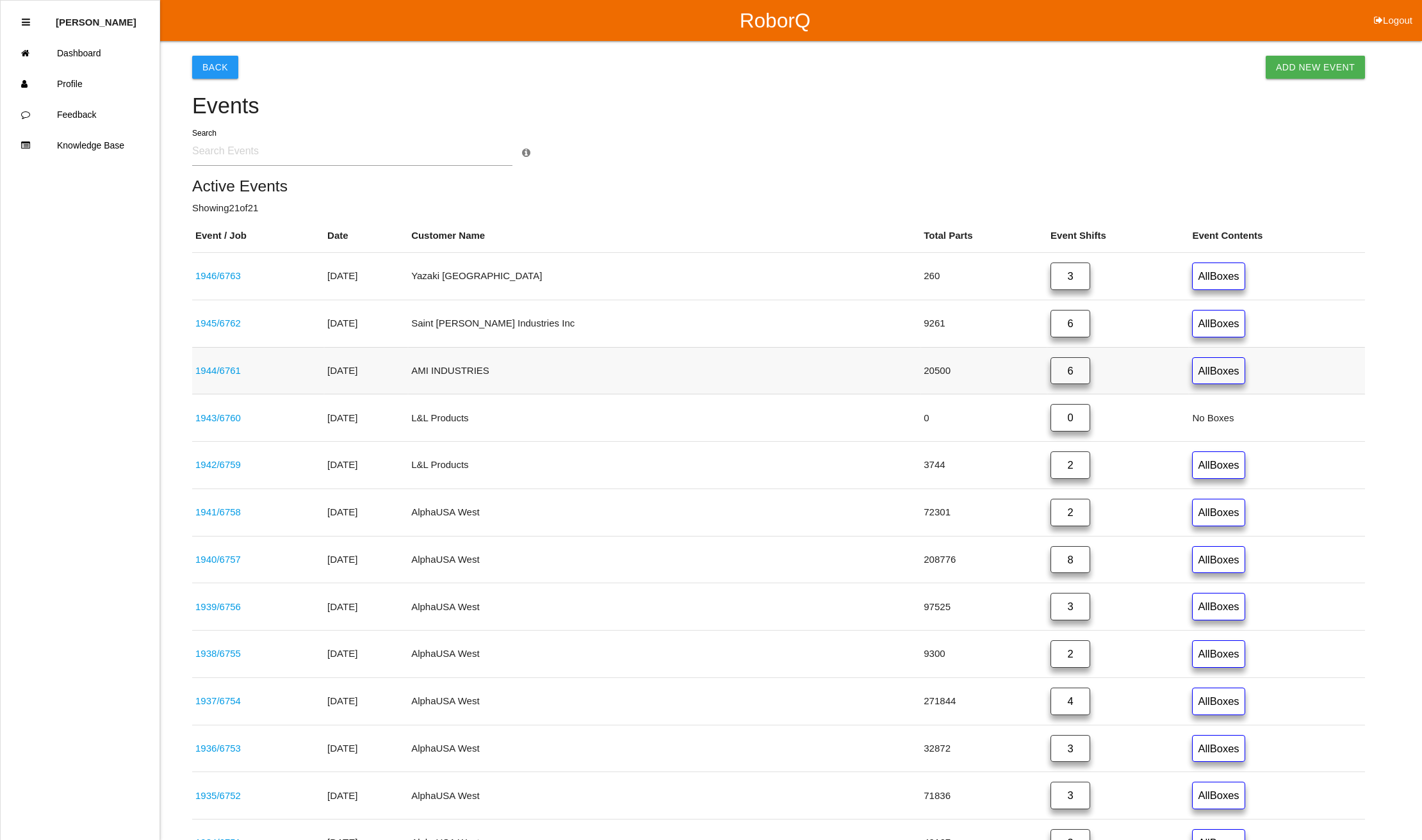
click at [1050, 362] on link "6" at bounding box center [1070, 371] width 40 height 28
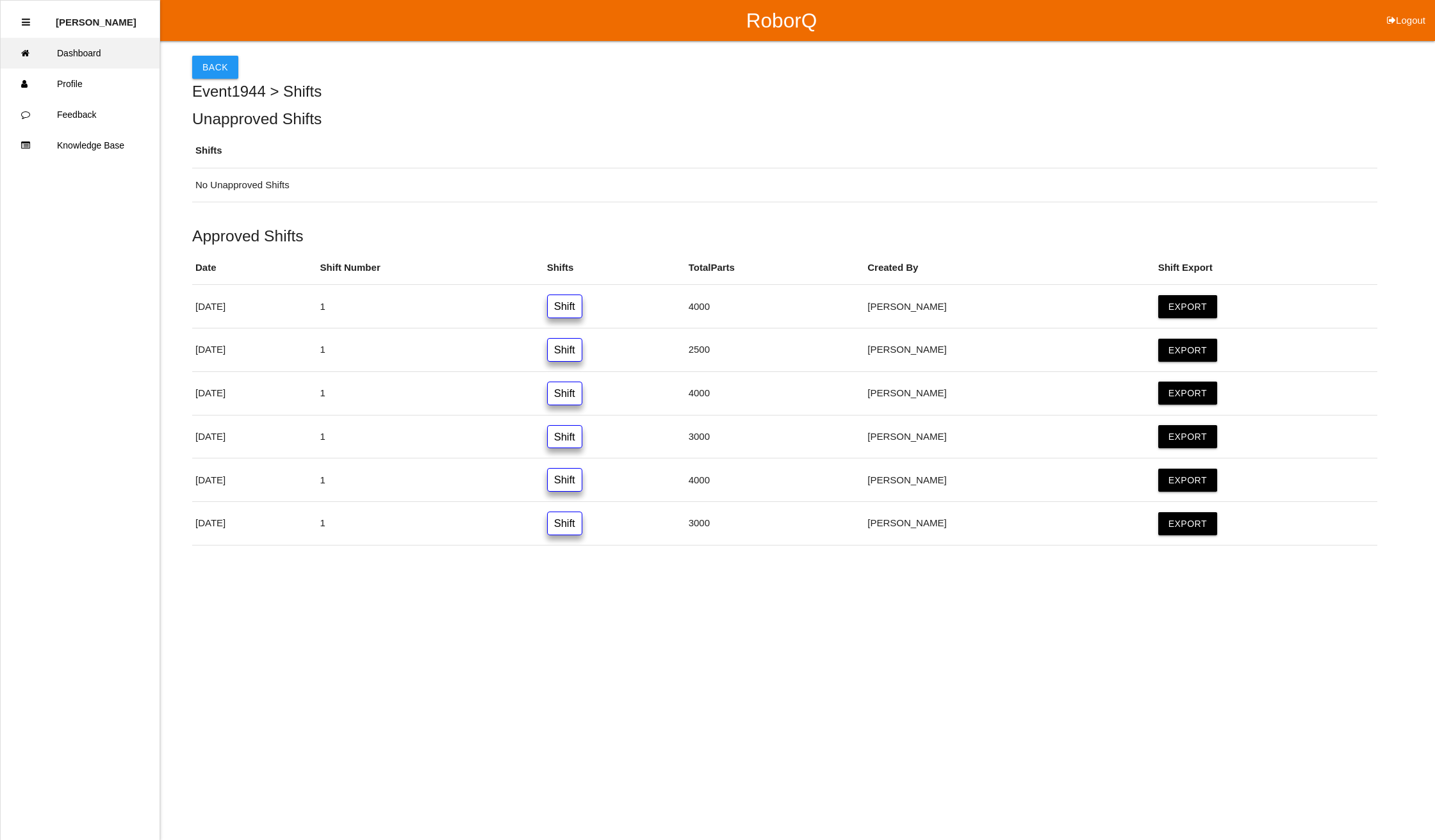
click at [82, 51] on link "Dashboard" at bounding box center [80, 52] width 159 height 31
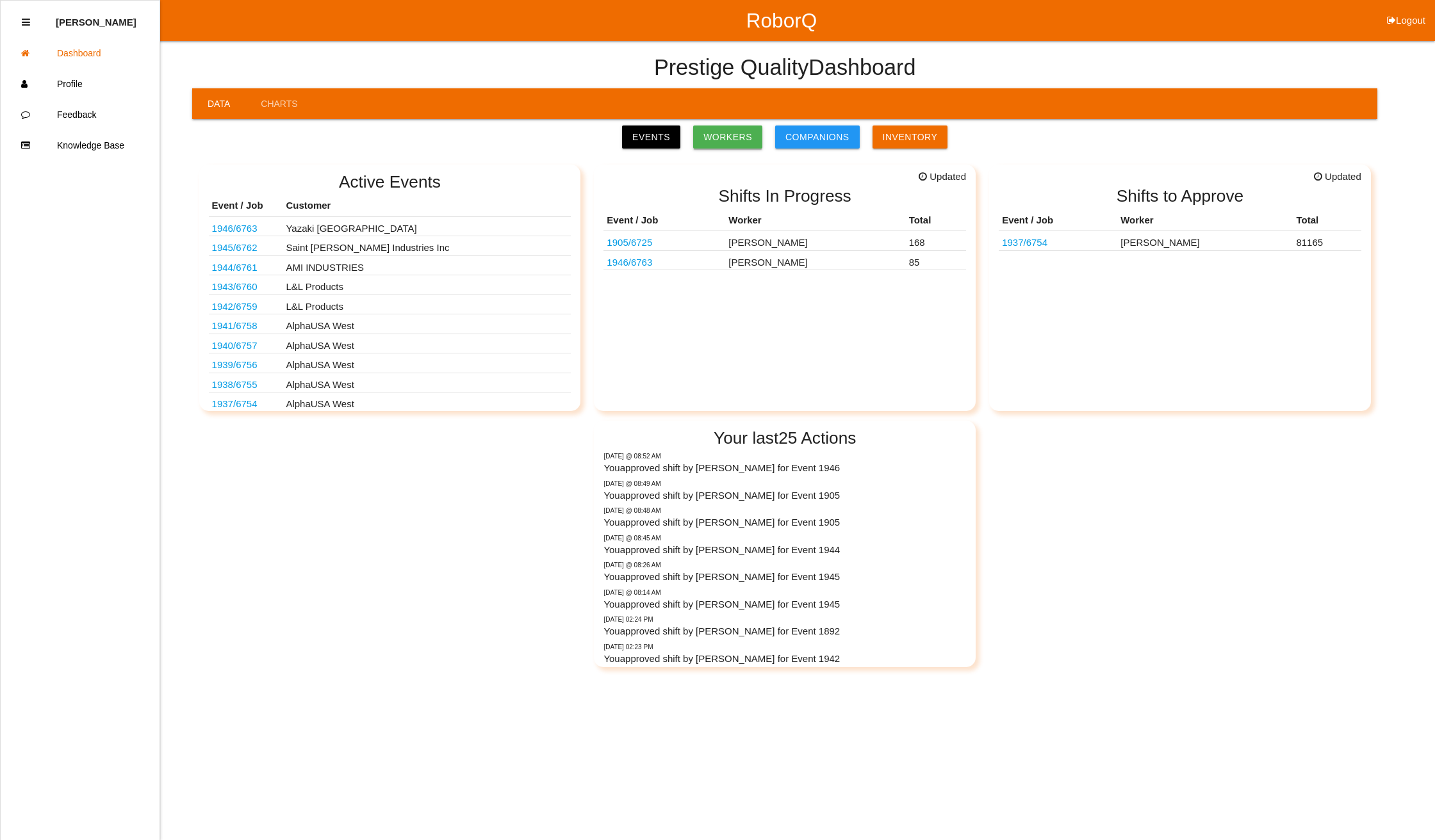
click at [720, 134] on link "Workers" at bounding box center [727, 138] width 69 height 23
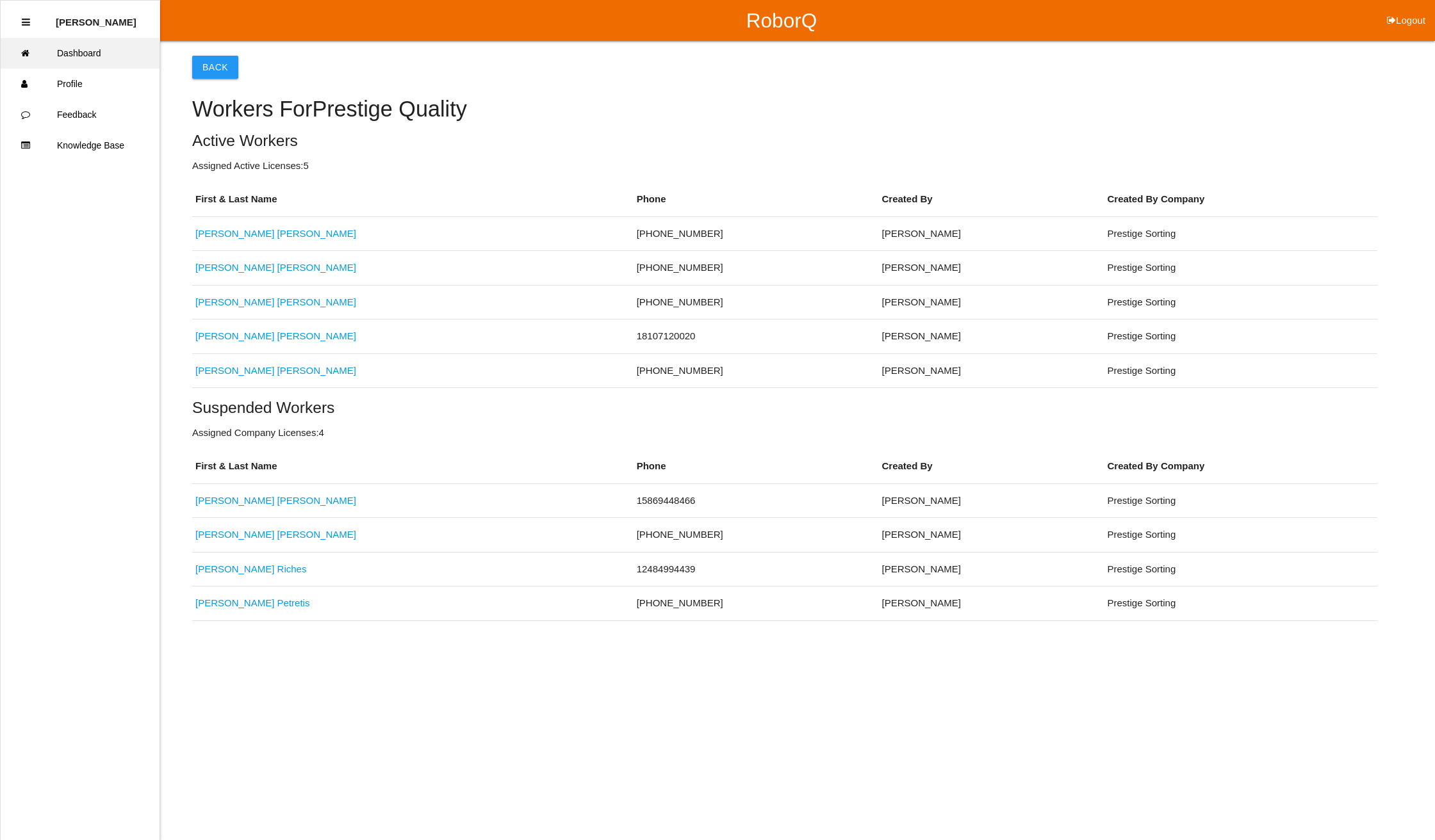
click at [91, 54] on link "Dashboard" at bounding box center [80, 52] width 159 height 31
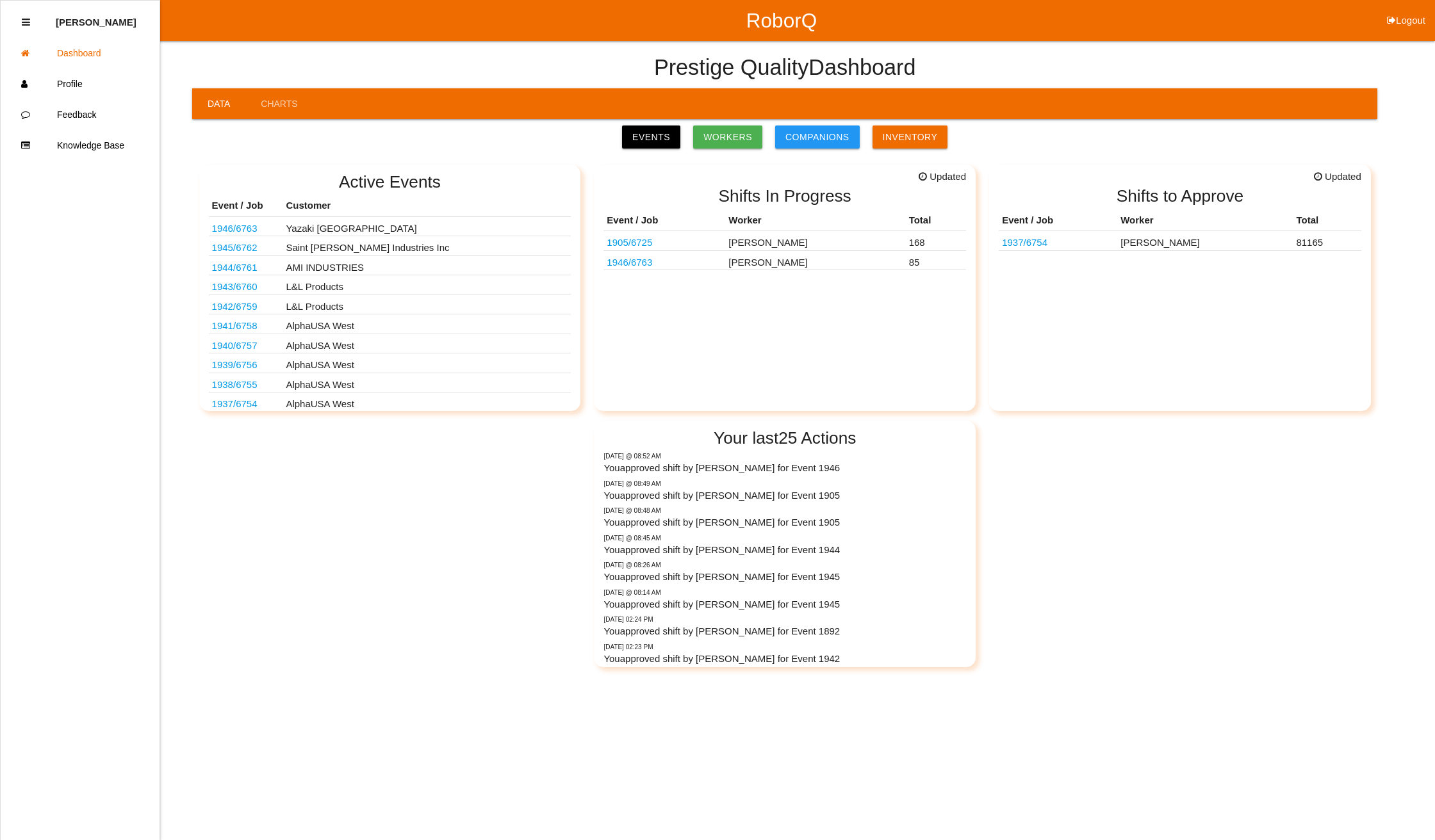
click at [1410, 10] on button "Logout" at bounding box center [1406, 5] width 58 height 10
select select "Supervisor"
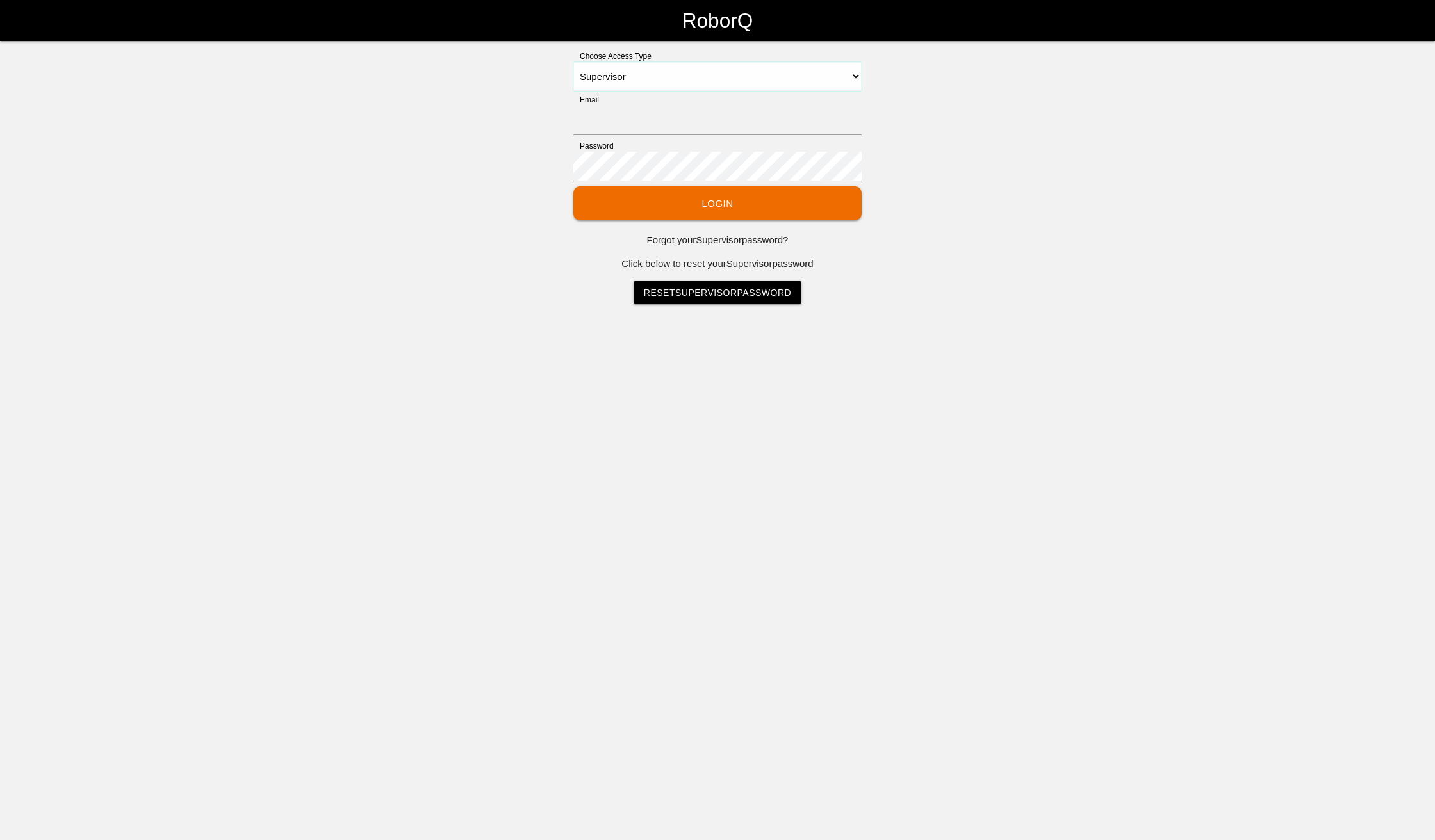
click at [730, 76] on select "Select Access Type Admin Customer Supervisor Worker" at bounding box center [718, 77] width 289 height 29
click at [1157, 203] on div "Choose Access Type Select Access Type Admin Customer Supervisor Worker Email Pa…" at bounding box center [717, 178] width 1435 height 253
click at [640, 116] on input "Email" at bounding box center [718, 120] width 289 height 29
type input "[EMAIL_ADDRESS][DOMAIN_NAME]"
drag, startPoint x: 651, startPoint y: 128, endPoint x: 1188, endPoint y: 242, distance: 549.0
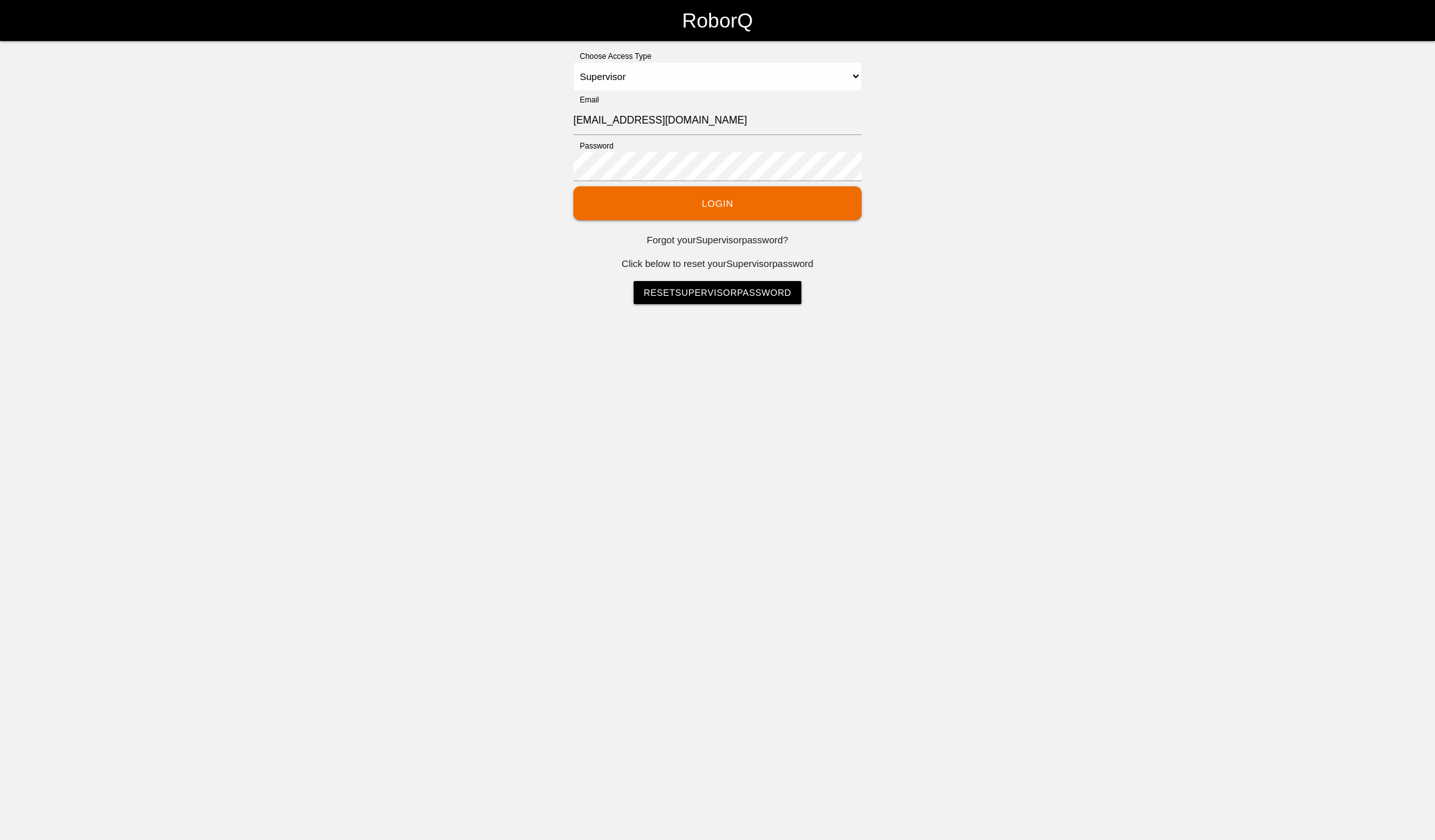
click at [1188, 242] on div "Choose Access Type Select Access Type Admin Customer Supervisor Worker Email [E…" at bounding box center [717, 178] width 1435 height 253
click at [574, 187] on button "Login" at bounding box center [718, 203] width 289 height 34
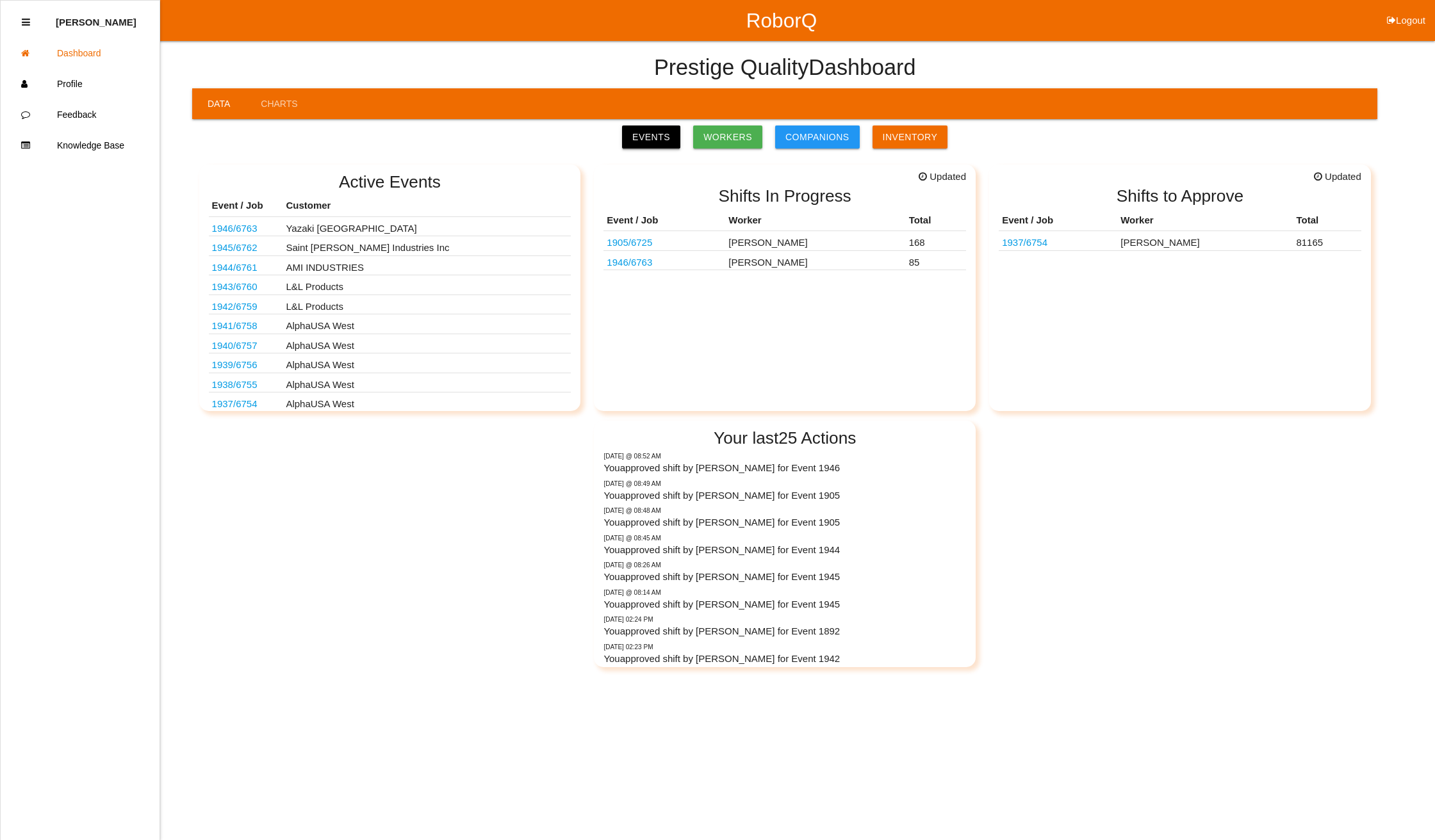
click at [666, 139] on link "Events" at bounding box center [651, 138] width 58 height 23
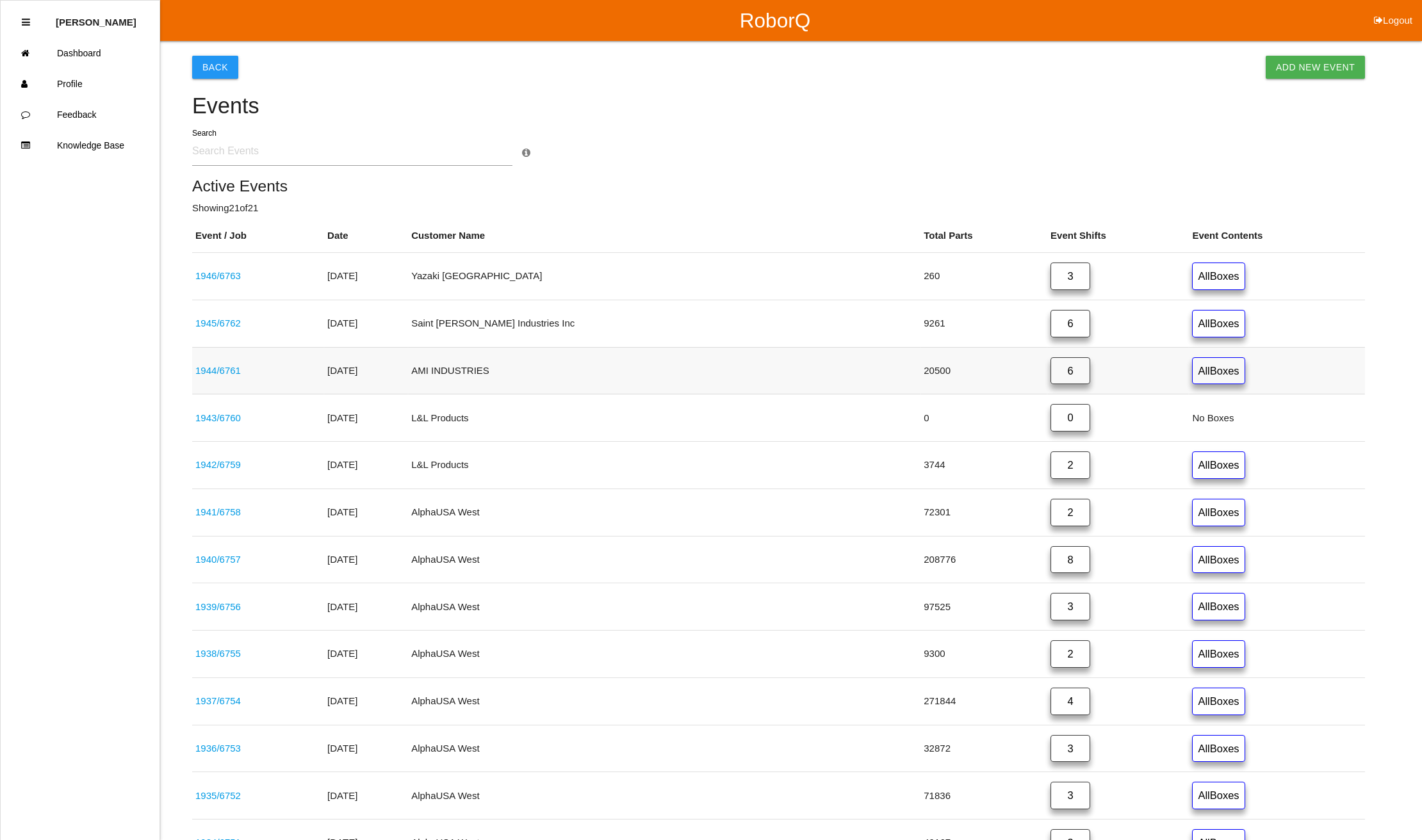
click at [1050, 372] on link "6" at bounding box center [1070, 371] width 40 height 28
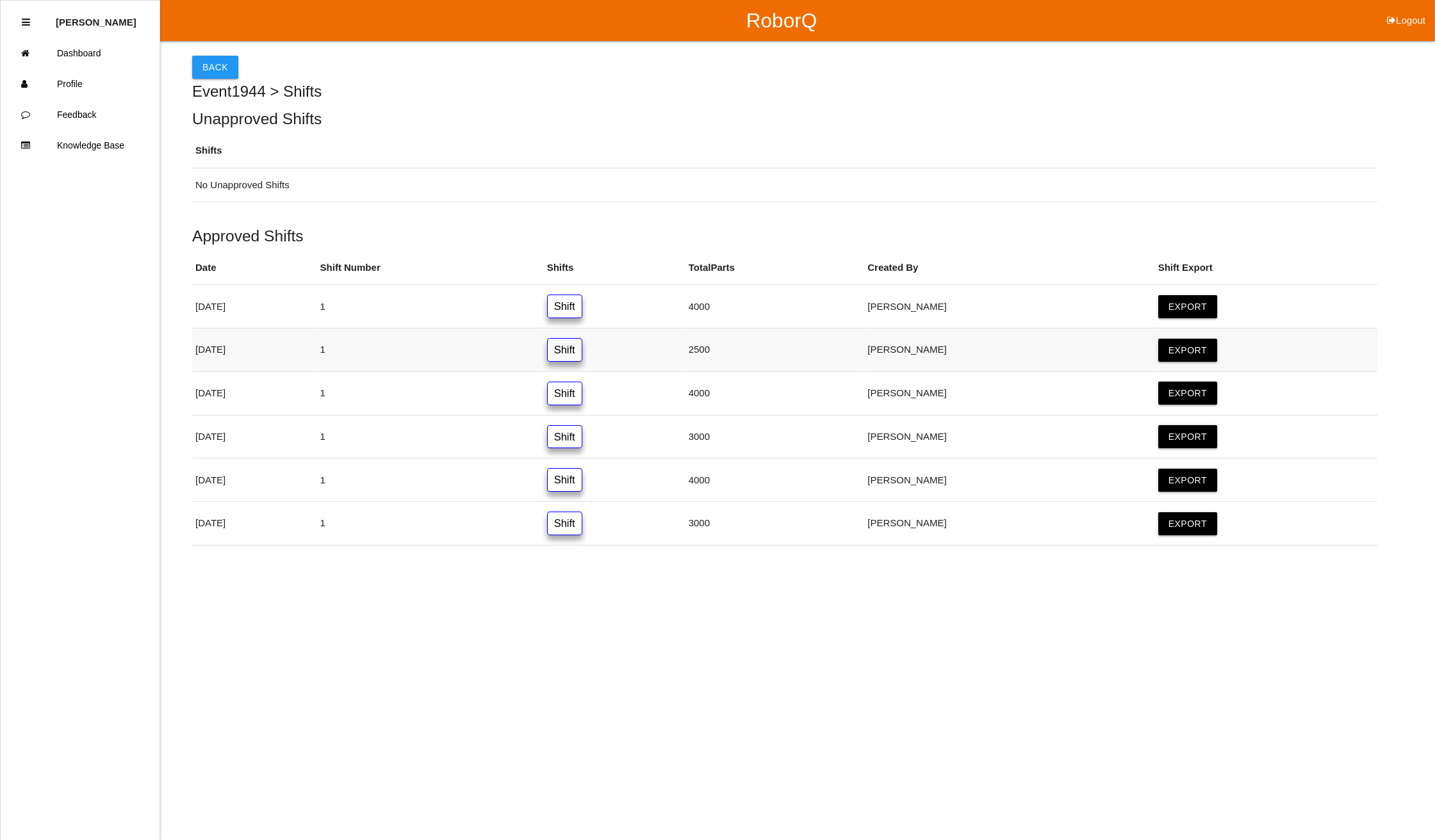
click at [583, 344] on link "Shift" at bounding box center [564, 350] width 35 height 23
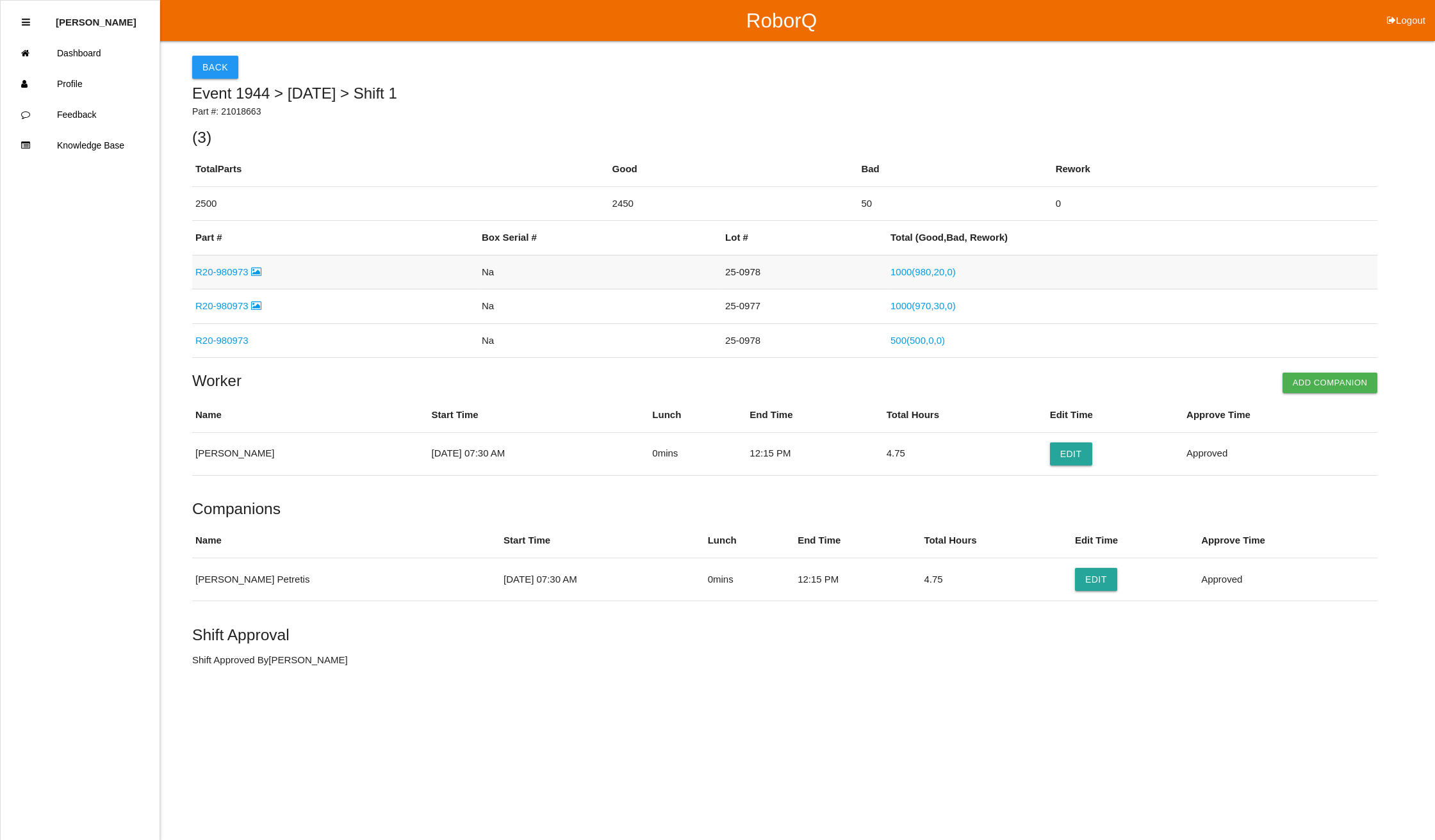
click at [218, 270] on link "R20-980973" at bounding box center [228, 272] width 66 height 11
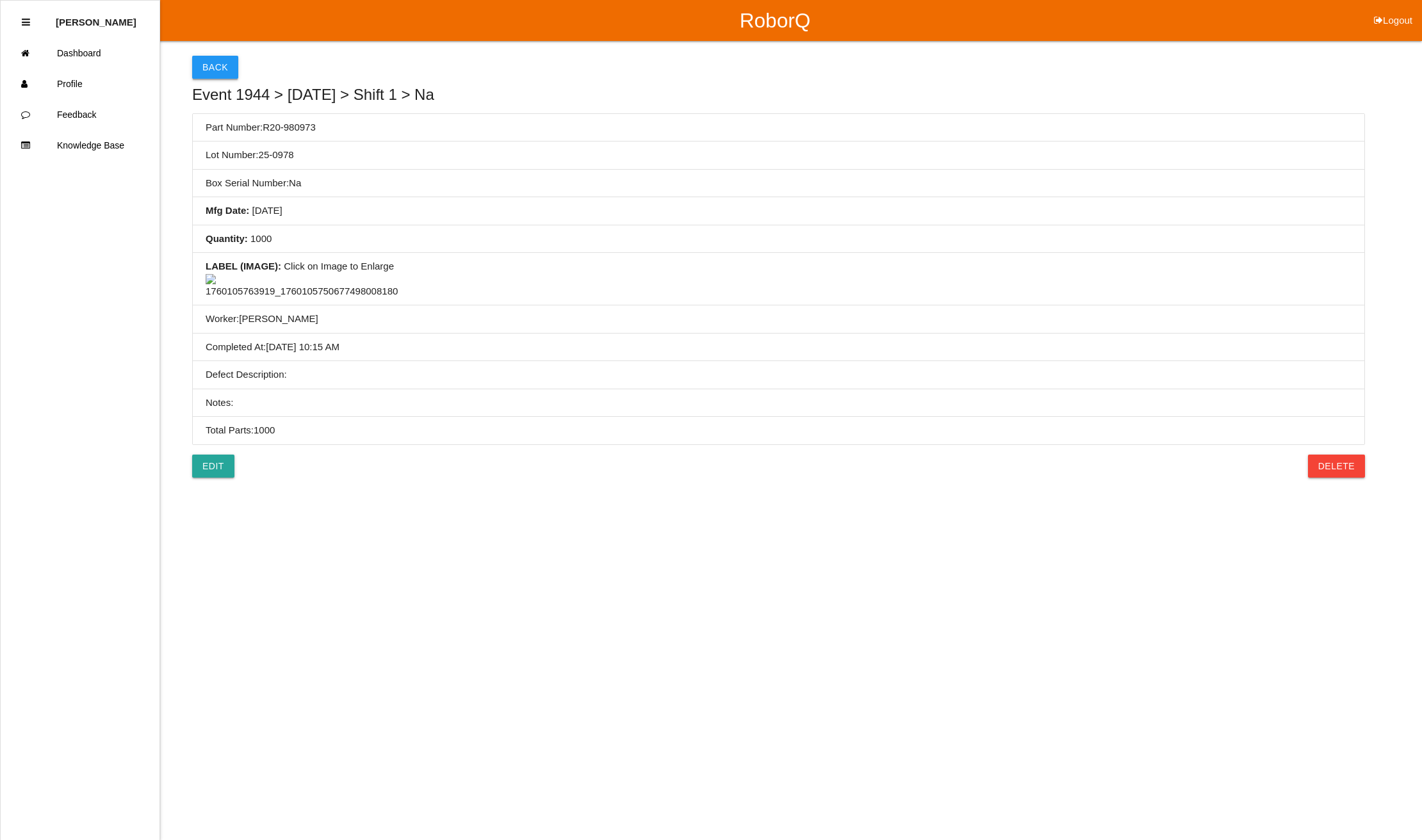
click at [209, 60] on button "Back" at bounding box center [215, 68] width 46 height 23
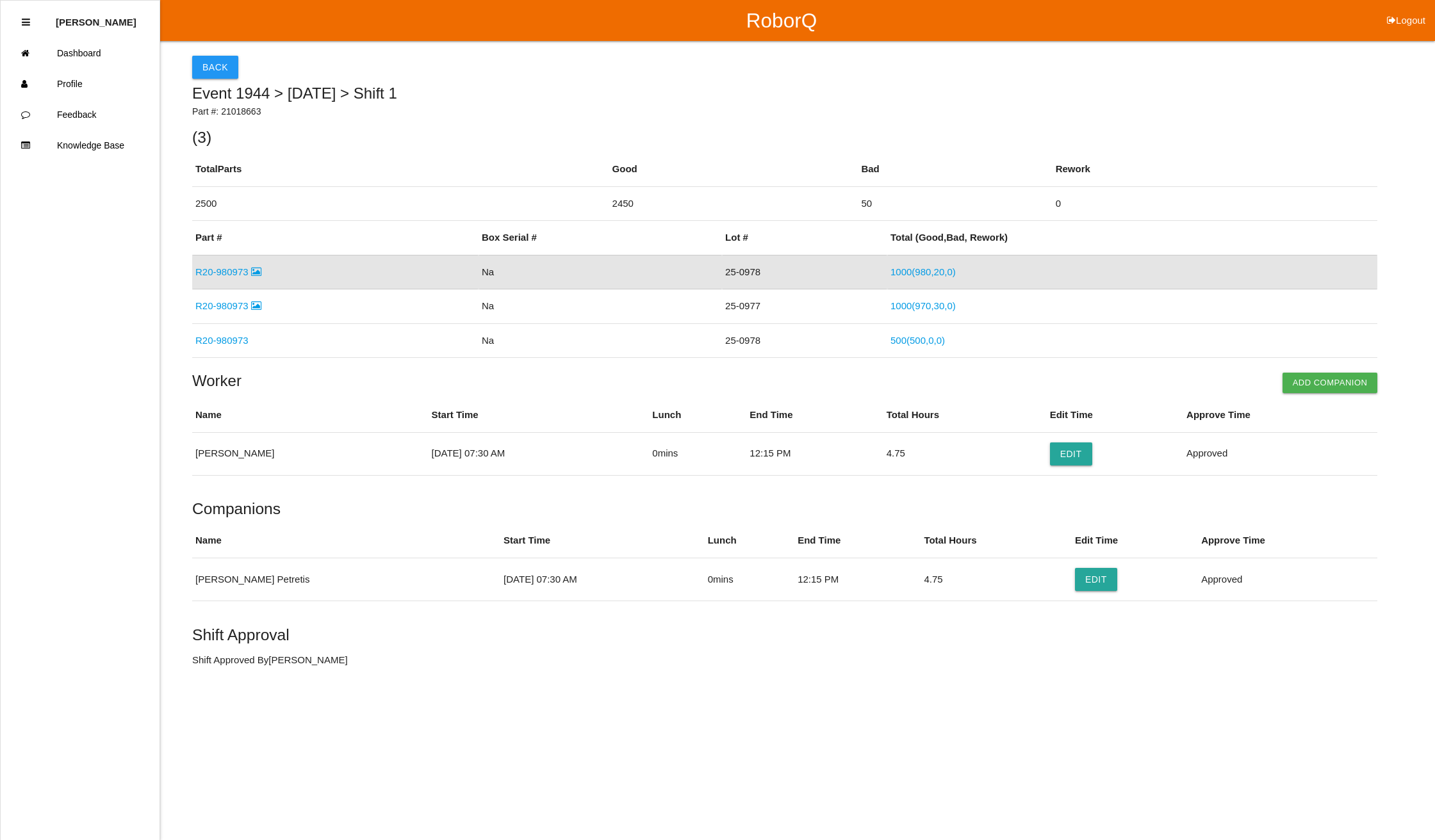
click at [917, 270] on link "1000 ( 980 , 20 , 0 )" at bounding box center [923, 272] width 65 height 11
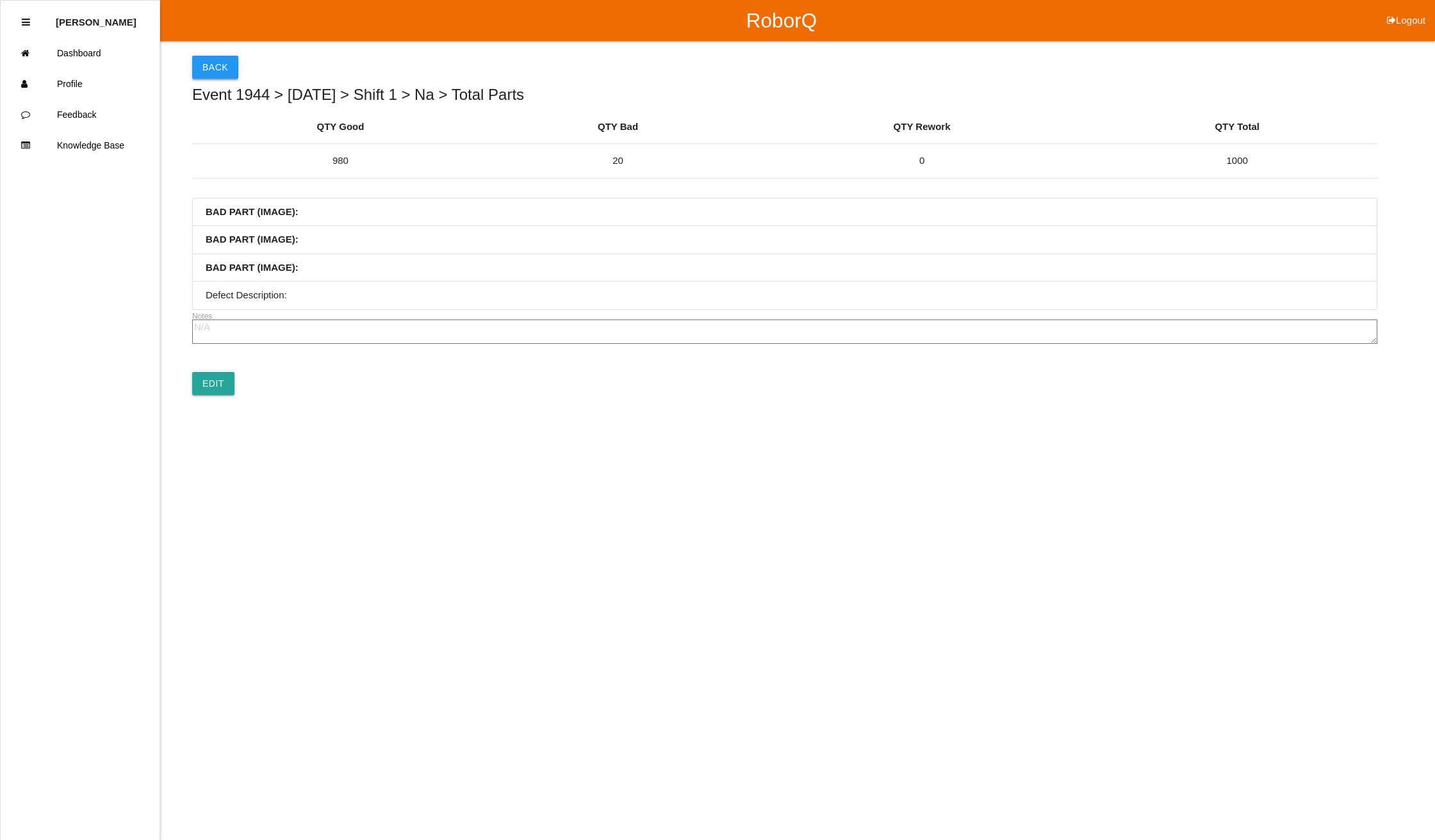
click at [208, 62] on button "Back" at bounding box center [215, 68] width 46 height 23
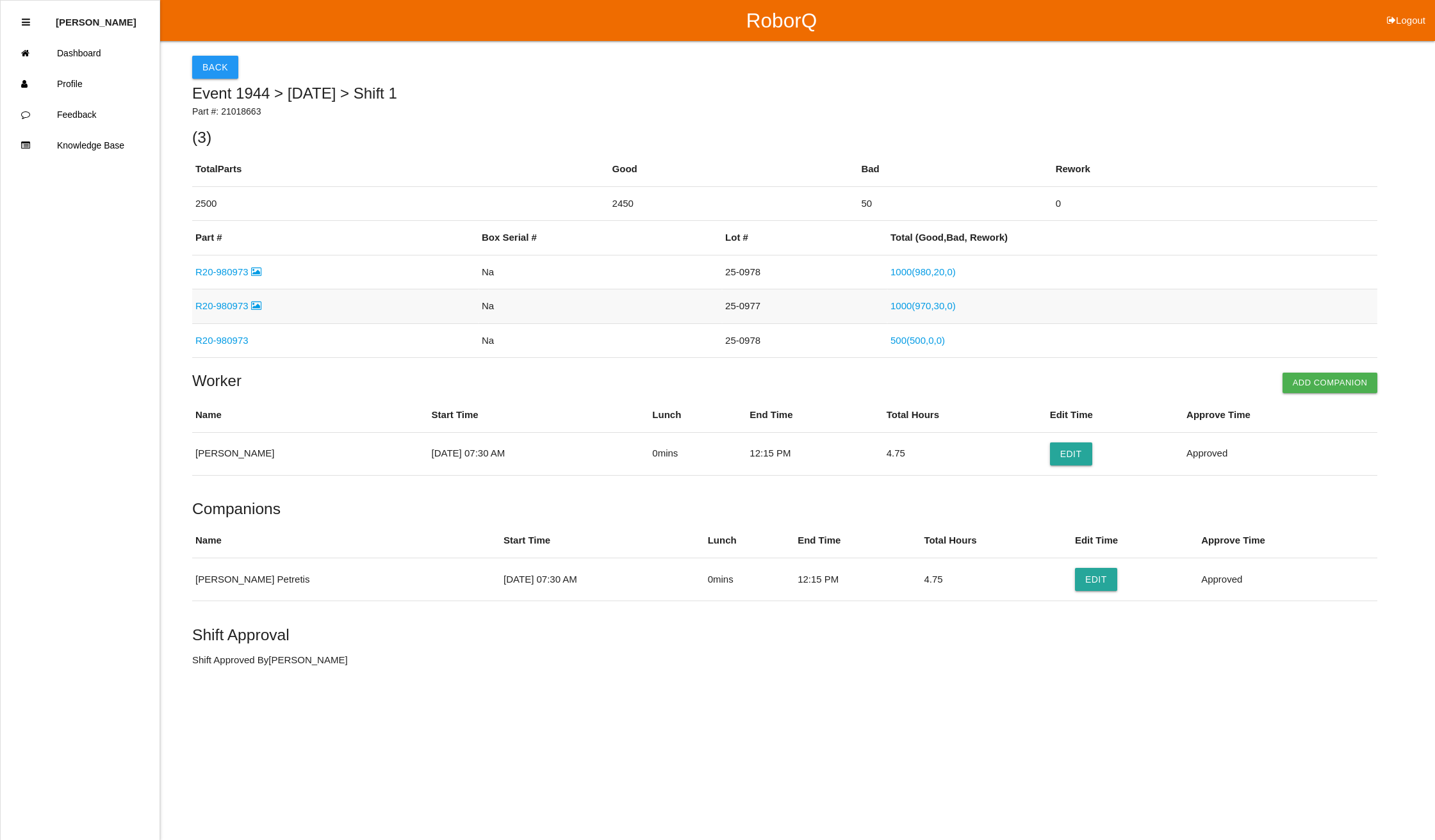
click at [936, 308] on link "1000 ( 970 , 30 , 0 )" at bounding box center [923, 305] width 65 height 11
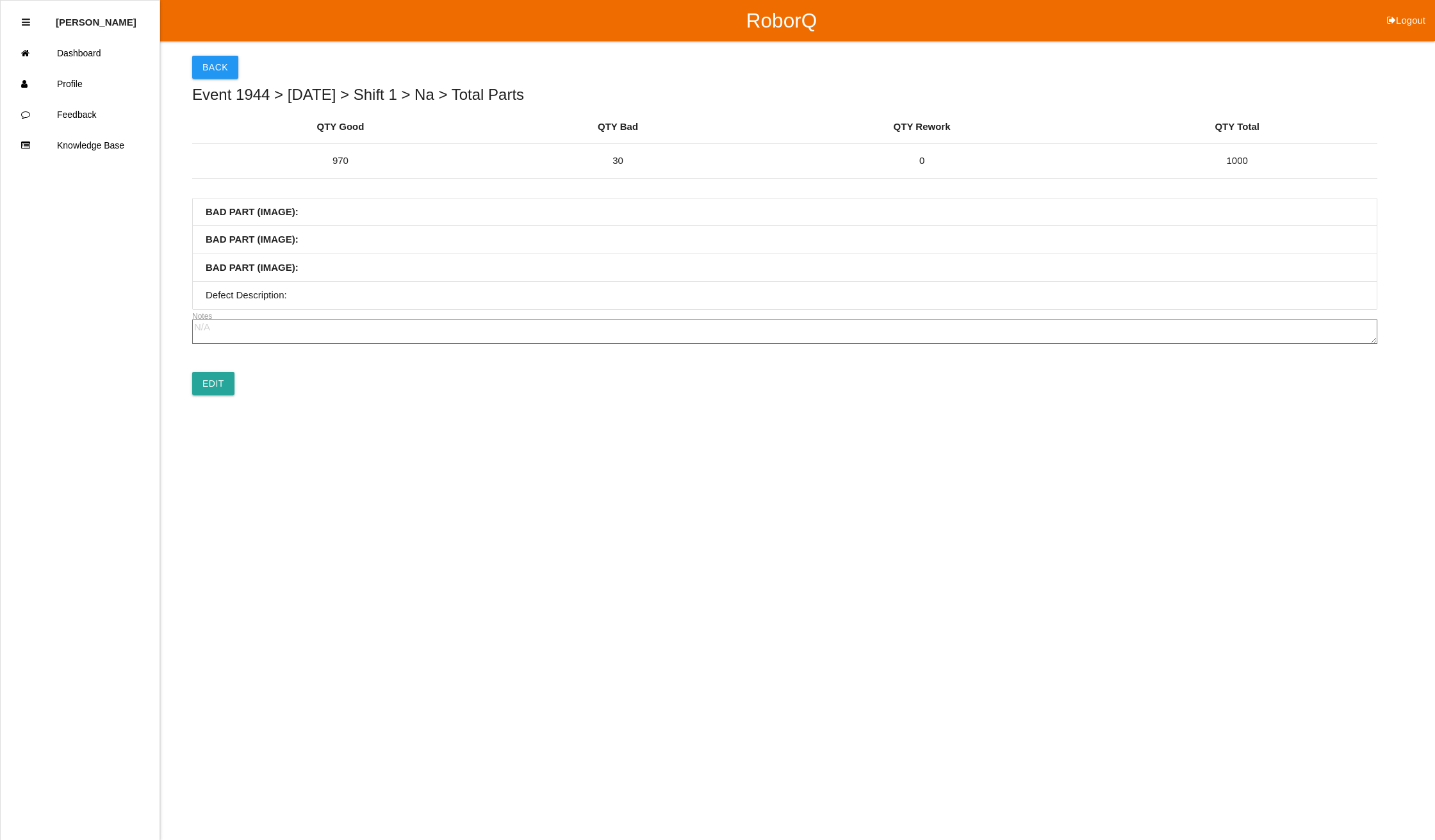
click at [237, 74] on div "Event 1944 > [DATE] > Shift 1 > Na > Total Parts" at bounding box center [785, 87] width 1186 height 34
click at [213, 59] on button "Back" at bounding box center [215, 68] width 46 height 23
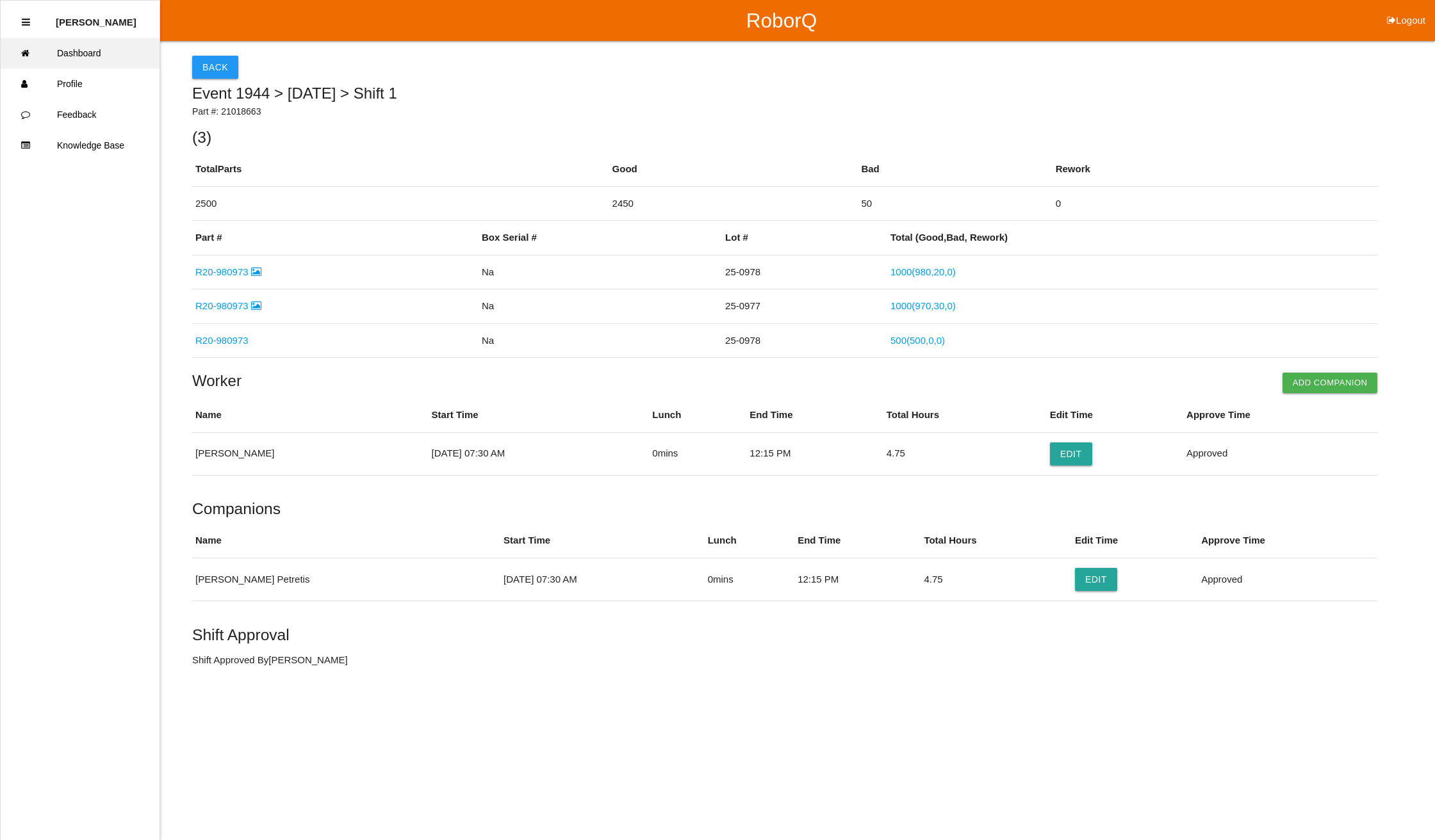
click at [77, 49] on link "Dashboard" at bounding box center [80, 52] width 159 height 31
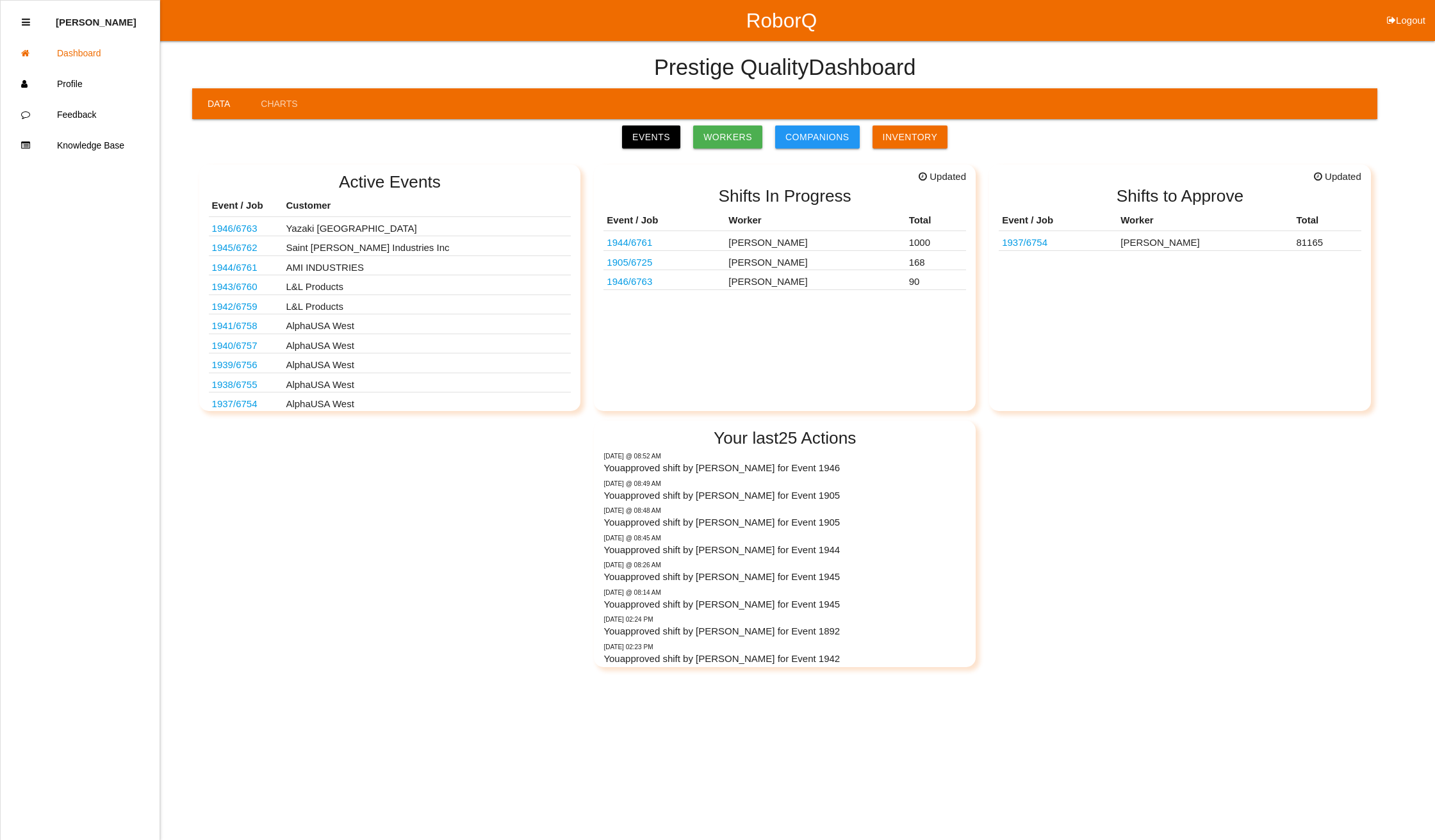
click at [1408, 10] on button "Logout" at bounding box center [1406, 5] width 58 height 10
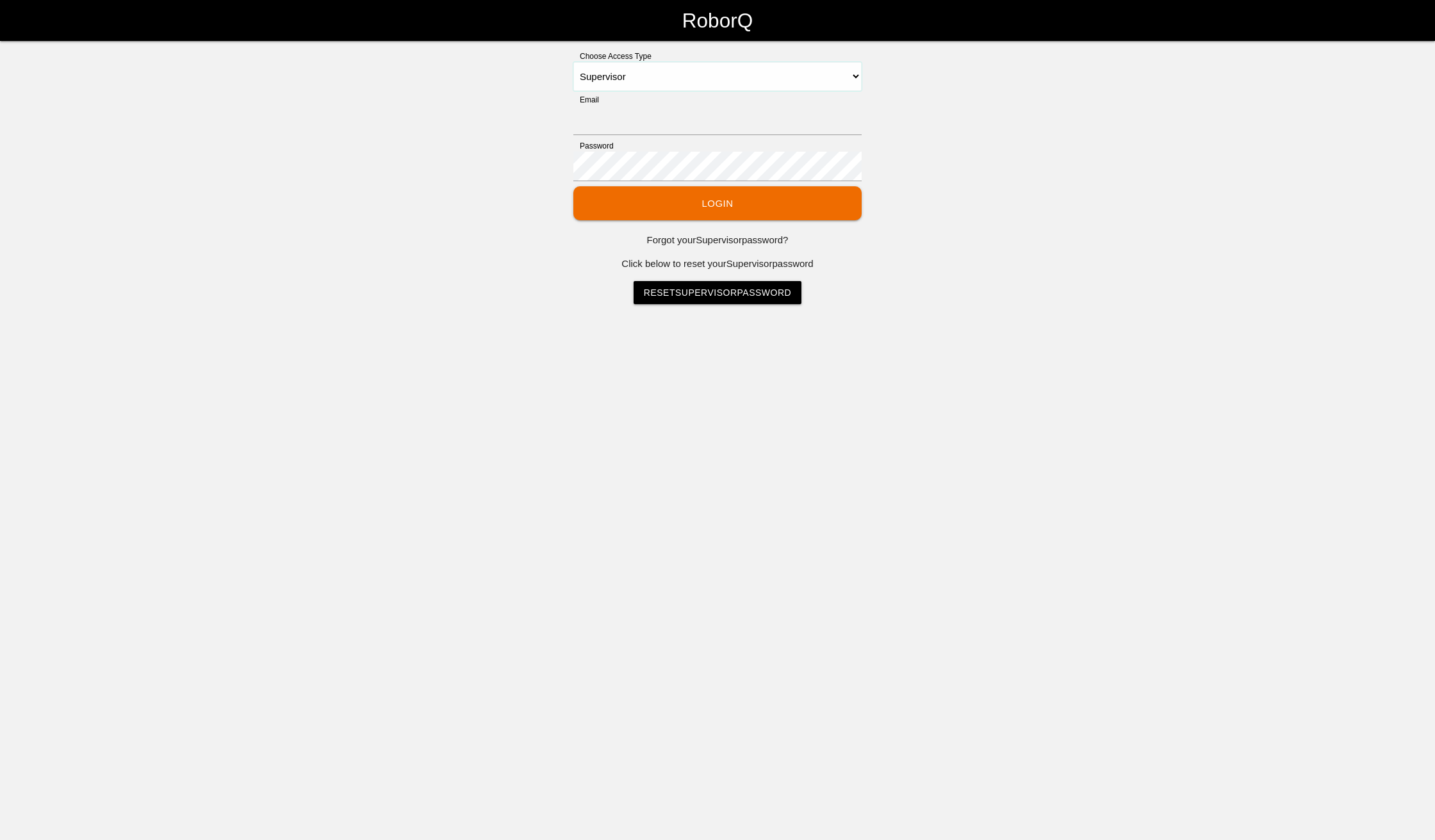
click at [683, 78] on select "Select Access Type Admin Customer Supervisor Worker" at bounding box center [718, 77] width 289 height 29
select select "Worker"
click at [574, 62] on select "Select Access Type Admin Customer Supervisor Worker" at bounding box center [718, 77] width 289 height 29
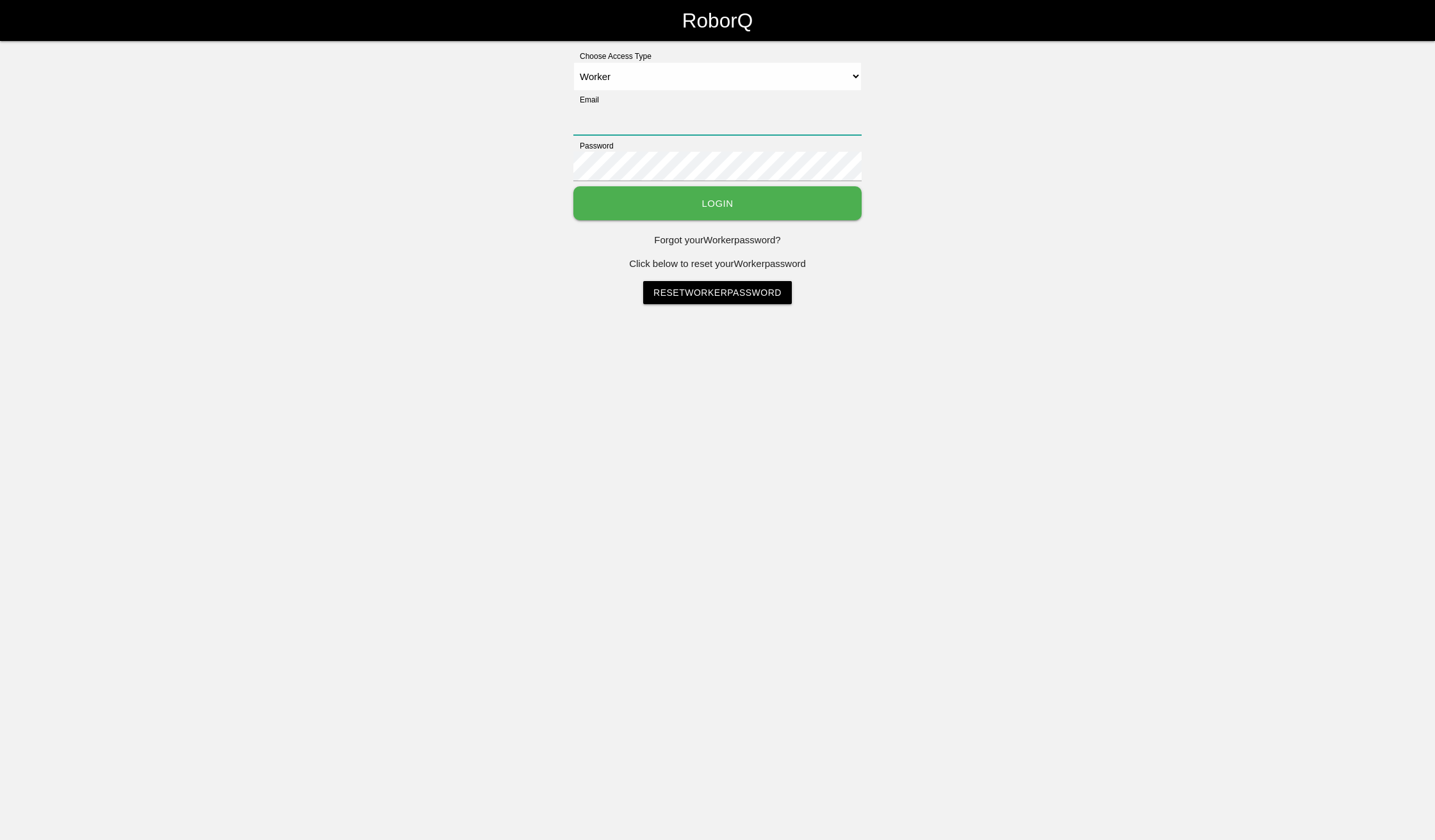
click at [635, 118] on input "Email" at bounding box center [718, 120] width 289 height 29
type input "[EMAIL_ADDRESS][DOMAIN_NAME]"
click at [574, 187] on button "Login" at bounding box center [718, 203] width 289 height 34
